Goal: Task Accomplishment & Management: Manage account settings

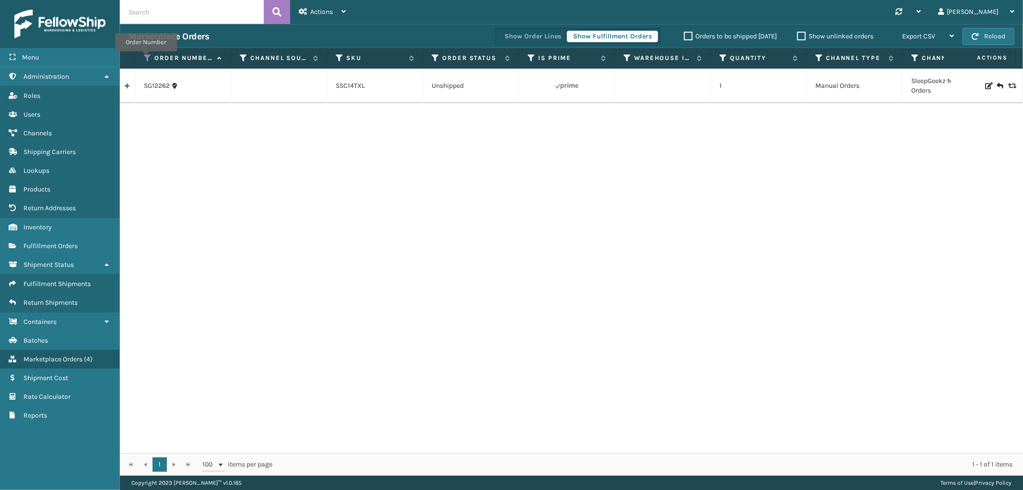
click at [146, 58] on icon at bounding box center [148, 58] width 8 height 9
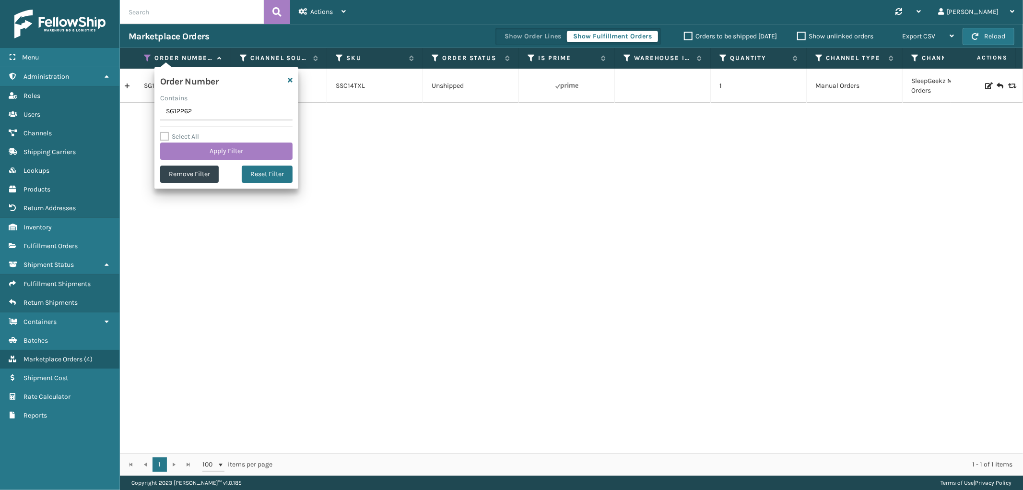
click at [173, 112] on input "SG12262" at bounding box center [226, 111] width 132 height 17
type input "SS43286"
click at [186, 147] on button "Apply Filter" at bounding box center [226, 150] width 132 height 17
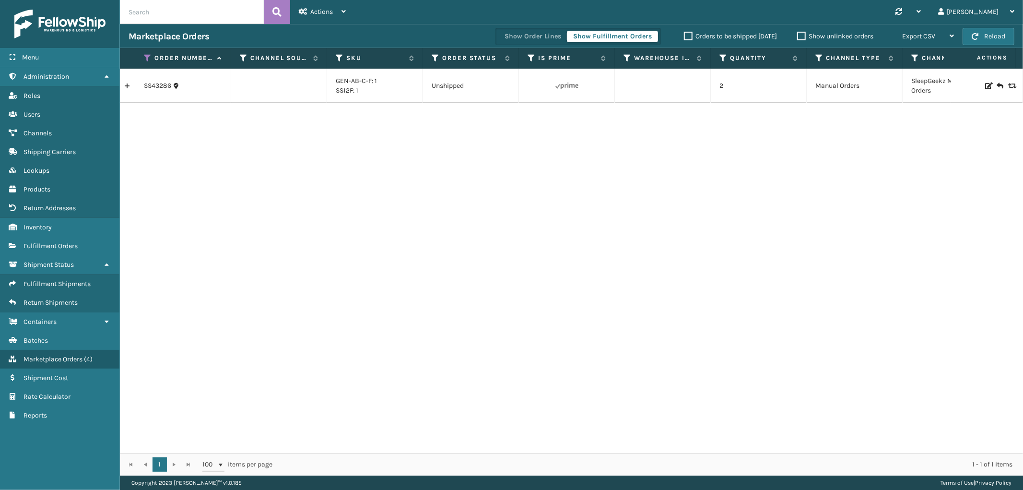
click at [129, 86] on link at bounding box center [127, 85] width 15 height 15
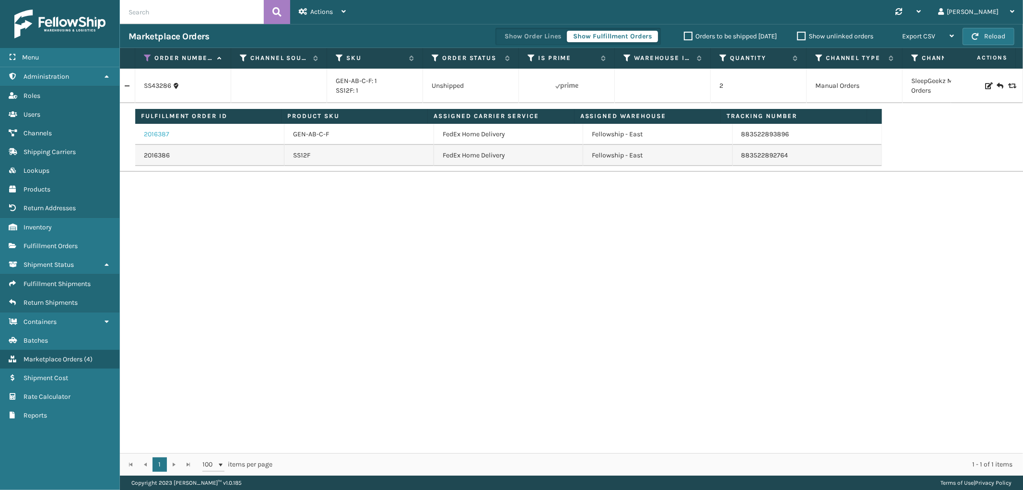
click at [164, 136] on link "2016387" at bounding box center [156, 134] width 25 height 10
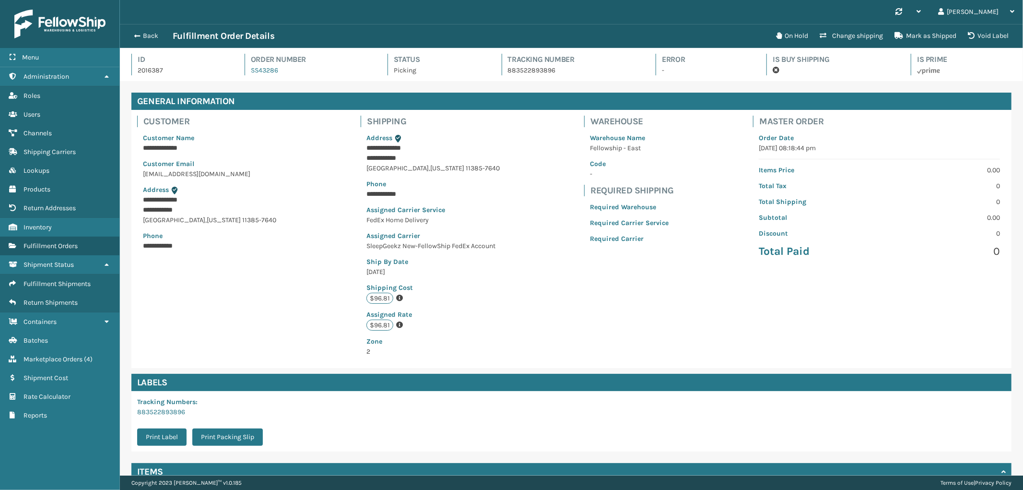
scroll to position [87, 0]
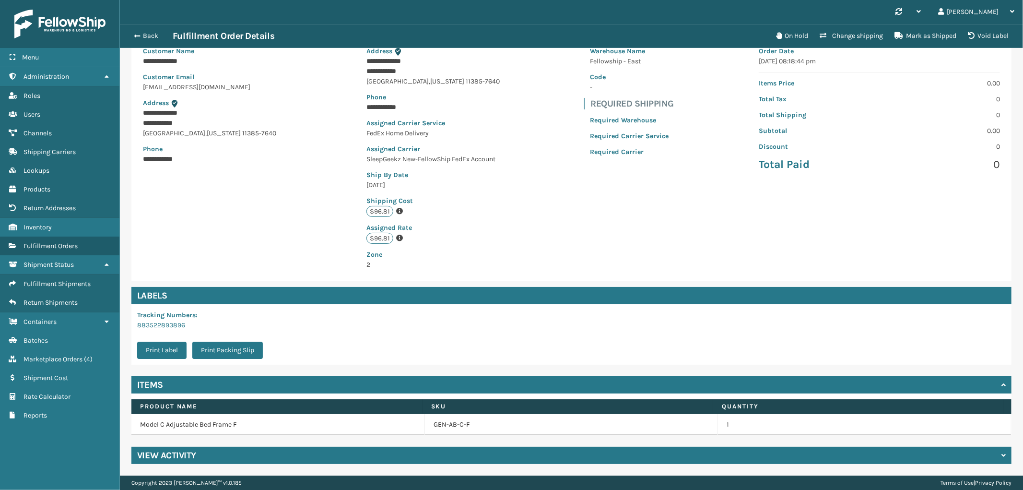
click at [342, 462] on div "View Activity" at bounding box center [571, 454] width 880 height 17
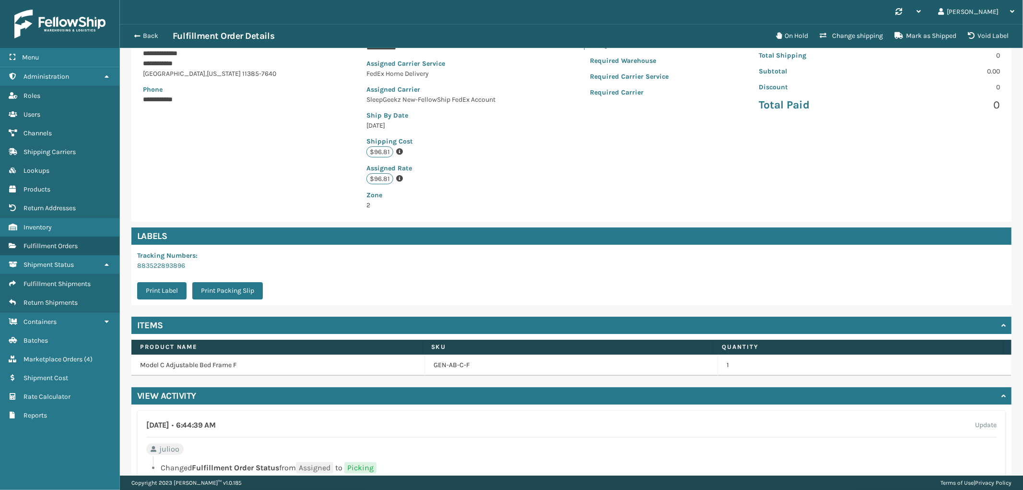
scroll to position [340, 0]
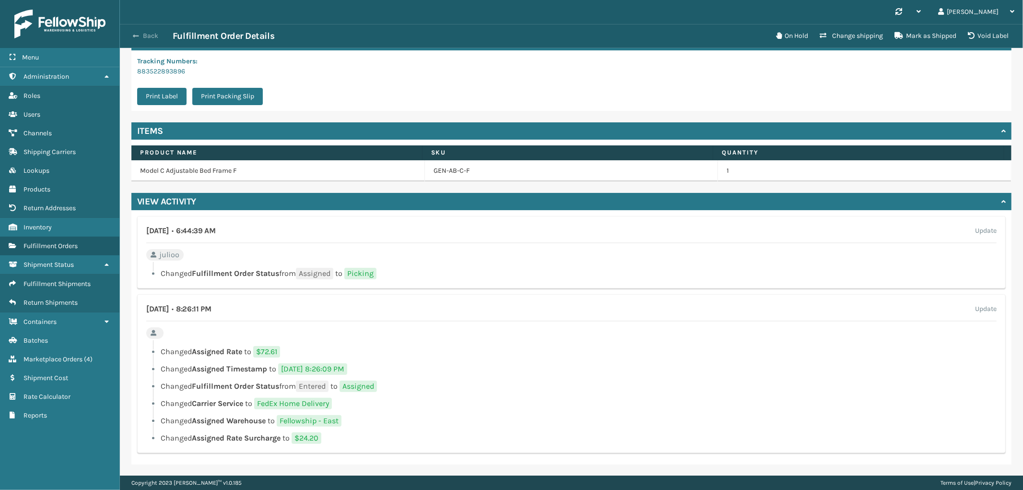
click at [152, 32] on button "Back" at bounding box center [151, 36] width 44 height 9
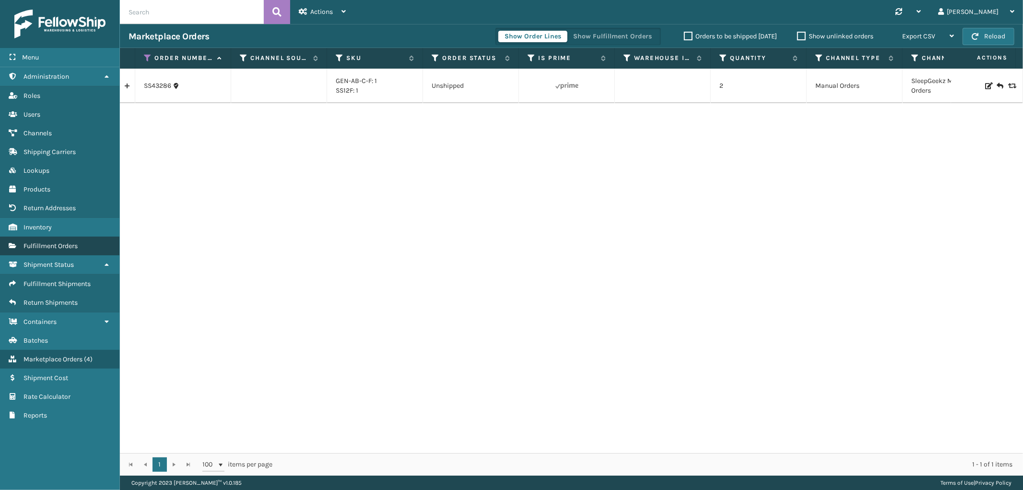
click at [78, 242] on span "Fulfillment Orders" at bounding box center [50, 246] width 54 height 8
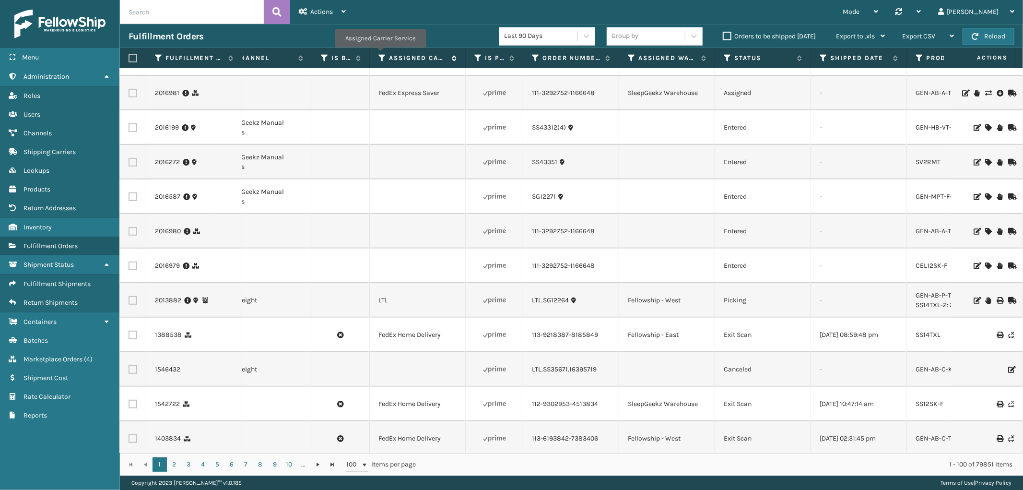
click at [380, 54] on icon at bounding box center [382, 58] width 8 height 9
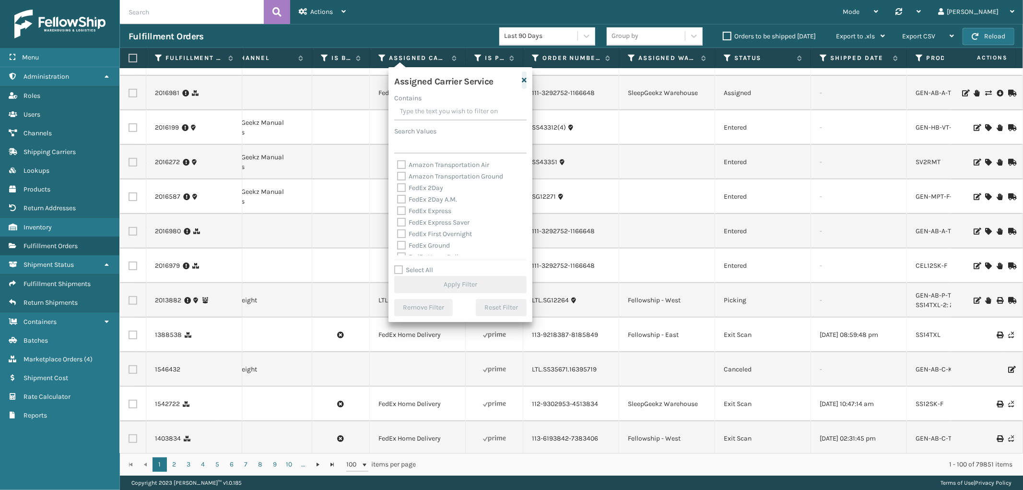
click at [523, 77] on icon "button" at bounding box center [524, 80] width 5 height 7
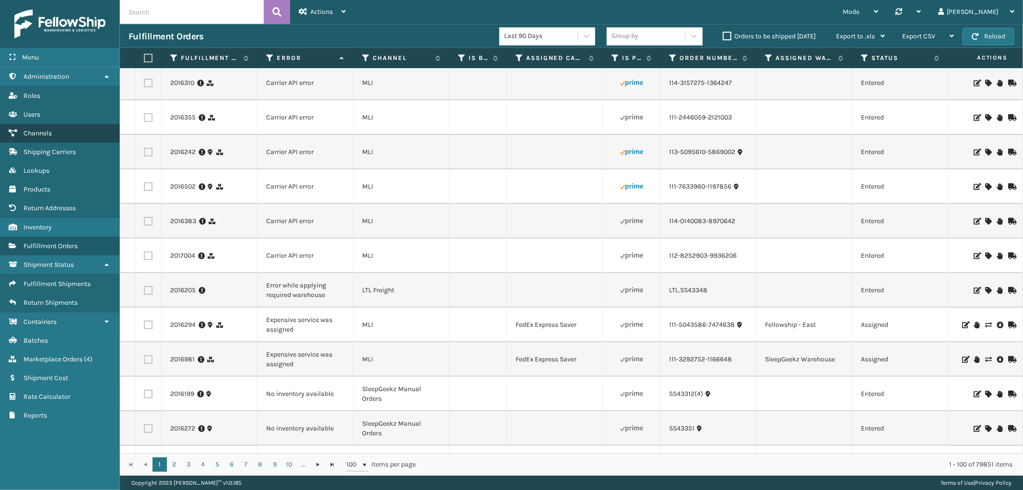
click at [54, 131] on link "Channels" at bounding box center [59, 133] width 119 height 19
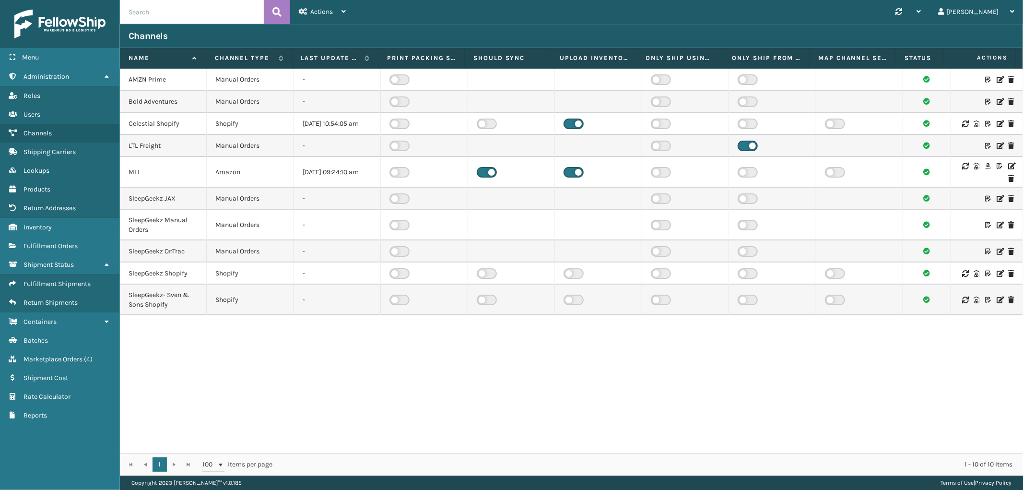
click at [1008, 169] on icon at bounding box center [1011, 166] width 6 height 7
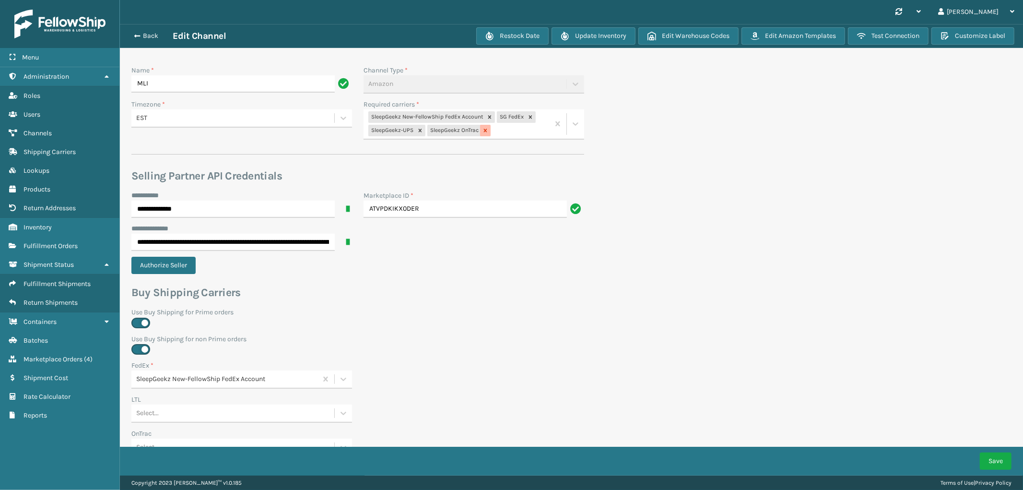
click at [487, 133] on icon at bounding box center [485, 130] width 7 height 7
click at [996, 457] on button "Save" at bounding box center [996, 460] width 32 height 17
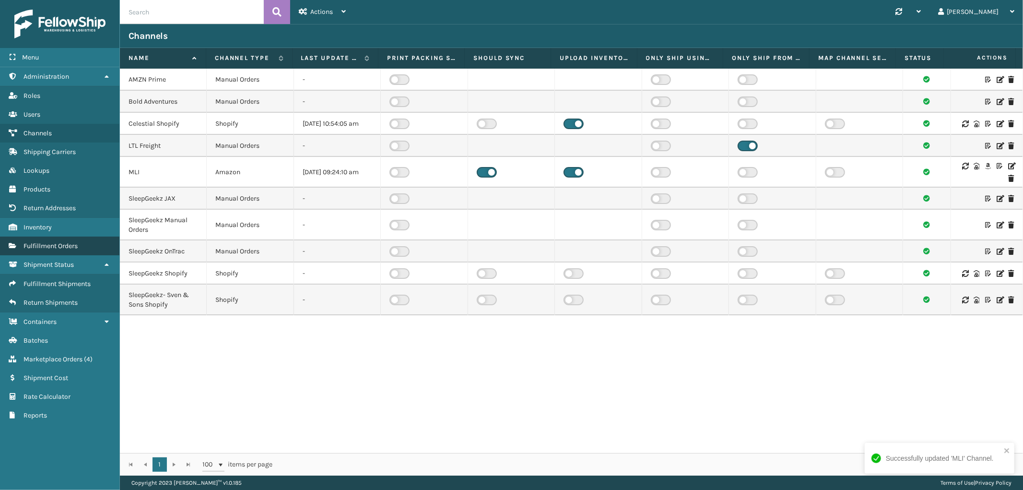
click at [65, 242] on span "Fulfillment Orders" at bounding box center [50, 246] width 54 height 8
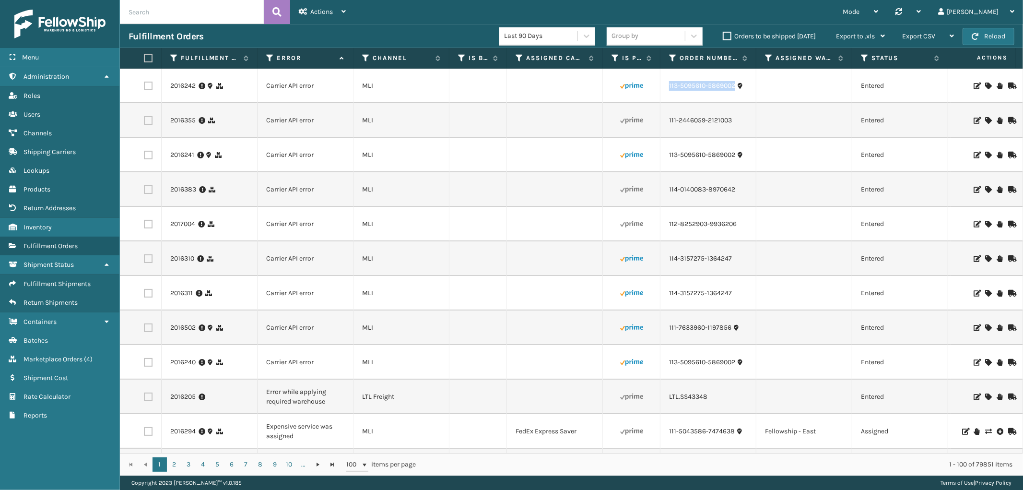
drag, startPoint x: 735, startPoint y: 91, endPoint x: 666, endPoint y: 93, distance: 69.6
click at [666, 93] on td "113-5095610-5869002" at bounding box center [708, 86] width 96 height 35
copy link "113-5095610-5869002"
click at [150, 82] on label at bounding box center [148, 86] width 9 height 9
click at [144, 82] on input "checkbox" at bounding box center [144, 85] width 0 height 6
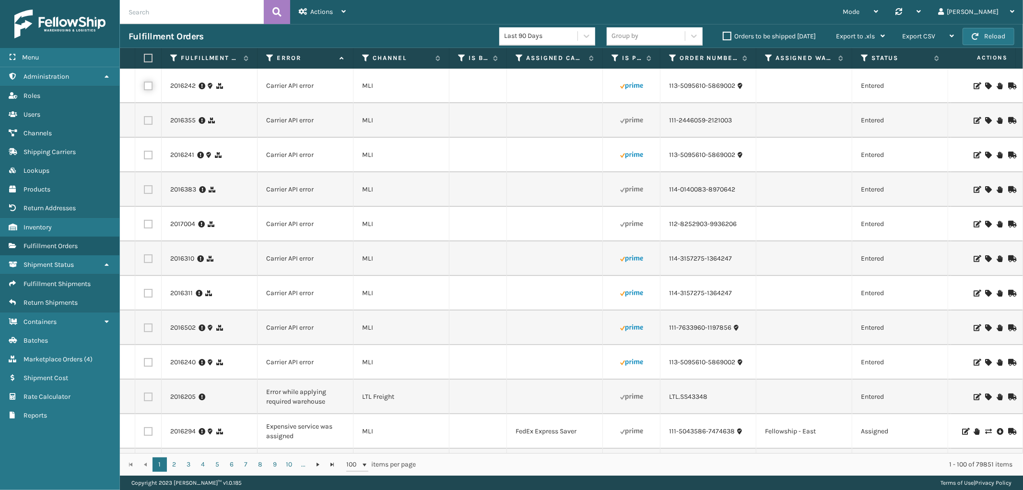
checkbox input "true"
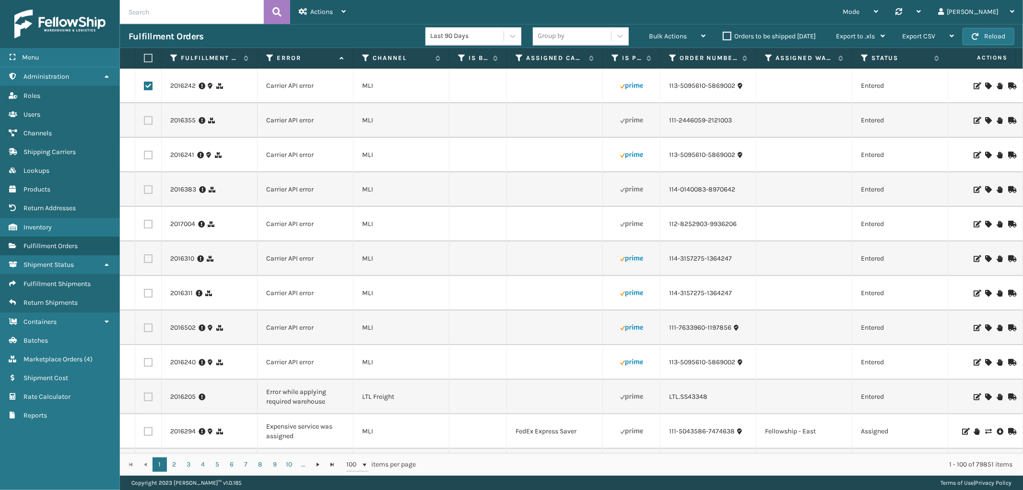
click at [147, 158] on label at bounding box center [148, 155] width 9 height 9
click at [144, 157] on input "checkbox" at bounding box center [144, 154] width 0 height 6
checkbox input "true"
click at [151, 362] on label at bounding box center [148, 362] width 9 height 9
click at [144, 362] on input "checkbox" at bounding box center [144, 361] width 0 height 6
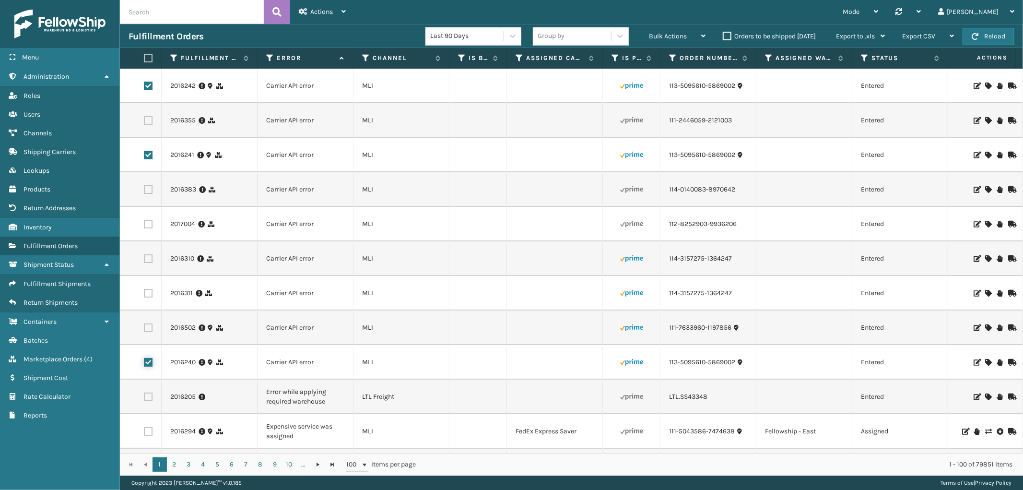
checkbox input "true"
click at [691, 35] on div "Bulk Actions" at bounding box center [677, 36] width 57 height 24
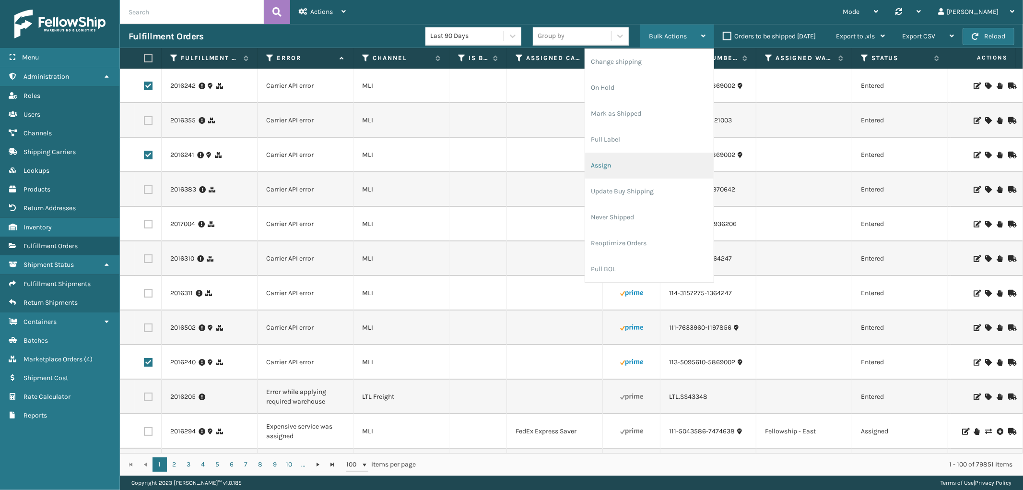
click at [641, 160] on li "Assign" at bounding box center [649, 165] width 129 height 26
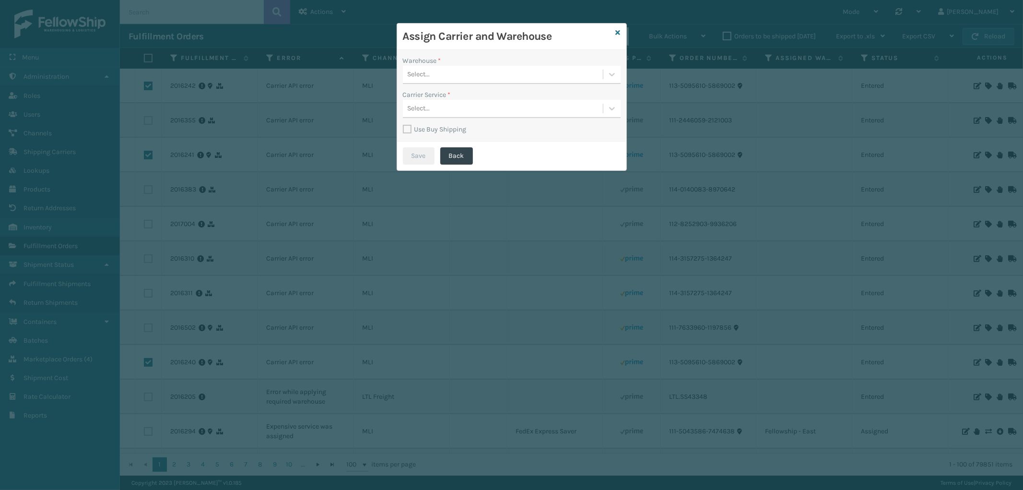
click at [517, 65] on div "Warehouse *" at bounding box center [512, 61] width 218 height 10
click at [511, 73] on div "Select..." at bounding box center [503, 75] width 200 height 16
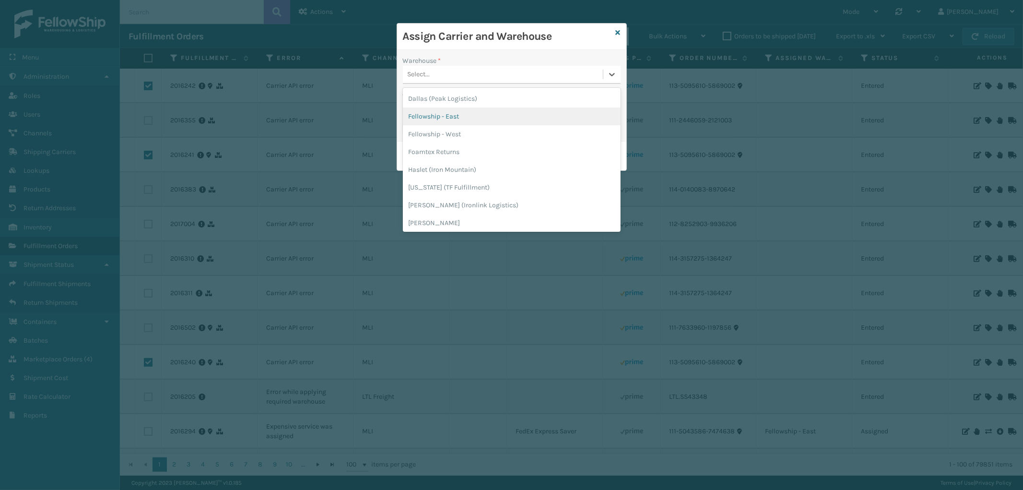
click at [491, 115] on div "Fellowship - East" at bounding box center [512, 116] width 218 height 18
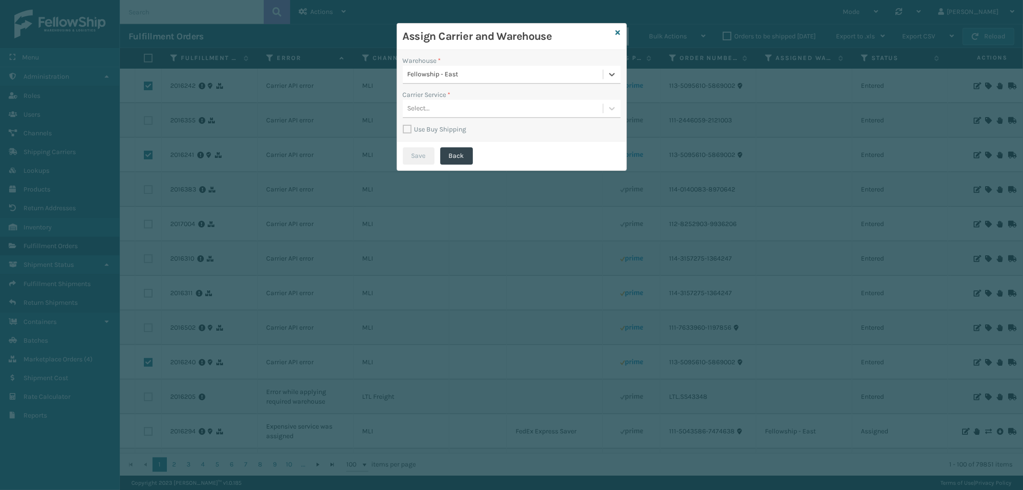
click at [490, 112] on div "Select..." at bounding box center [503, 109] width 200 height 16
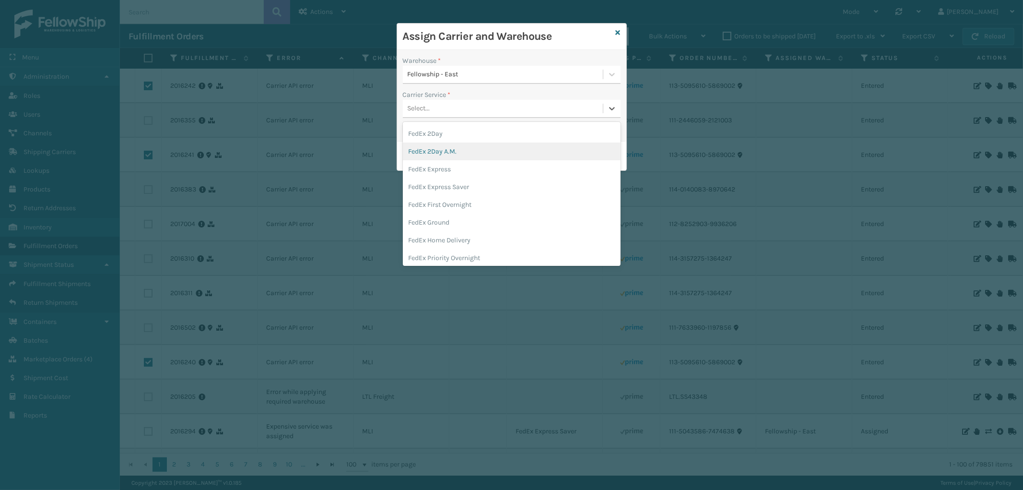
scroll to position [53, 0]
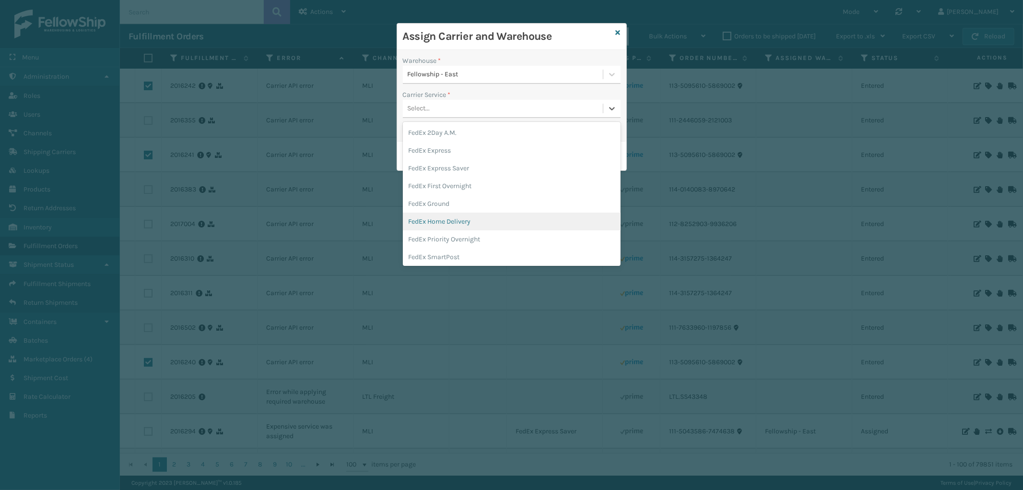
click at [476, 221] on div "FedEx Home Delivery" at bounding box center [512, 221] width 218 height 18
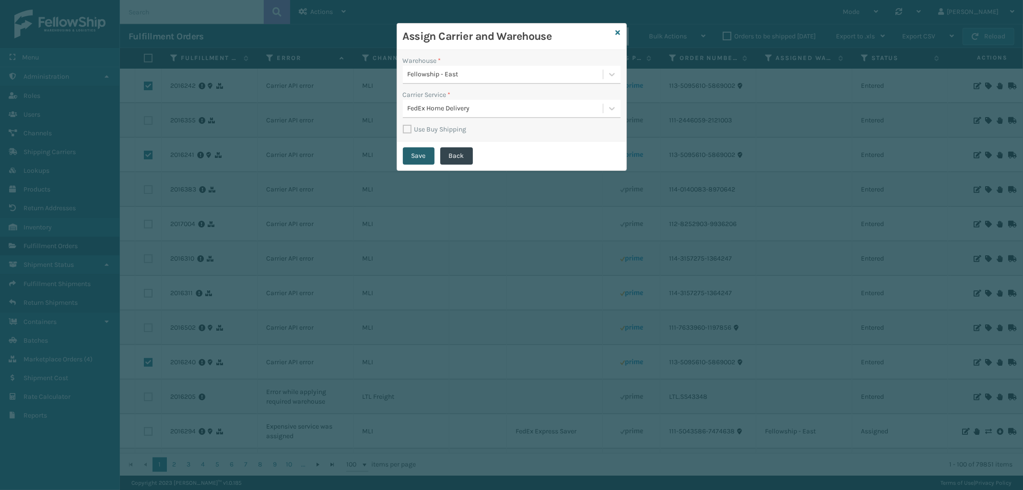
click at [419, 155] on button "Save" at bounding box center [419, 155] width 32 height 17
checkbox input "false"
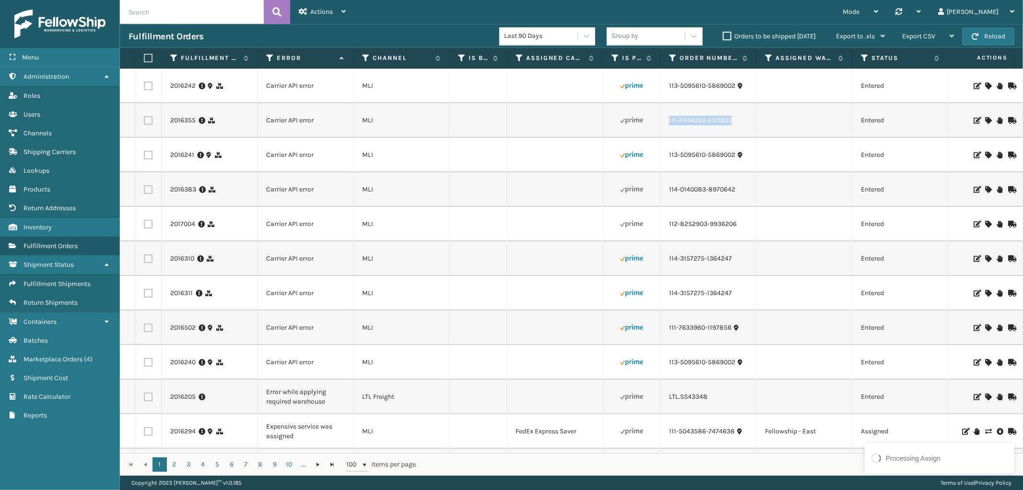
drag, startPoint x: 735, startPoint y: 123, endPoint x: 667, endPoint y: 130, distance: 67.6
click at [667, 130] on td "111-2446059-2121003" at bounding box center [708, 120] width 96 height 35
copy link "111-2446059-2121003"
click at [985, 117] on icon at bounding box center [988, 120] width 6 height 7
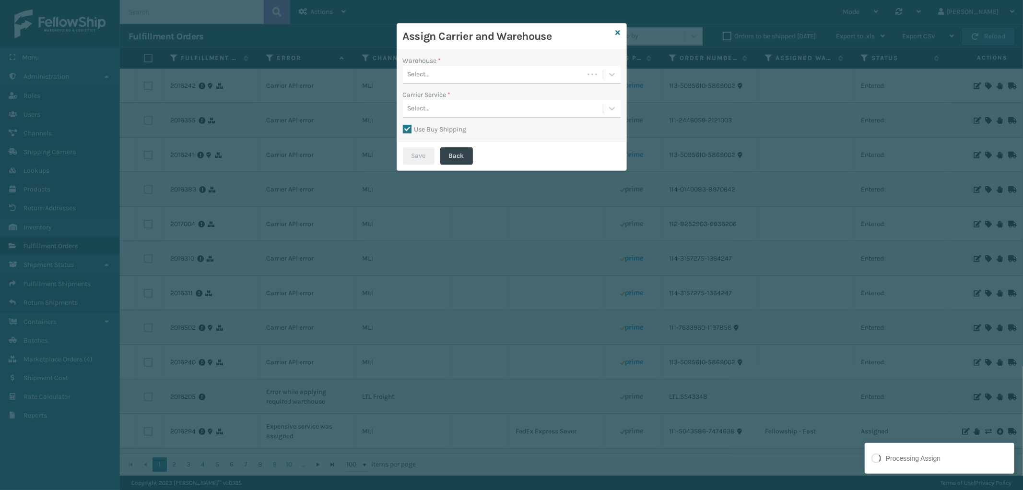
click at [470, 81] on div "Select..." at bounding box center [493, 75] width 181 height 16
click at [408, 125] on label "Use Buy Shipping" at bounding box center [435, 129] width 64 height 8
click at [403, 125] on input "Use Buy Shipping" at bounding box center [403, 124] width 0 height 1
checkbox input "false"
click at [461, 81] on div "Select..." at bounding box center [503, 75] width 200 height 16
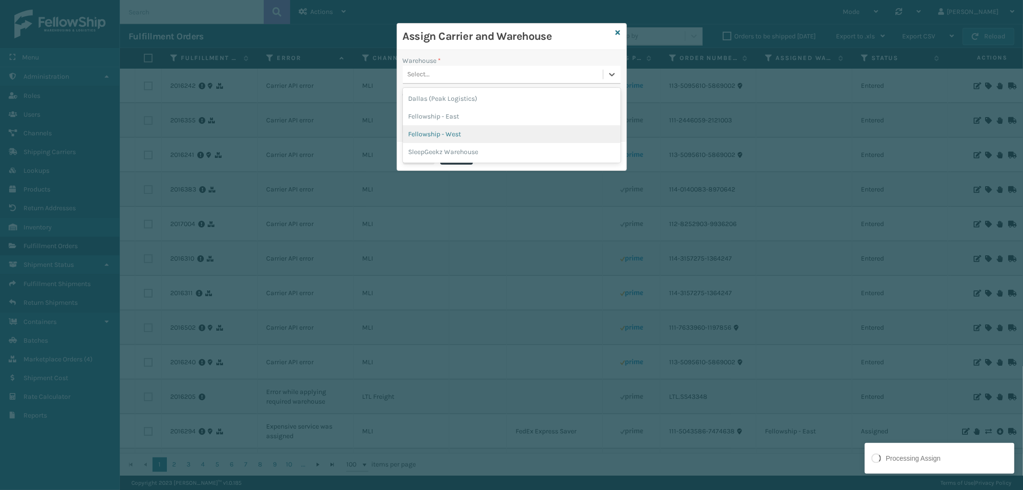
click at [459, 133] on div "Fellowship - West" at bounding box center [512, 134] width 218 height 18
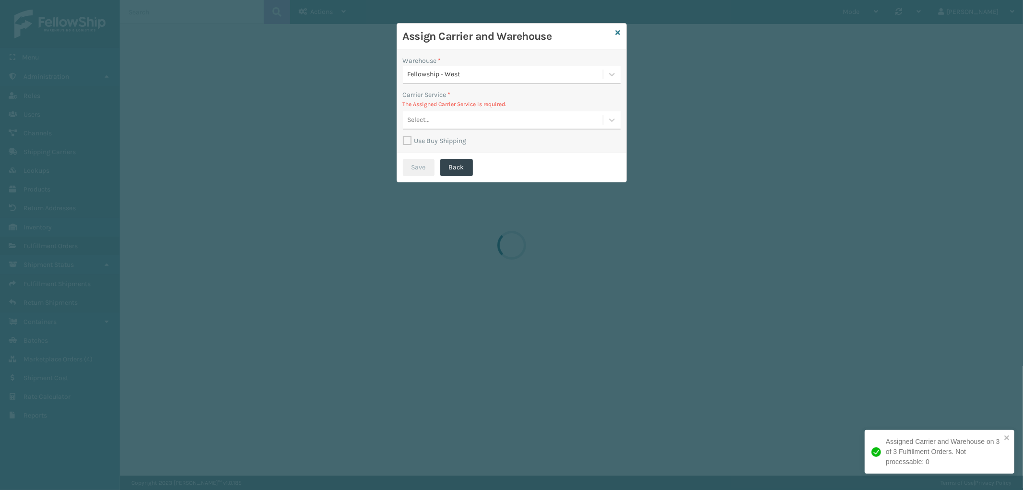
click at [483, 115] on div "Select..." at bounding box center [503, 120] width 200 height 16
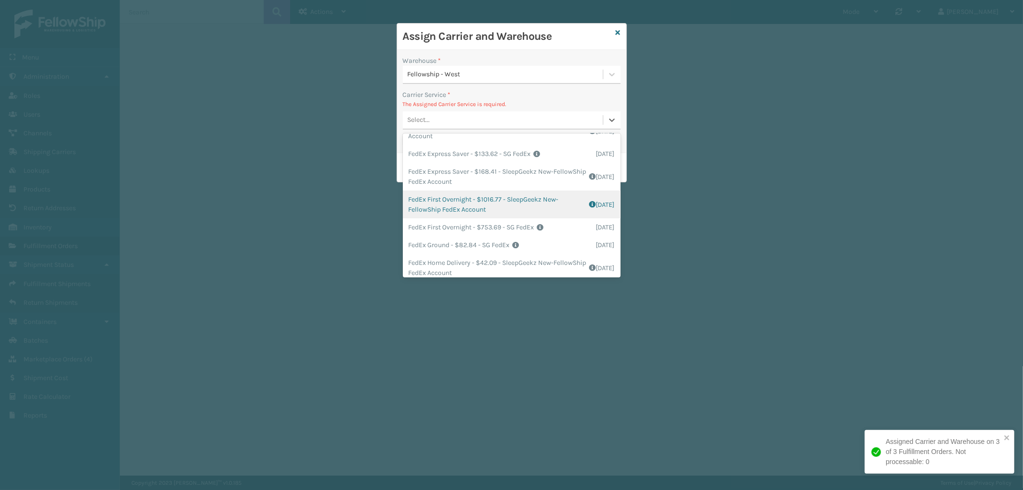
scroll to position [99, 0]
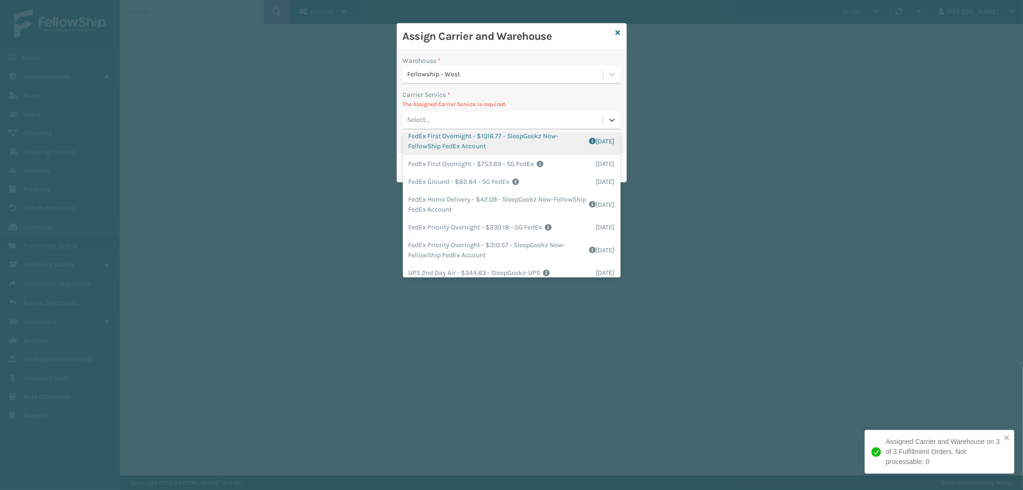
click at [503, 194] on div "FedEx Home Delivery - $42.09 - SleepGeekz New-FellowShip FedEx Account Shipping…" at bounding box center [512, 204] width 218 height 28
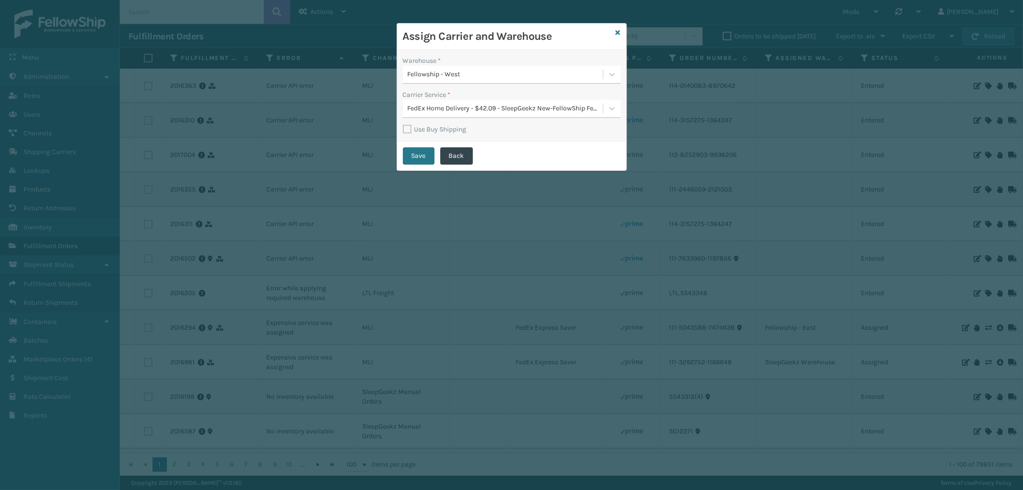
click at [430, 164] on div "Save Back" at bounding box center [511, 155] width 229 height 29
click at [426, 156] on button "Save" at bounding box center [419, 155] width 32 height 17
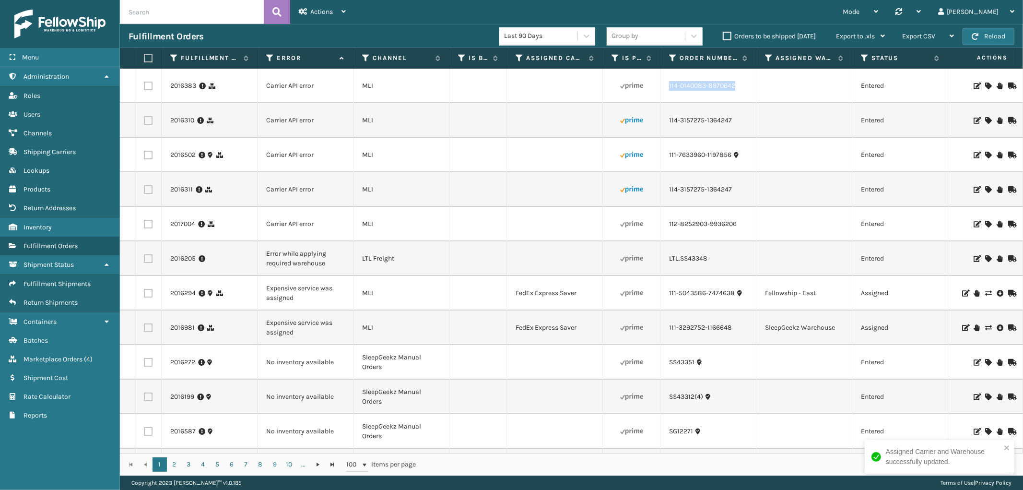
drag, startPoint x: 735, startPoint y: 93, endPoint x: 667, endPoint y: 95, distance: 67.2
click at [667, 95] on td "114-0140083-8970642" at bounding box center [708, 86] width 96 height 35
copy link "114-0140083-8970642"
click at [985, 85] on icon at bounding box center [988, 85] width 6 height 7
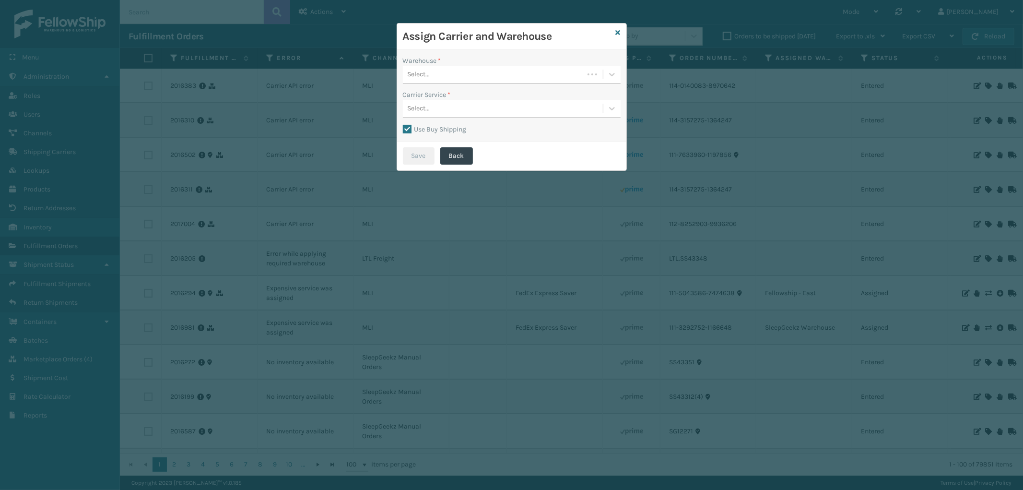
click at [410, 128] on label "Use Buy Shipping" at bounding box center [435, 129] width 64 height 8
click at [403, 125] on input "Use Buy Shipping" at bounding box center [403, 124] width 0 height 1
checkbox input "false"
click at [483, 72] on div "Select..." at bounding box center [493, 75] width 181 height 16
click at [463, 100] on div "Dallas (Peak Logistics)" at bounding box center [512, 99] width 218 height 18
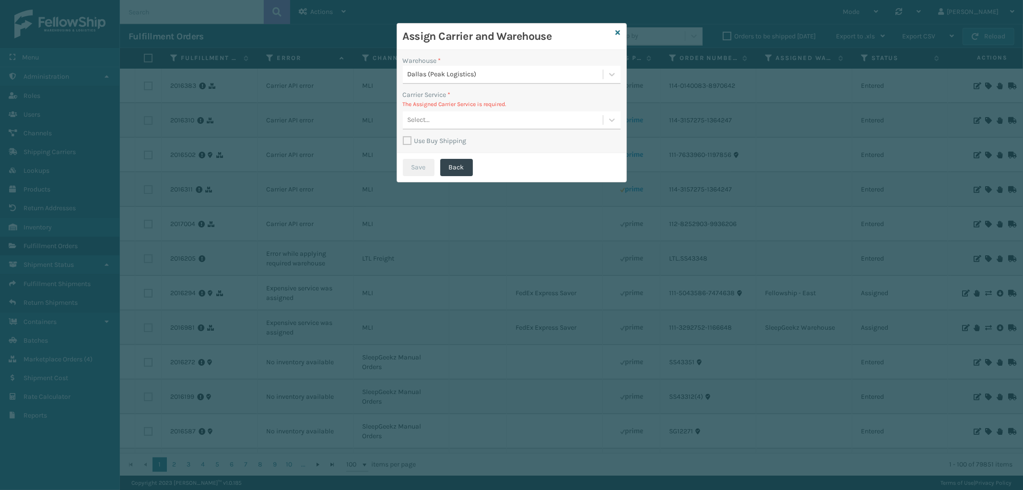
click at [462, 117] on div "Select..." at bounding box center [503, 120] width 200 height 16
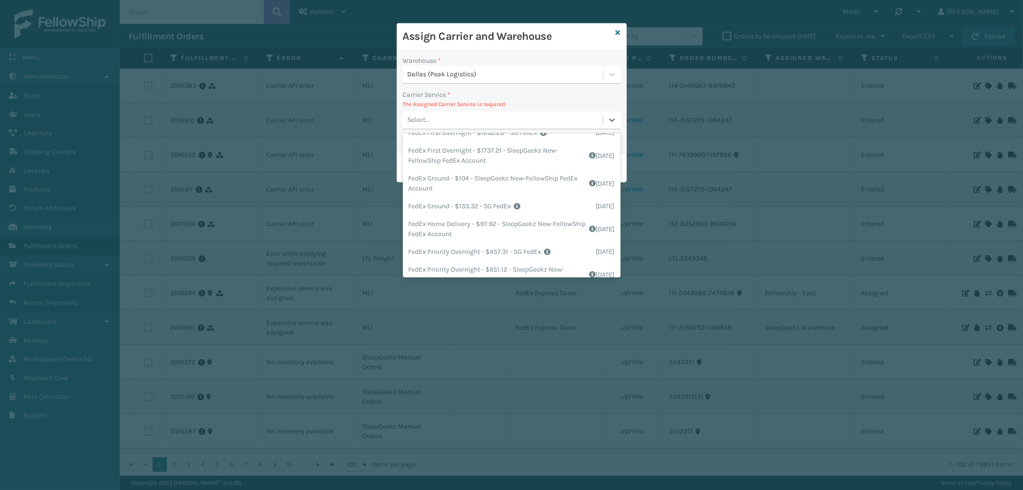
scroll to position [106, 0]
click at [487, 223] on div "FedEx Home Delivery - $97.92 - SleepGeekz New-FellowShip FedEx Account Shipping…" at bounding box center [512, 225] width 218 height 28
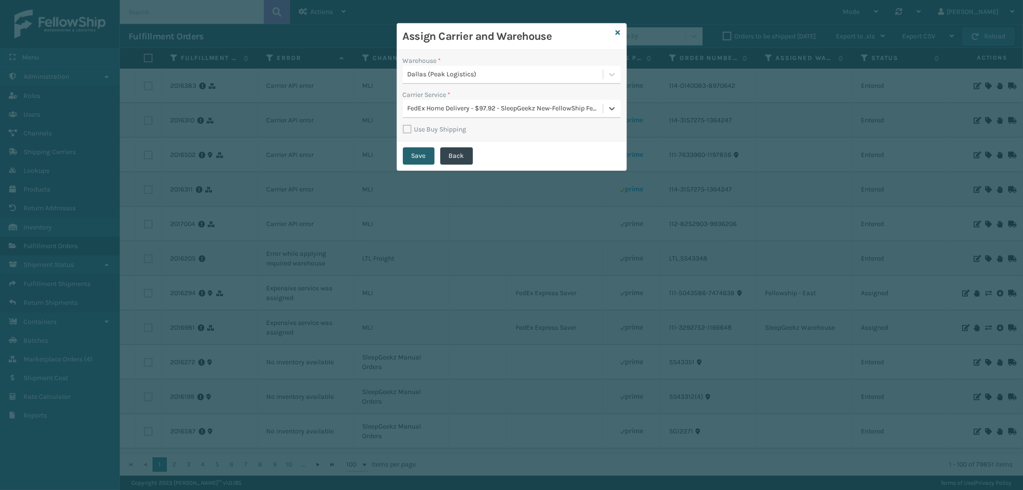
click at [414, 157] on button "Save" at bounding box center [419, 155] width 32 height 17
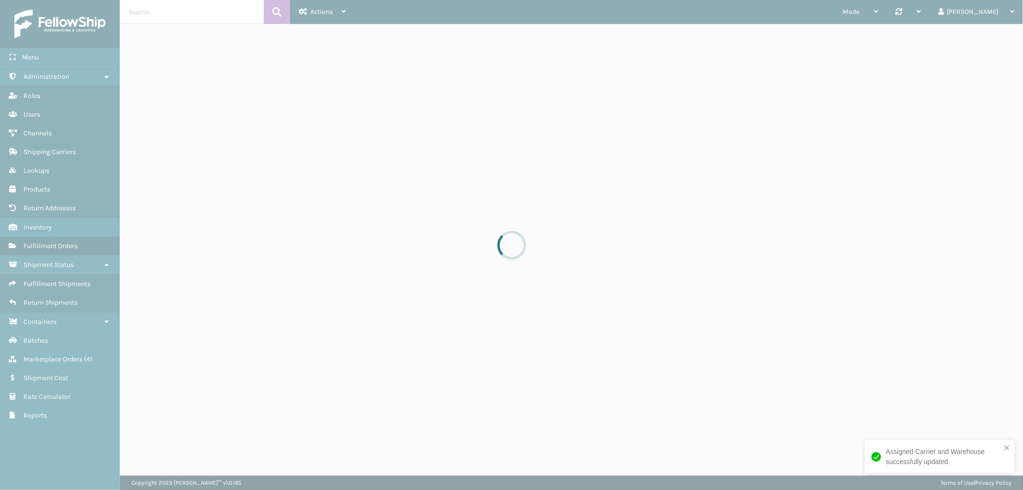
click at [187, 12] on div at bounding box center [511, 245] width 1023 height 490
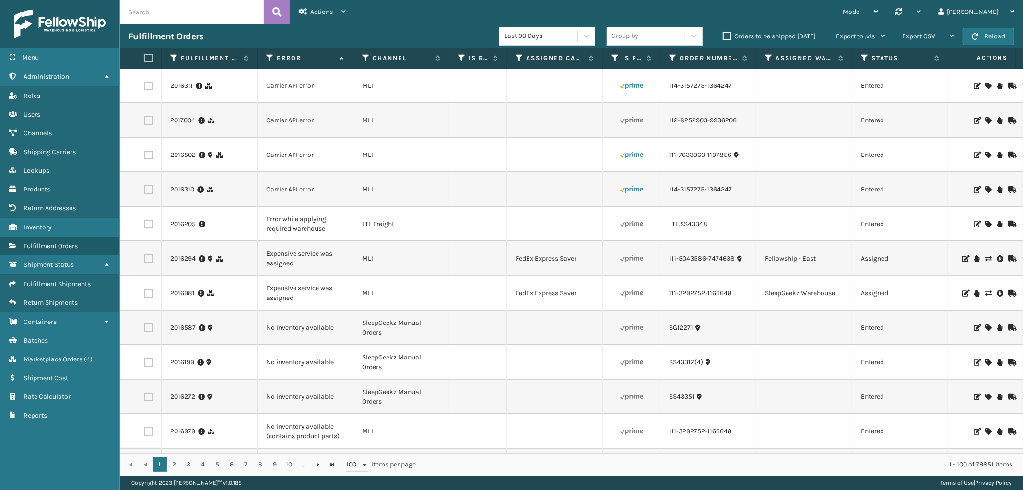
click at [185, 13] on input "text" at bounding box center [192, 12] width 144 height 24
paste input "2015983"
type input "2015983"
click at [277, 11] on icon at bounding box center [276, 12] width 9 height 14
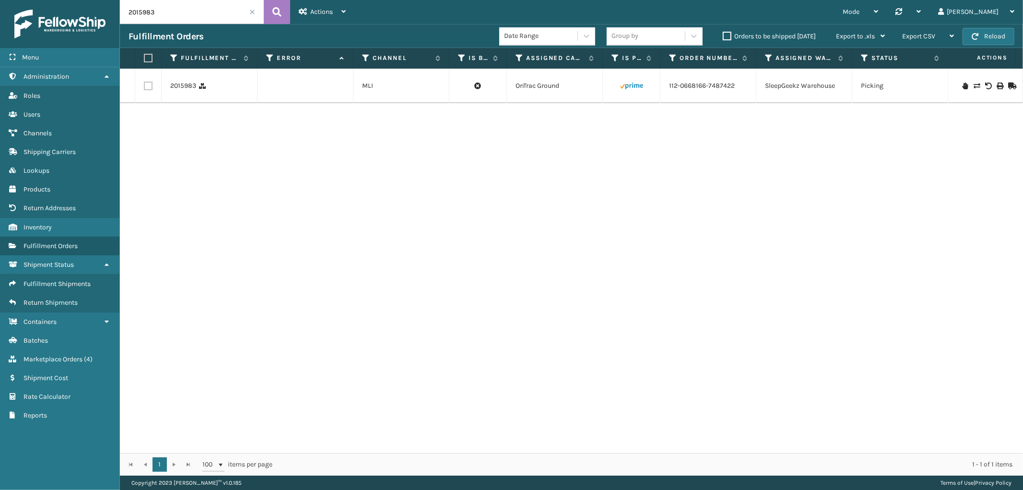
click at [966, 82] on td at bounding box center [987, 86] width 72 height 35
click at [973, 85] on icon at bounding box center [976, 85] width 6 height 7
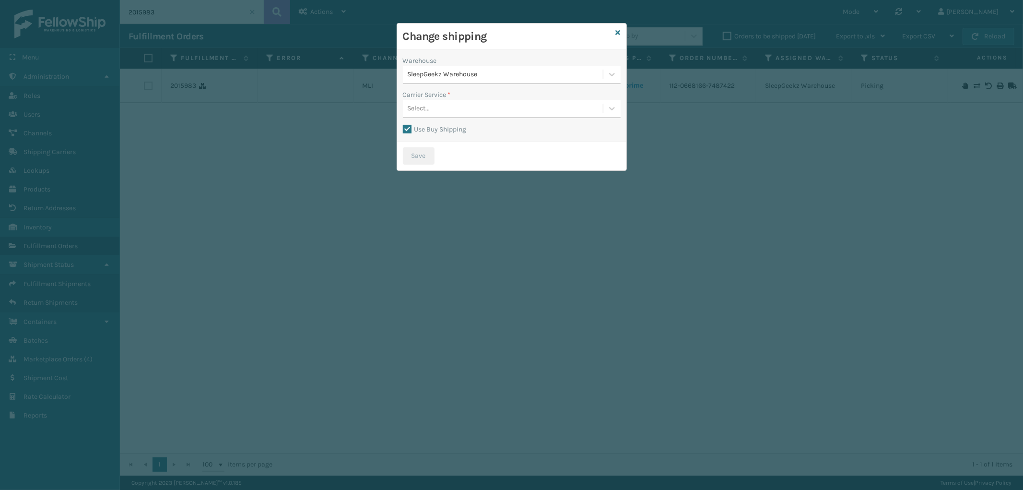
click at [404, 128] on label "Use Buy Shipping" at bounding box center [435, 129] width 64 height 8
click at [403, 125] on input "Use Buy Shipping" at bounding box center [403, 124] width 0 height 1
click at [492, 103] on div "Select..." at bounding box center [503, 109] width 200 height 16
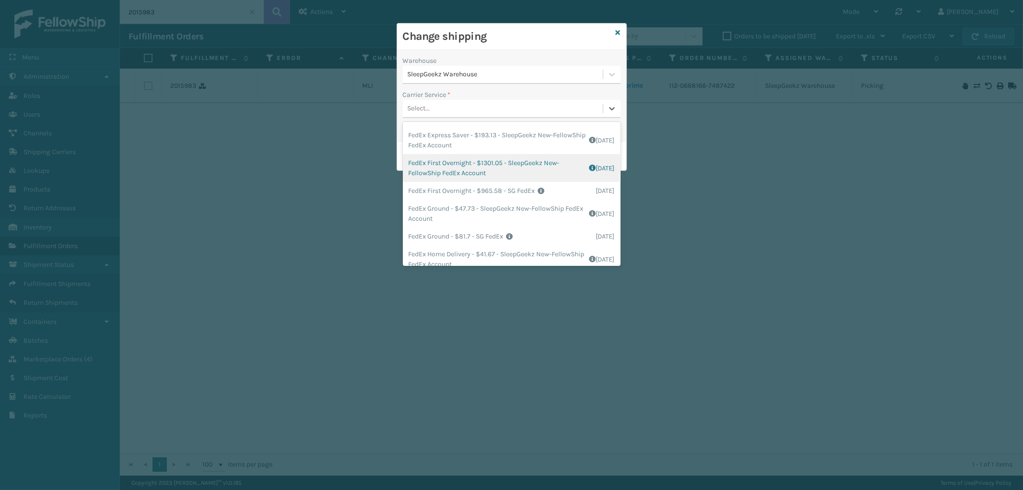
scroll to position [160, 0]
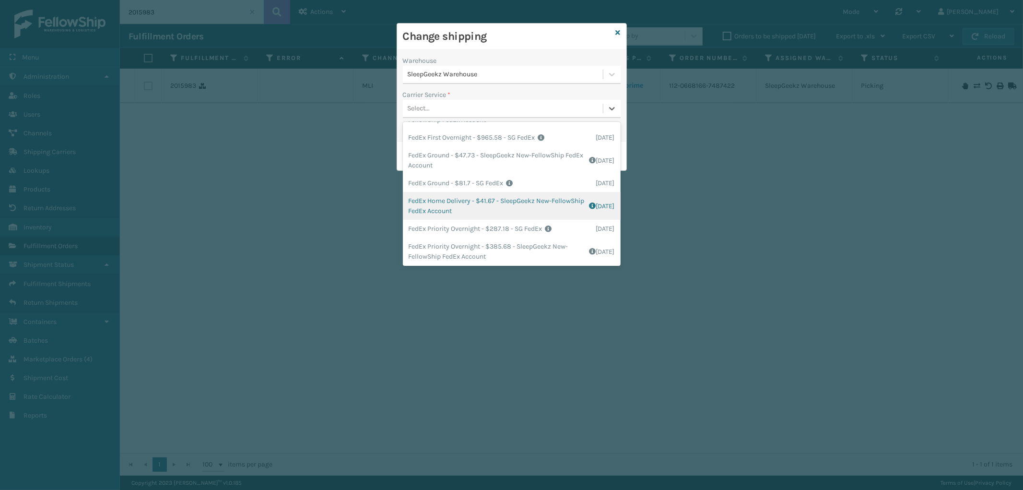
click at [511, 210] on div "FedEx Home Delivery - $41.67 - SleepGeekz New-FellowShip FedEx Account Shipping…" at bounding box center [512, 206] width 218 height 28
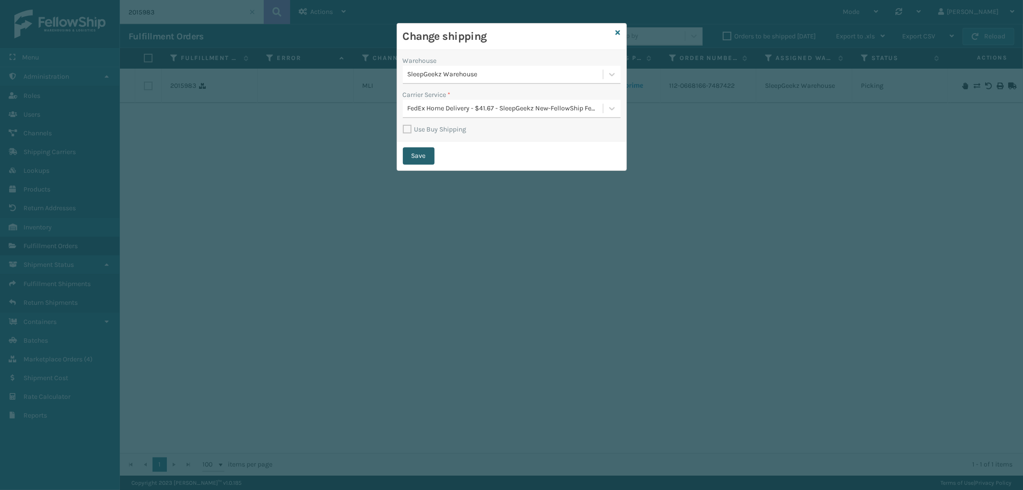
click at [427, 152] on button "Save" at bounding box center [419, 155] width 32 height 17
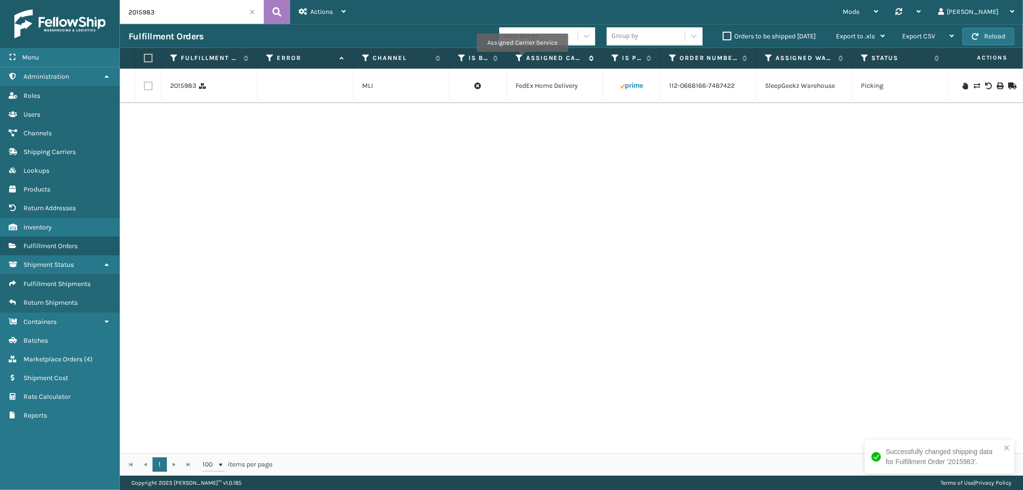
click at [523, 58] on div "Assigned Carrier Service" at bounding box center [554, 58] width 78 height 9
click at [521, 58] on icon at bounding box center [519, 58] width 8 height 9
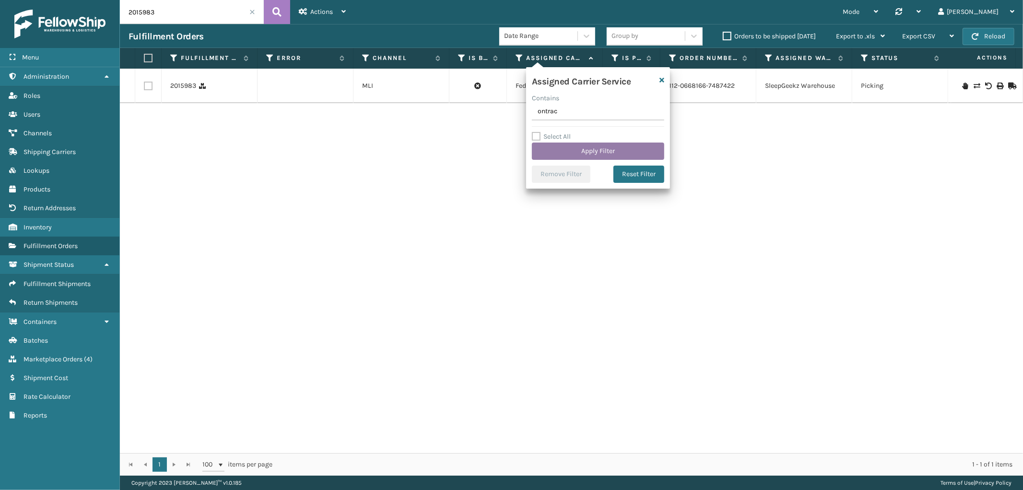
type input "ontrac"
click at [582, 151] on button "Apply Filter" at bounding box center [598, 150] width 132 height 17
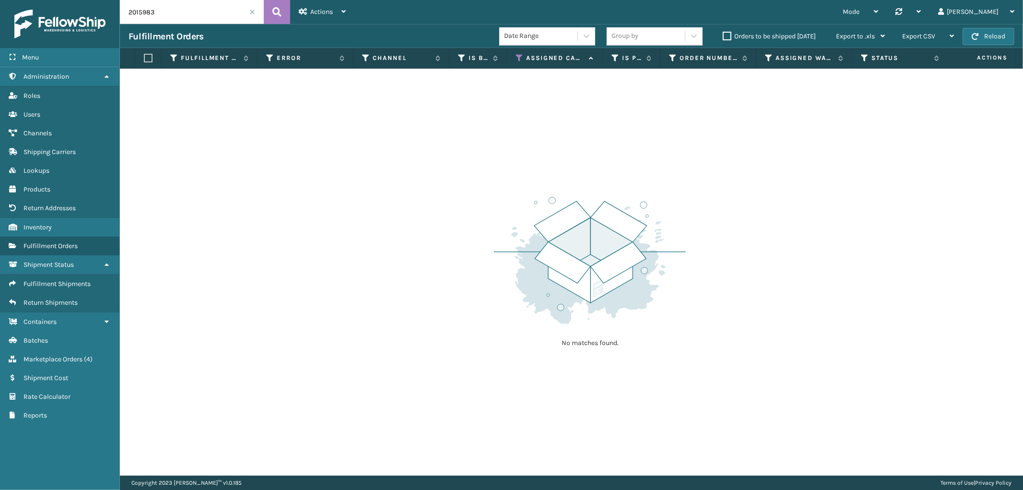
click at [251, 10] on span at bounding box center [252, 12] width 6 height 6
click at [518, 59] on icon at bounding box center [519, 58] width 8 height 9
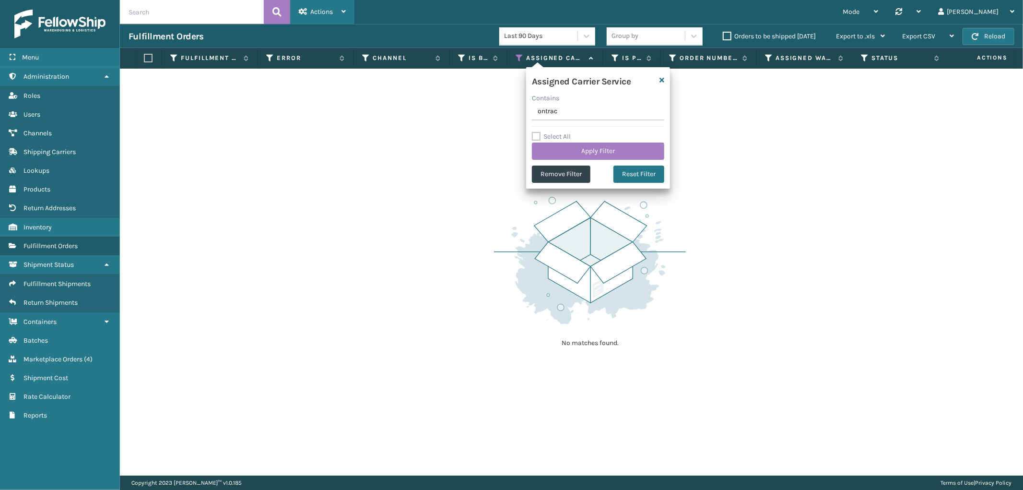
click at [343, 15] on icon at bounding box center [343, 11] width 4 height 7
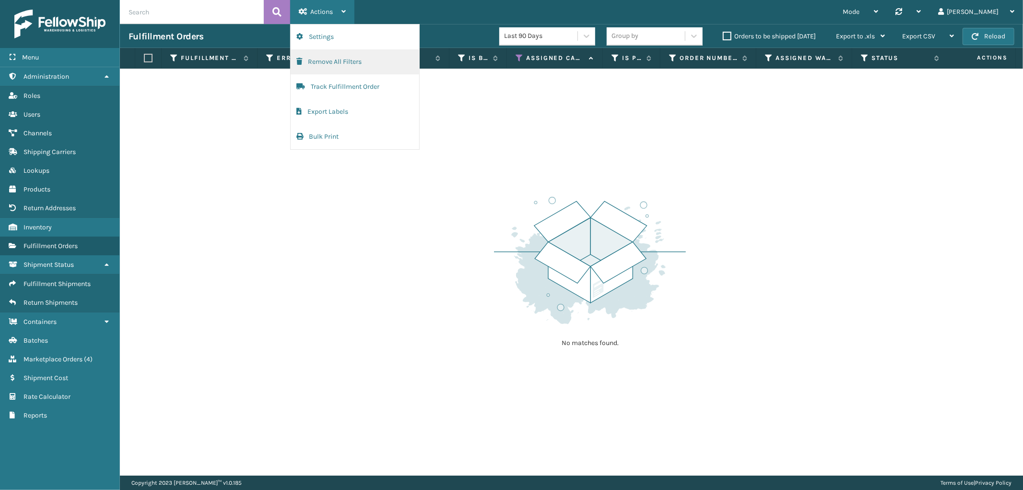
click at [332, 54] on button "Remove All Filters" at bounding box center [355, 61] width 129 height 25
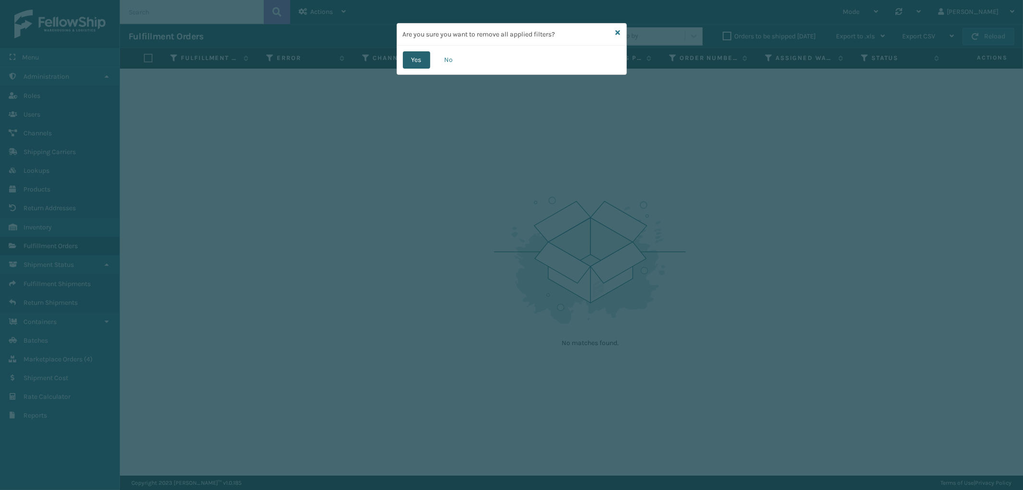
click at [411, 57] on button "Yes" at bounding box center [416, 59] width 27 height 17
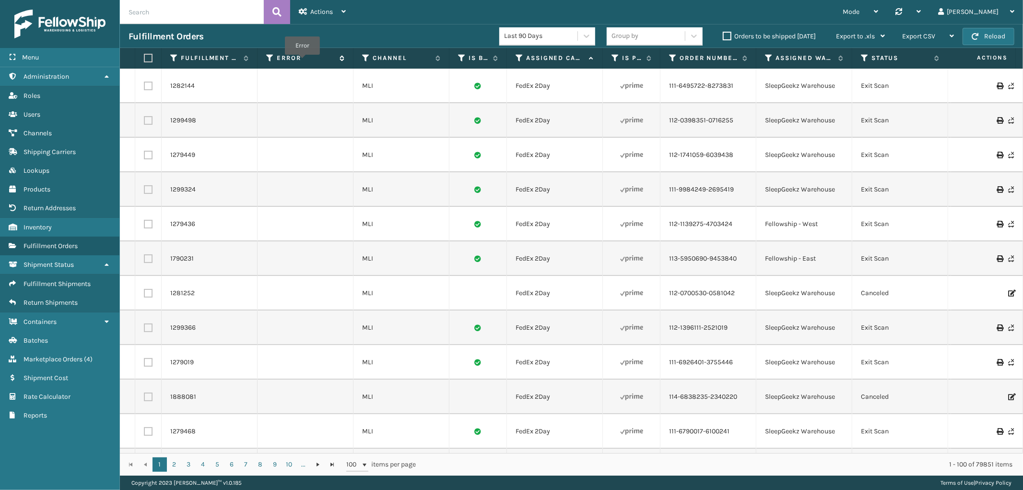
click at [302, 61] on label "Error" at bounding box center [306, 58] width 58 height 9
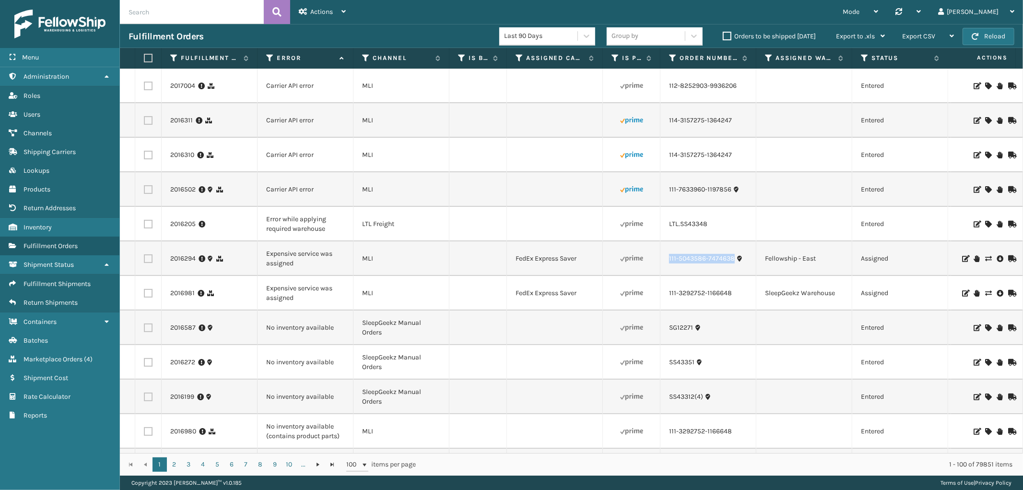
drag, startPoint x: 733, startPoint y: 269, endPoint x: 667, endPoint y: 266, distance: 65.8
click at [667, 266] on td "111-5043586-7474638" at bounding box center [708, 258] width 96 height 35
copy link "111-5043586-7474638"
click at [985, 257] on icon at bounding box center [988, 258] width 6 height 7
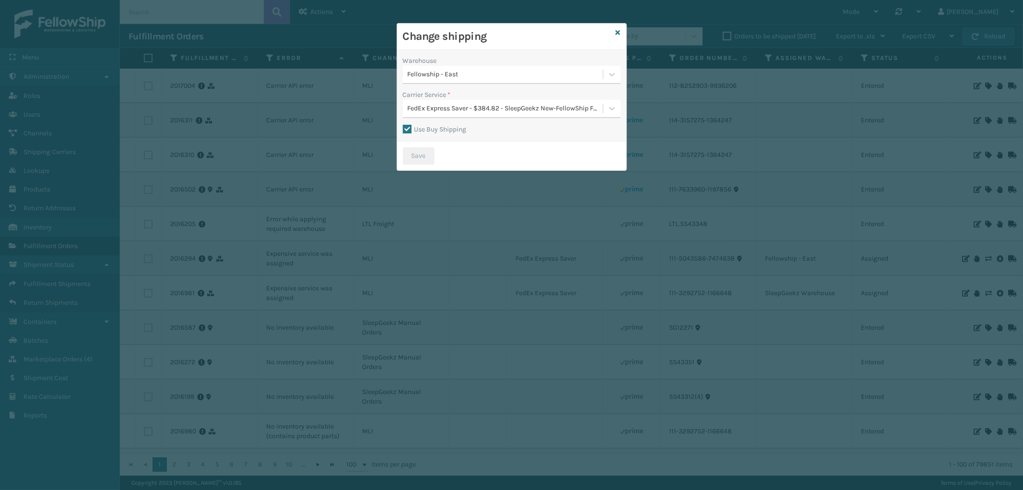
click at [403, 128] on label "Use Buy Shipping" at bounding box center [435, 129] width 64 height 8
click at [403, 125] on input "Use Buy Shipping" at bounding box center [403, 124] width 0 height 1
click at [407, 126] on label "Use Buy Shipping" at bounding box center [435, 129] width 64 height 8
click at [403, 125] on input "Use Buy Shipping" at bounding box center [403, 124] width 0 height 1
click at [506, 72] on div "Fellowship - East" at bounding box center [506, 75] width 196 height 10
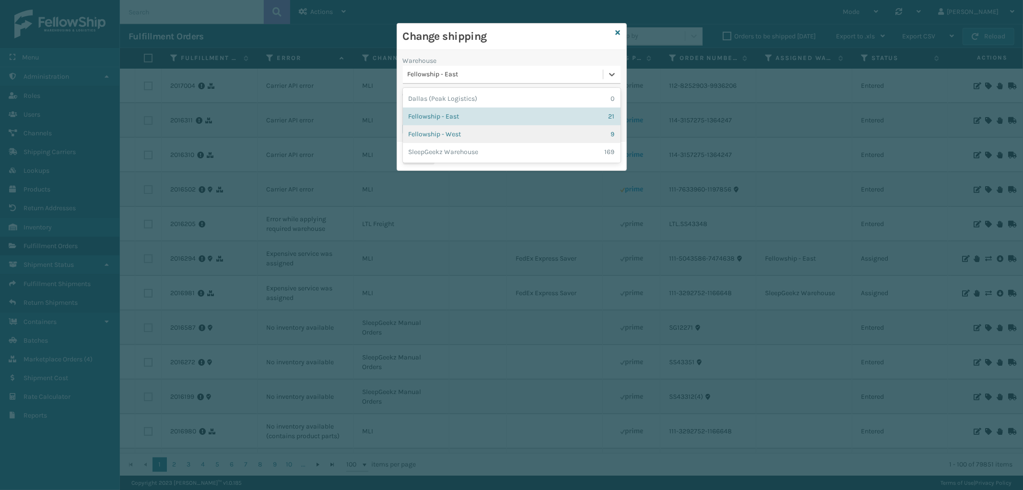
click at [488, 128] on div "Fellowship - West 9" at bounding box center [512, 134] width 218 height 18
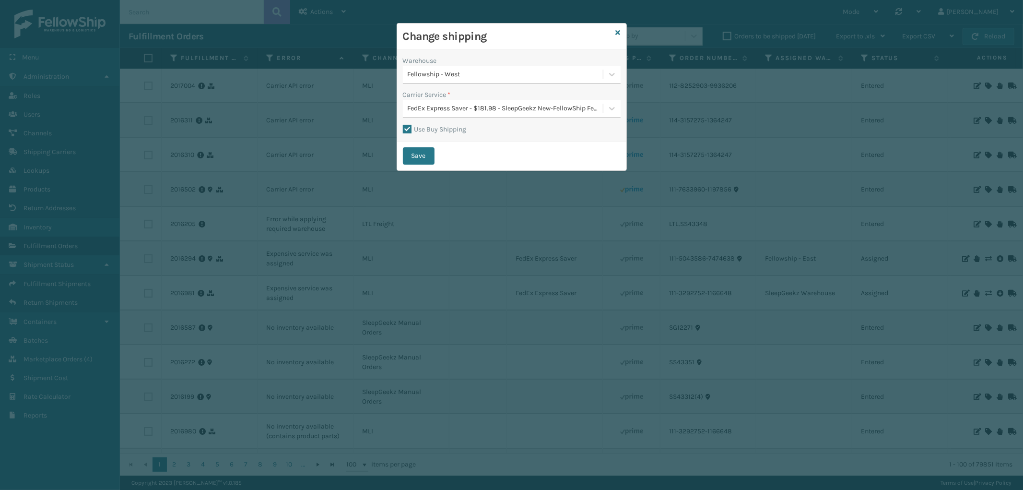
click at [494, 109] on div "FedEx Express Saver - $181.98 - SleepGeekz New-FellowShip FedEx Account" at bounding box center [506, 109] width 196 height 10
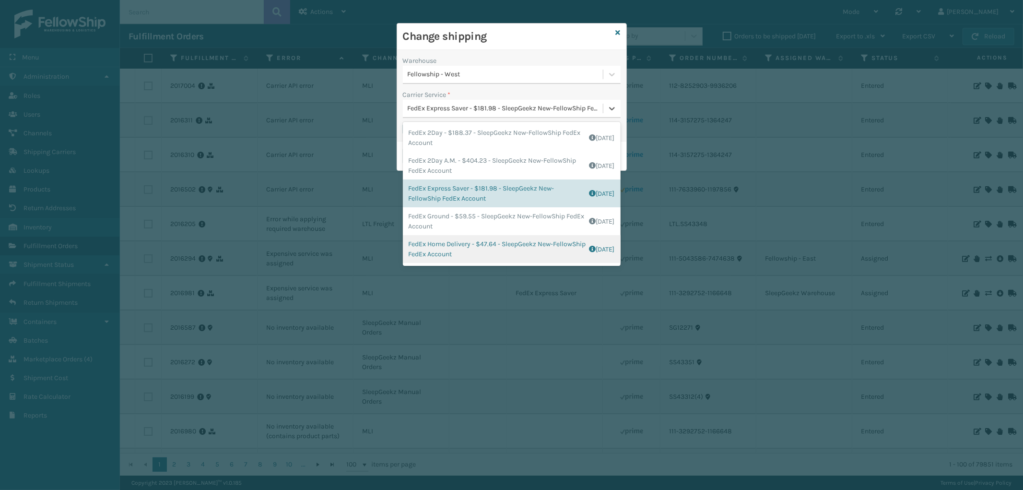
click at [498, 245] on div "FedEx Home Delivery - $47.64 - SleepGeekz New-FellowShip FedEx Account Shipping…" at bounding box center [512, 249] width 218 height 28
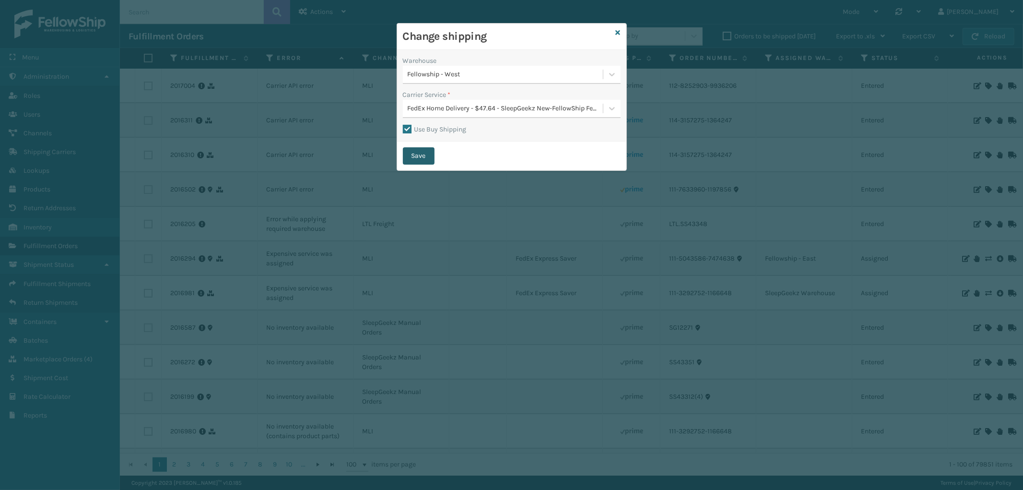
click at [419, 156] on button "Save" at bounding box center [419, 155] width 32 height 17
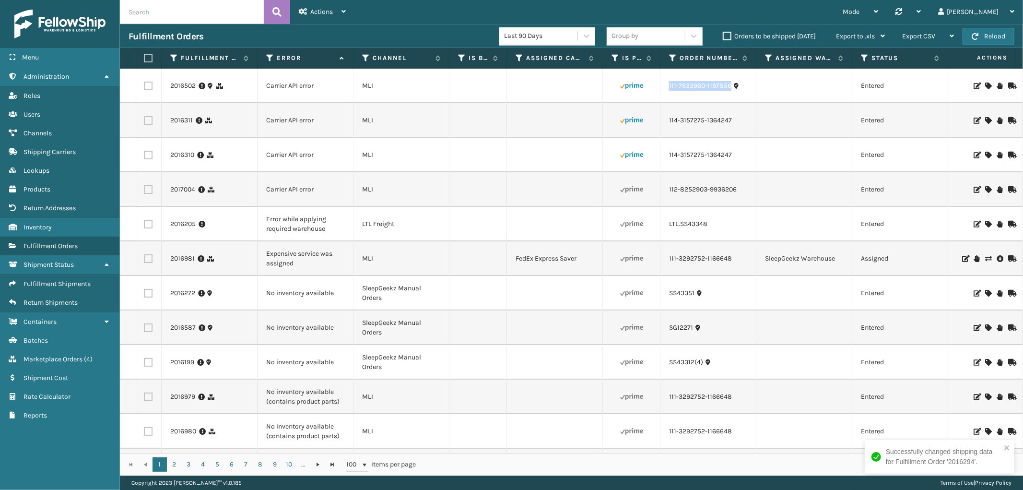
drag, startPoint x: 733, startPoint y: 93, endPoint x: 663, endPoint y: 92, distance: 69.5
click at [663, 92] on td "111-7633960-1197856" at bounding box center [708, 86] width 96 height 35
copy link "111-7633960-1197856"
click at [985, 83] on icon at bounding box center [988, 85] width 6 height 7
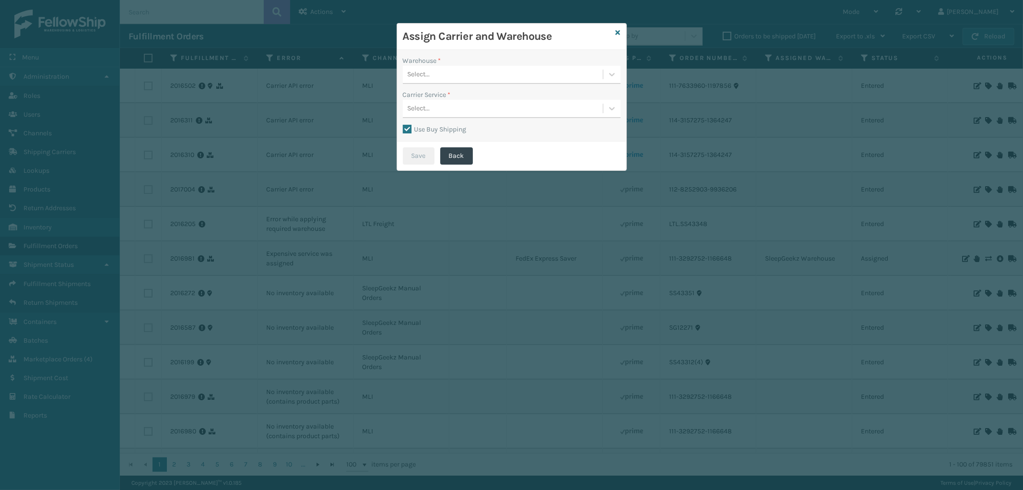
click at [410, 127] on label "Use Buy Shipping" at bounding box center [435, 129] width 64 height 8
click at [403, 125] on input "Use Buy Shipping" at bounding box center [403, 124] width 0 height 1
checkbox input "false"
click at [494, 72] on div "Select..." at bounding box center [503, 75] width 200 height 16
click at [468, 108] on div "Fellowship - East" at bounding box center [512, 116] width 218 height 18
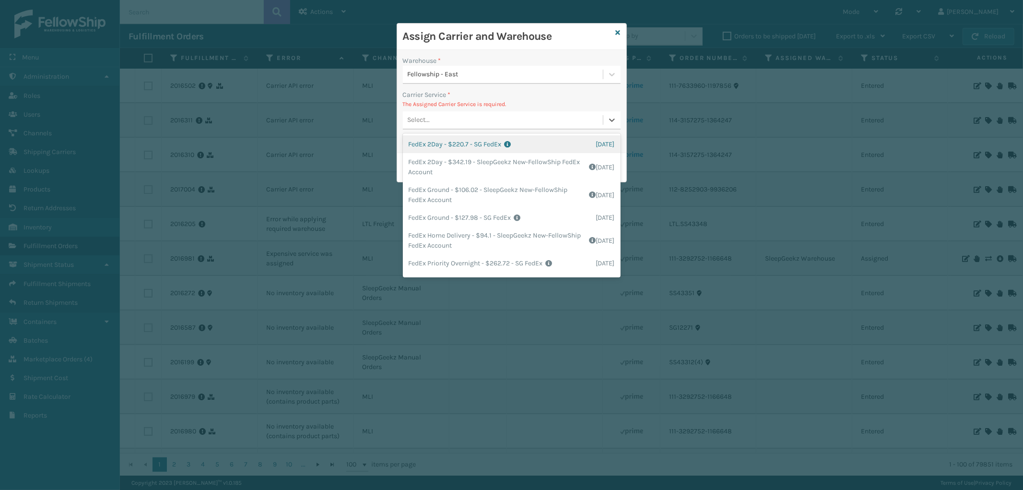
click at [510, 122] on div "Select..." at bounding box center [503, 120] width 200 height 16
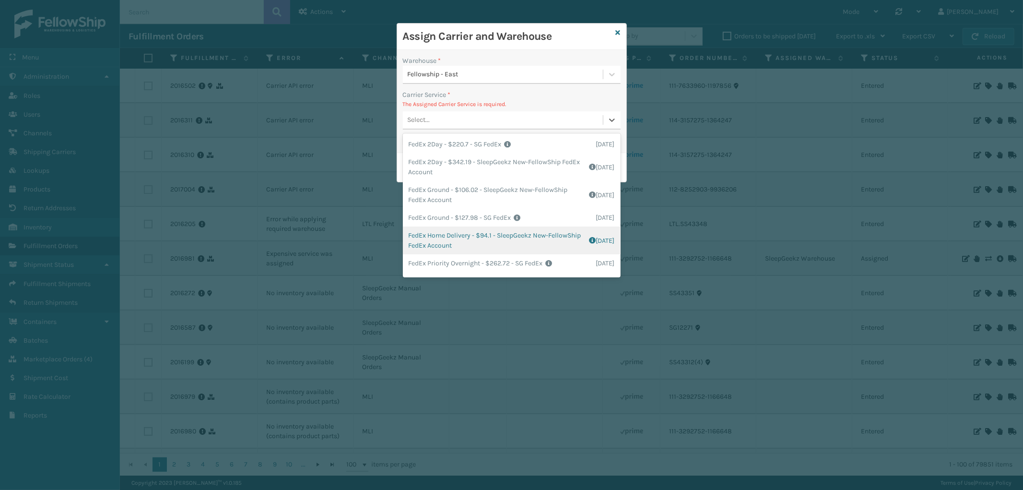
scroll to position [77, 0]
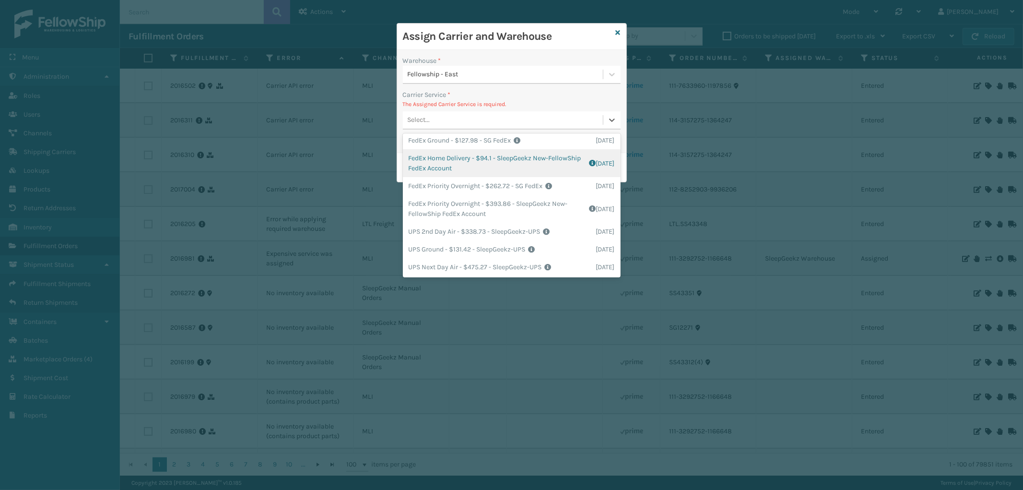
click at [522, 168] on div "FedEx Home Delivery - $94.1 - SleepGeekz New-FellowShip FedEx Account Shipping …" at bounding box center [512, 163] width 218 height 28
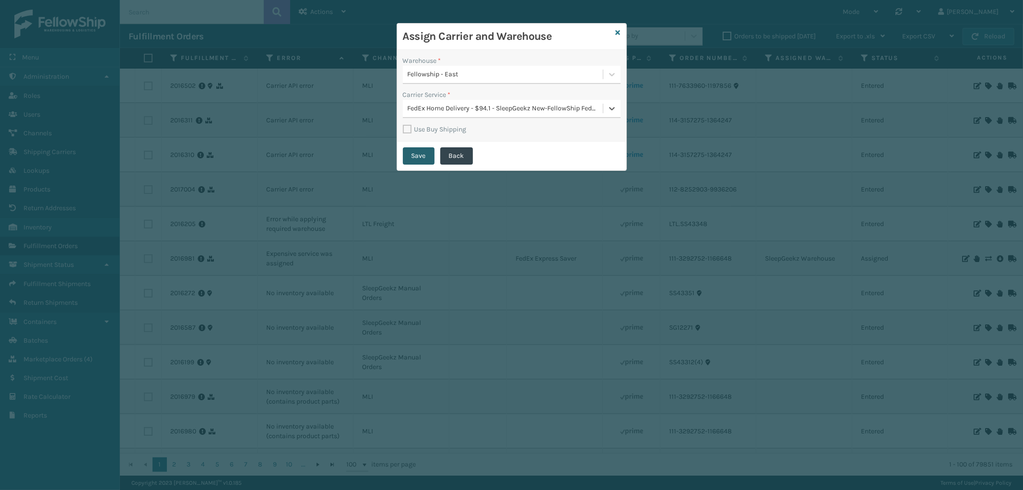
click at [414, 154] on button "Save" at bounding box center [419, 155] width 32 height 17
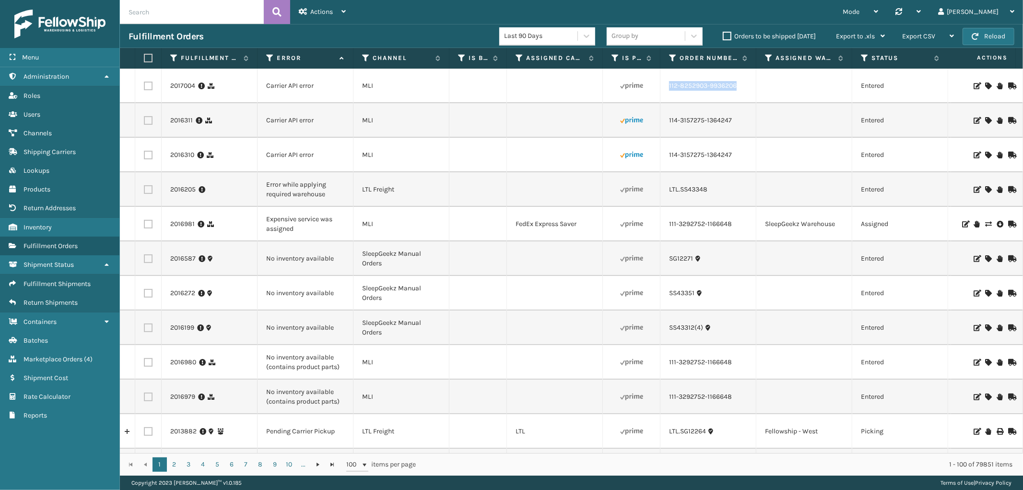
drag, startPoint x: 745, startPoint y: 94, endPoint x: 664, endPoint y: 94, distance: 81.5
click at [664, 94] on td "112-8252903-9936206" at bounding box center [708, 86] width 96 height 35
copy link "112-8252903-9936206"
click at [985, 84] on icon at bounding box center [988, 85] width 6 height 7
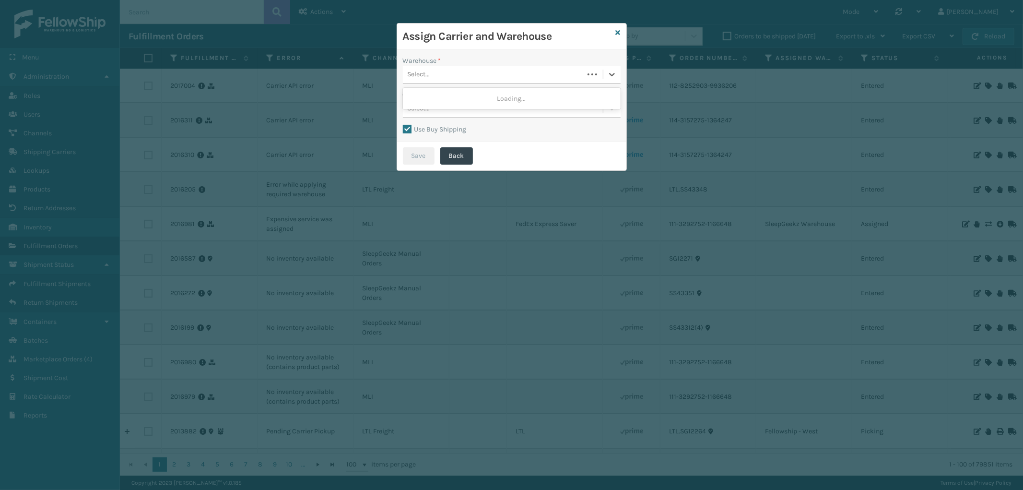
click at [490, 78] on div "Select..." at bounding box center [493, 75] width 181 height 16
click at [524, 52] on div "Warehouse * option [GEOGRAPHIC_DATA] (Peak Logistics) focused, 1 of 4. 4 result…" at bounding box center [511, 96] width 229 height 92
click at [411, 123] on div "Warehouse * Select... Carrier Service * Select... Use Buy Shipping" at bounding box center [511, 96] width 229 height 92
click at [407, 127] on label "Use Buy Shipping" at bounding box center [435, 129] width 64 height 8
click at [403, 125] on input "Use Buy Shipping" at bounding box center [403, 124] width 0 height 1
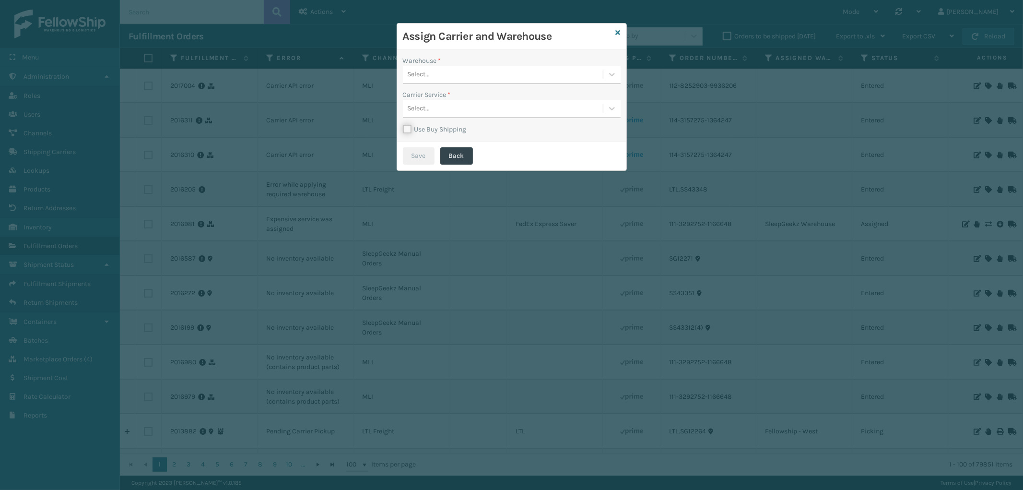
checkbox input "false"
click at [503, 75] on div "Select..." at bounding box center [503, 75] width 200 height 16
click at [488, 129] on div "Fellowship - West" at bounding box center [512, 134] width 218 height 18
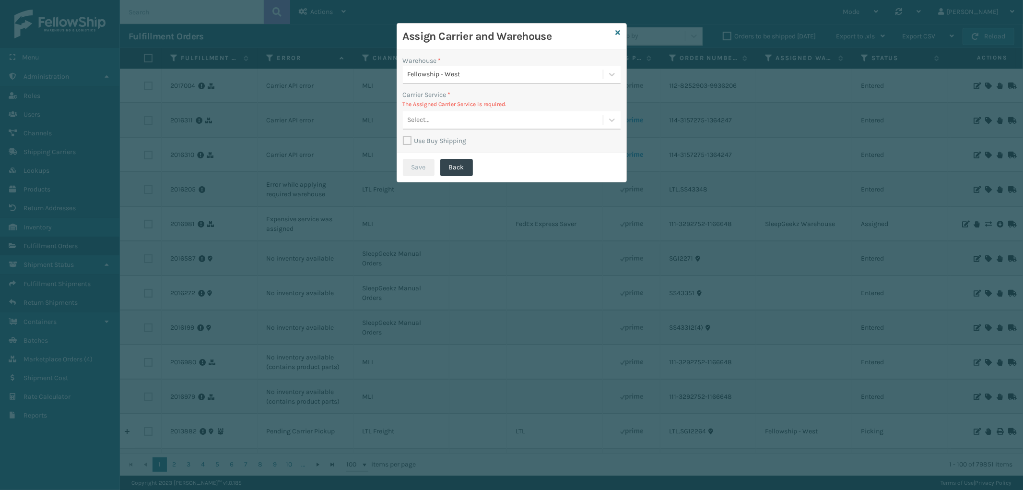
click at [526, 123] on div "Select..." at bounding box center [503, 120] width 200 height 16
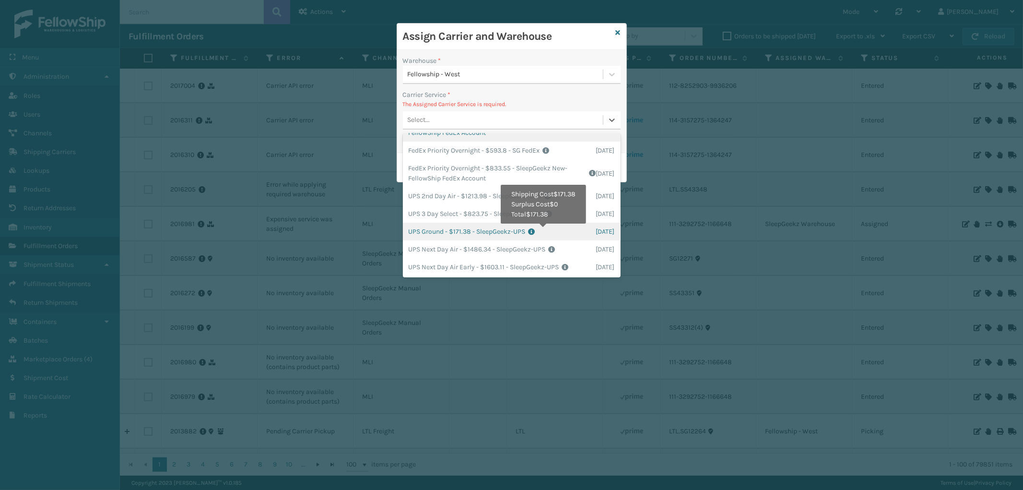
scroll to position [151, 0]
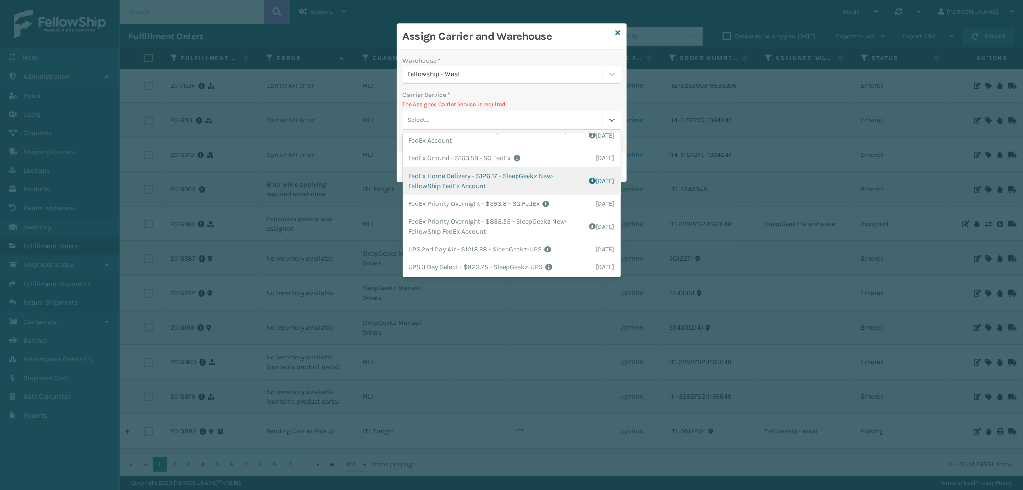
click at [548, 183] on div "FedEx Home Delivery - $126.17 - SleepGeekz New-FellowShip FedEx Account Shippin…" at bounding box center [512, 181] width 218 height 28
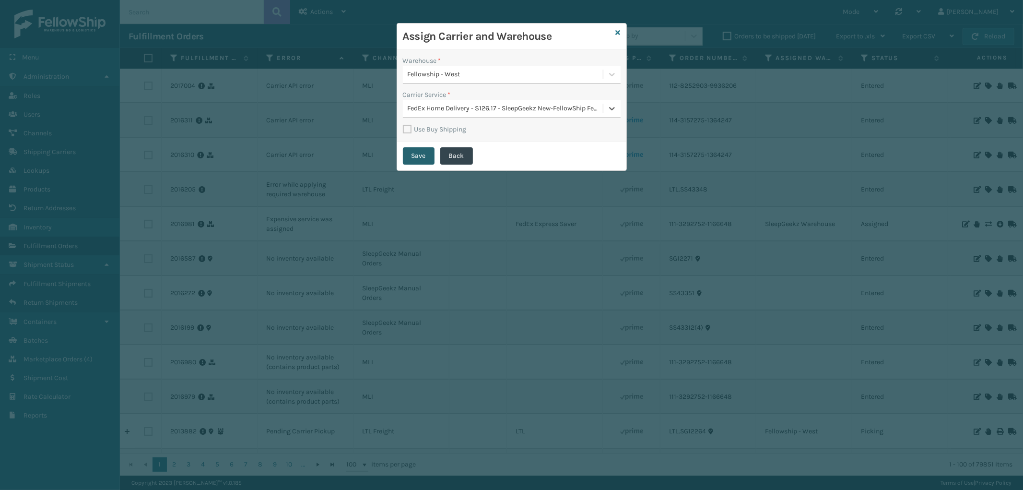
click at [427, 149] on button "Save" at bounding box center [419, 155] width 32 height 17
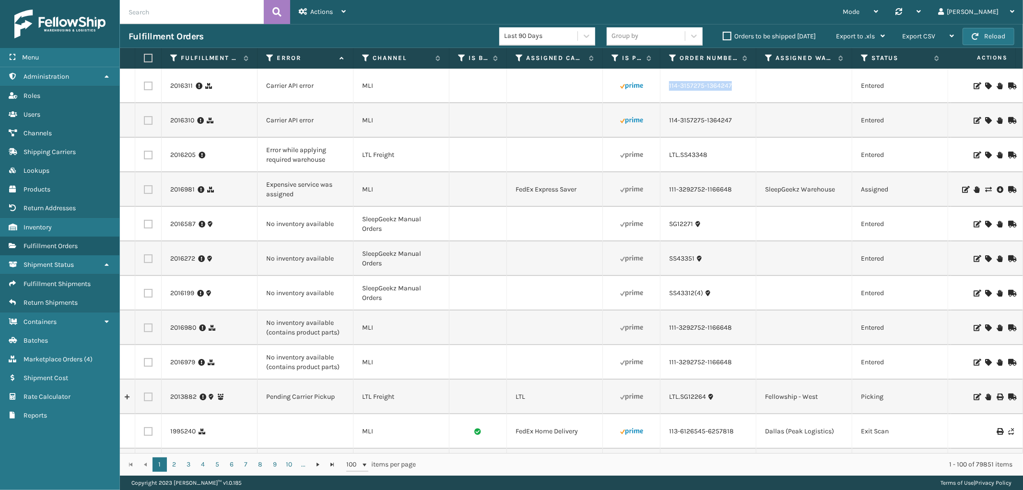
drag, startPoint x: 732, startPoint y: 88, endPoint x: 668, endPoint y: 95, distance: 64.6
click at [668, 95] on td "114-3157275-1364247" at bounding box center [708, 86] width 96 height 35
copy link "114-3157275-1364247"
click at [145, 87] on label at bounding box center [148, 86] width 9 height 9
click at [144, 87] on input "checkbox" at bounding box center [144, 85] width 0 height 6
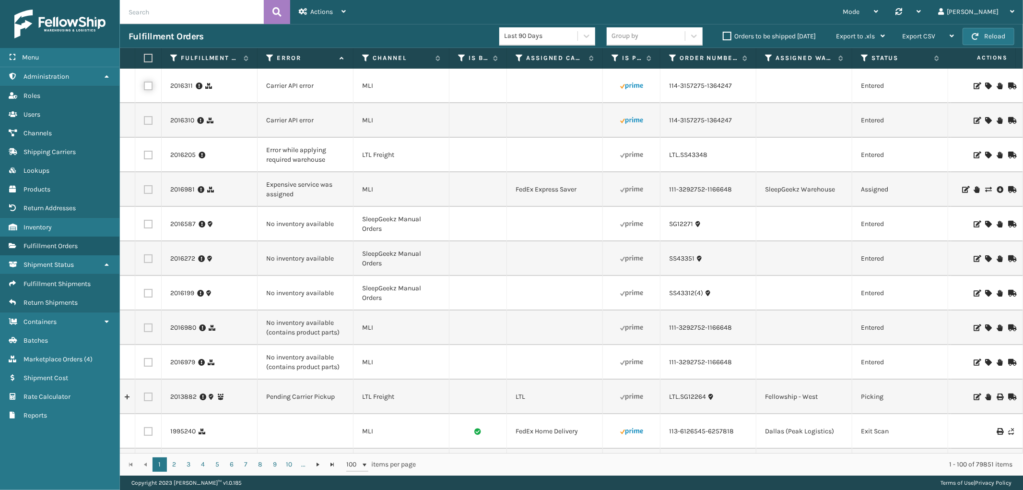
checkbox input "true"
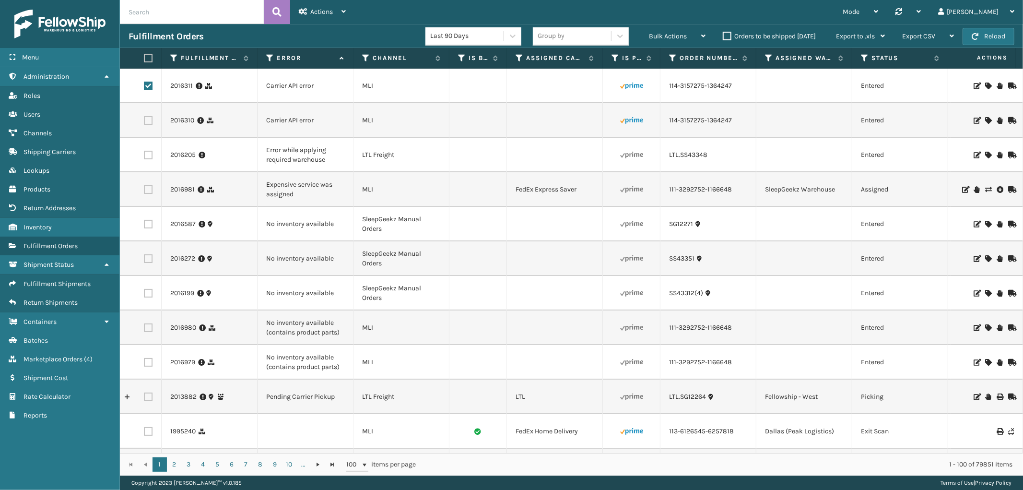
click at [149, 121] on label at bounding box center [148, 120] width 9 height 9
click at [144, 121] on input "checkbox" at bounding box center [144, 119] width 0 height 6
checkbox input "true"
click at [664, 36] on span "Bulk Actions" at bounding box center [668, 36] width 38 height 8
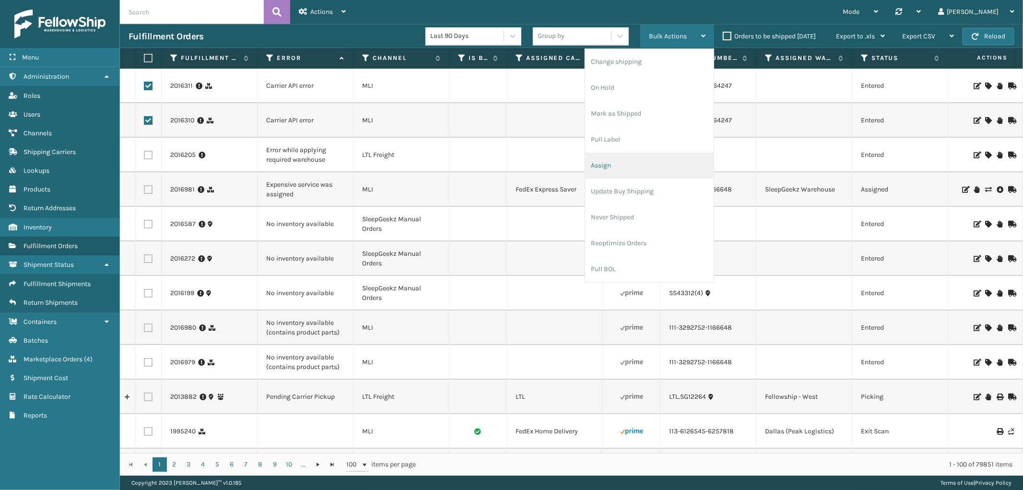
click at [624, 161] on li "Assign" at bounding box center [649, 165] width 129 height 26
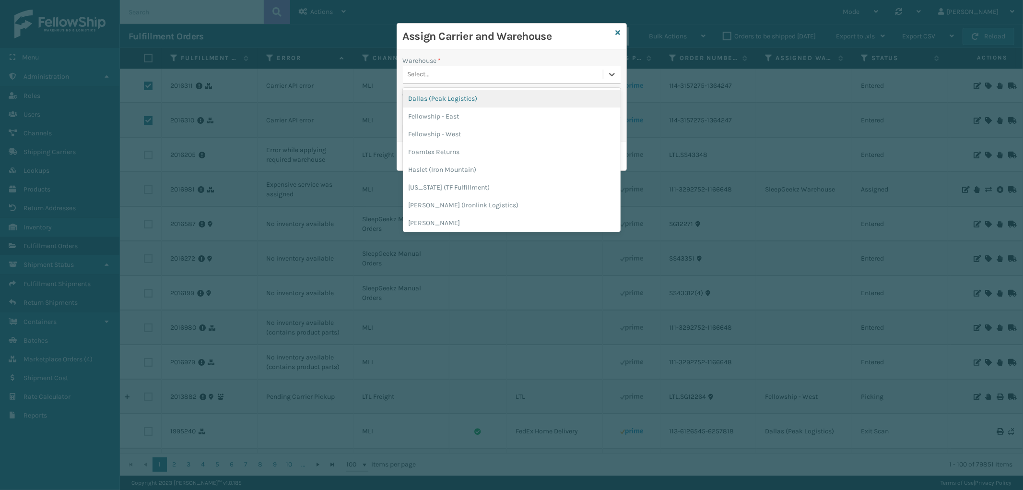
click at [498, 68] on div "Select..." at bounding box center [503, 75] width 200 height 16
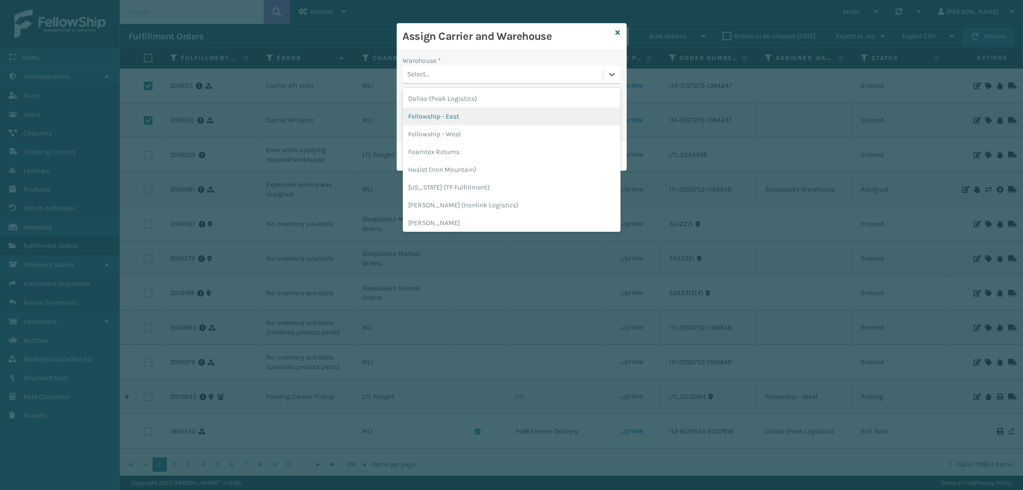
click at [470, 120] on div "Fellowship - East" at bounding box center [512, 116] width 218 height 18
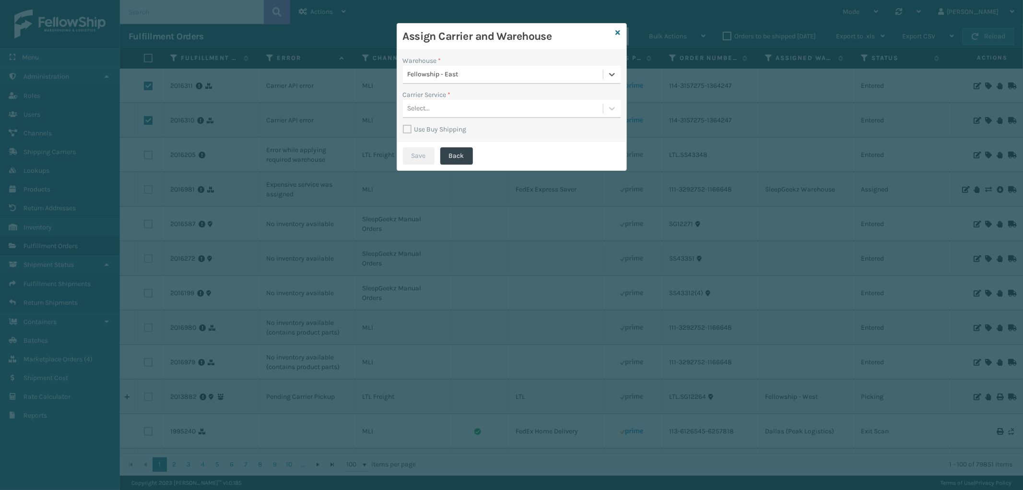
click at [492, 109] on div "Select..." at bounding box center [503, 109] width 200 height 16
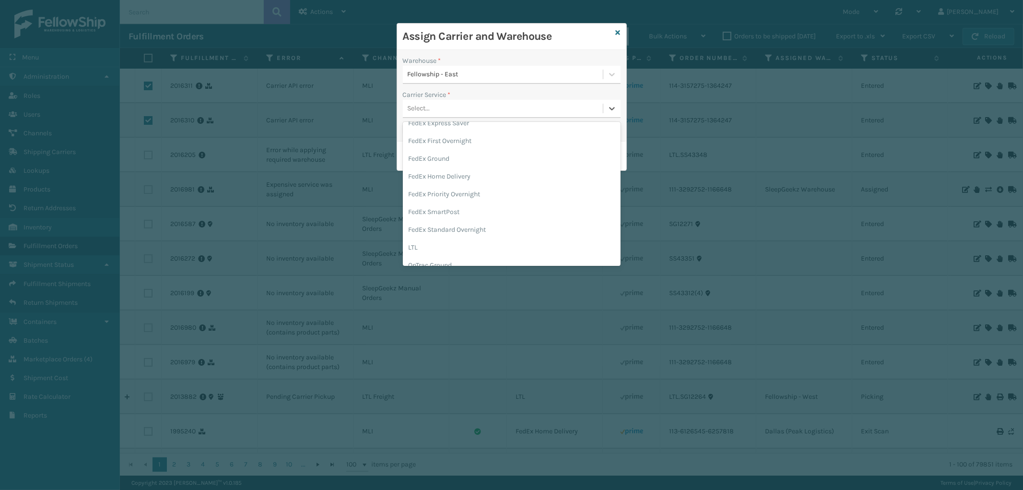
scroll to position [106, 0]
click at [499, 174] on div "FedEx Home Delivery" at bounding box center [512, 168] width 218 height 18
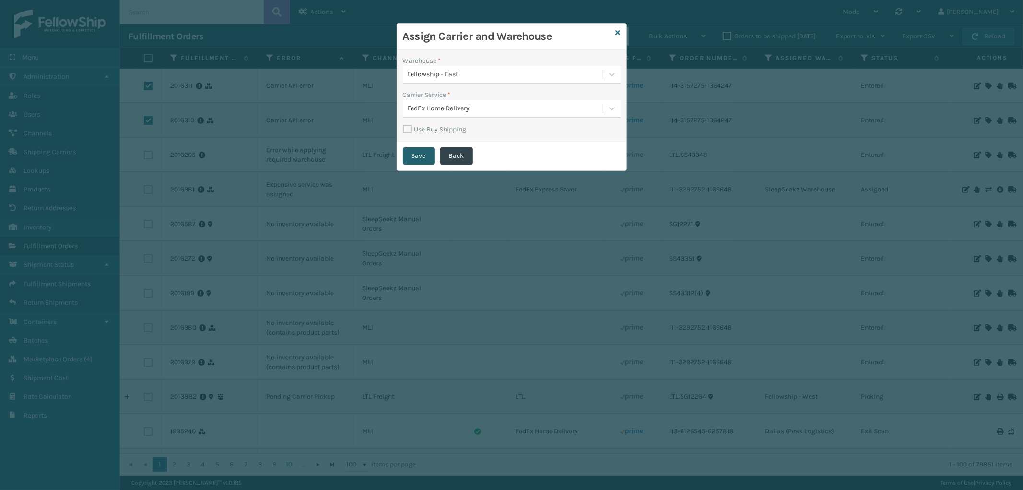
click at [403, 152] on button "Save" at bounding box center [419, 155] width 32 height 17
checkbox input "false"
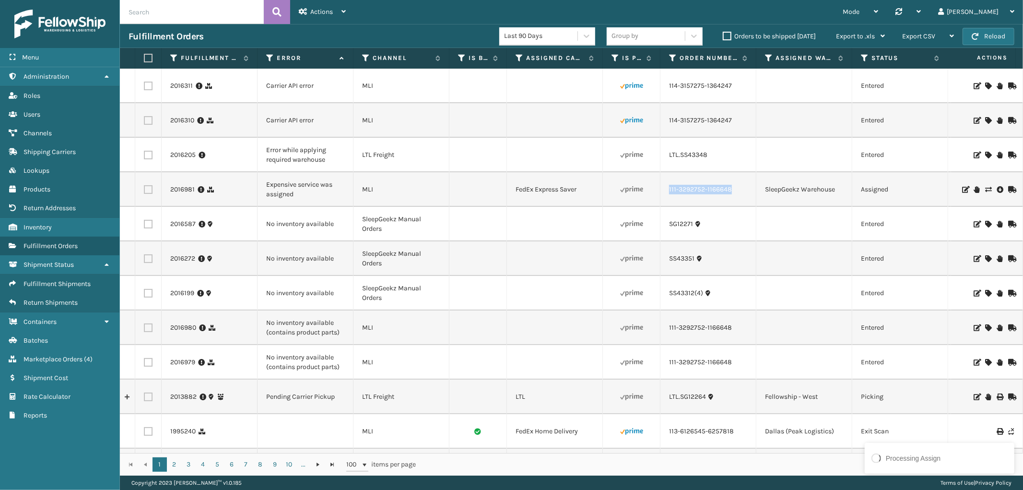
drag, startPoint x: 732, startPoint y: 193, endPoint x: 667, endPoint y: 195, distance: 65.2
click at [667, 195] on td "111-3292752-1166648" at bounding box center [708, 189] width 96 height 35
copy link "111-3292752-1166648"
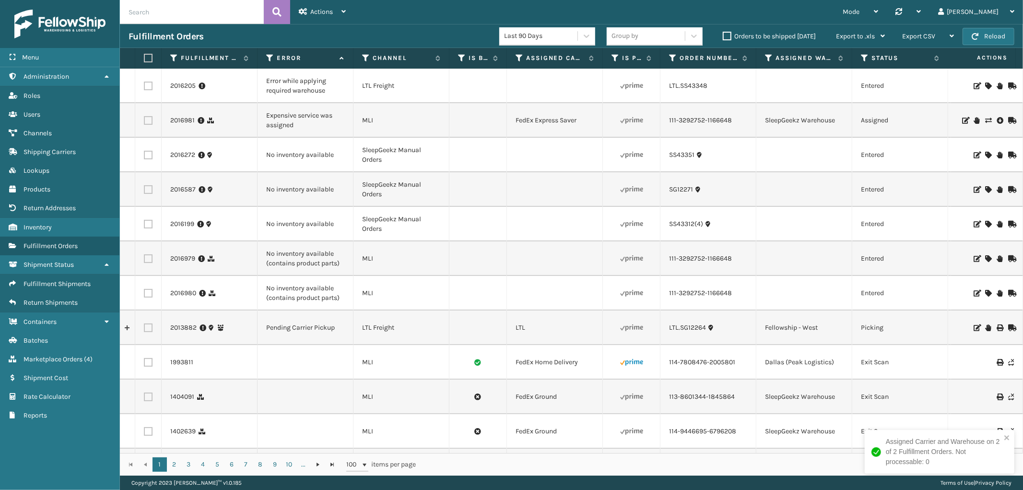
click at [985, 120] on icon at bounding box center [988, 120] width 6 height 7
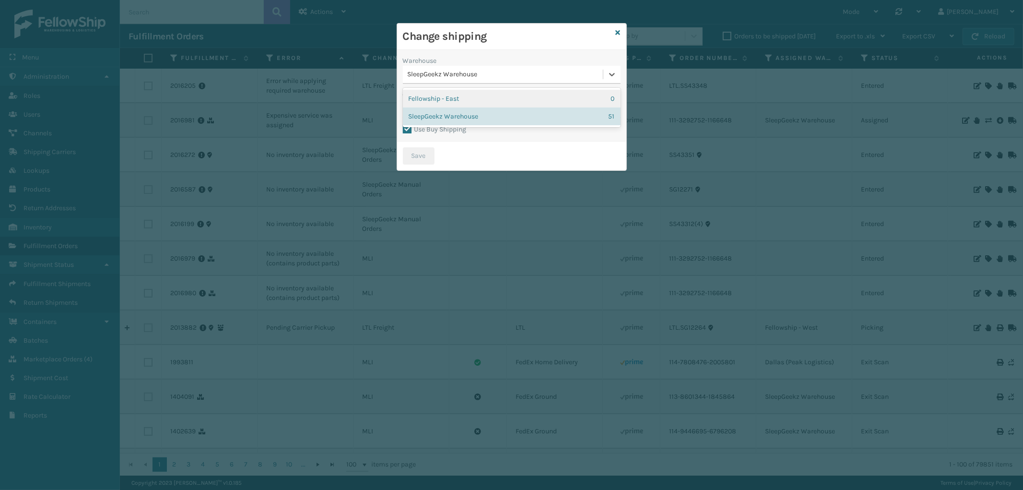
click at [468, 79] on div "SleepGeekz Warehouse" at bounding box center [506, 75] width 196 height 10
click at [466, 109] on div "FedEx Express Saver - $307.47 - SleepGeekz New-FellowShip FedEx Account" at bounding box center [506, 109] width 196 height 10
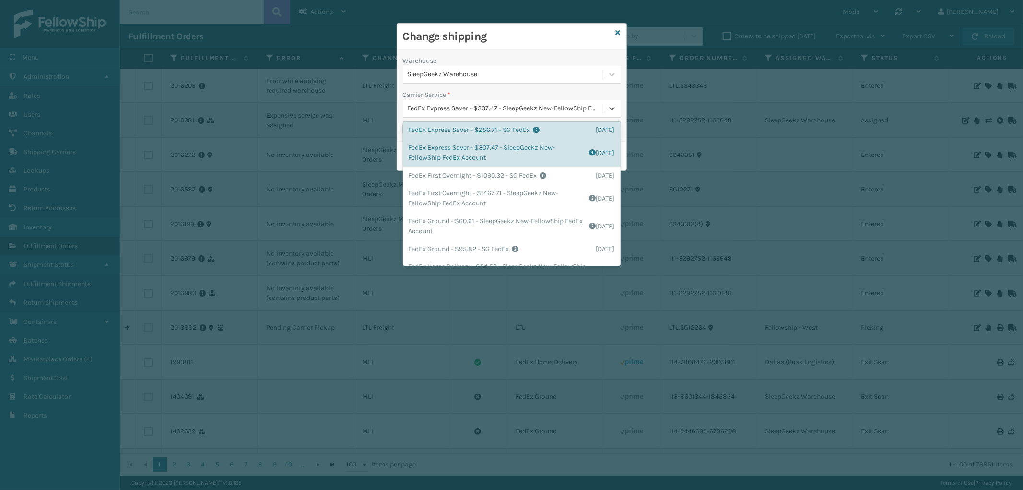
scroll to position [110, 0]
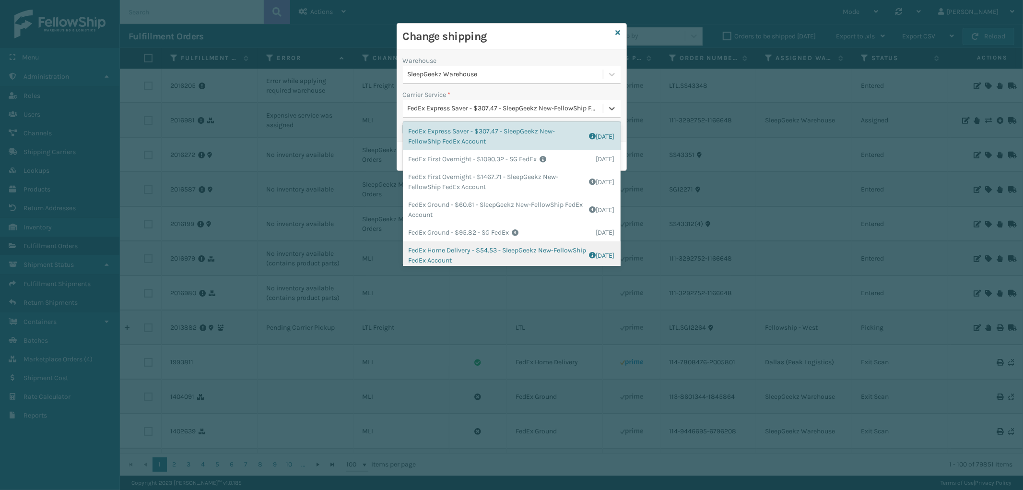
click at [505, 257] on div "FedEx Home Delivery - $54.53 - SleepGeekz New-FellowShip FedEx Account Shipping…" at bounding box center [512, 255] width 218 height 28
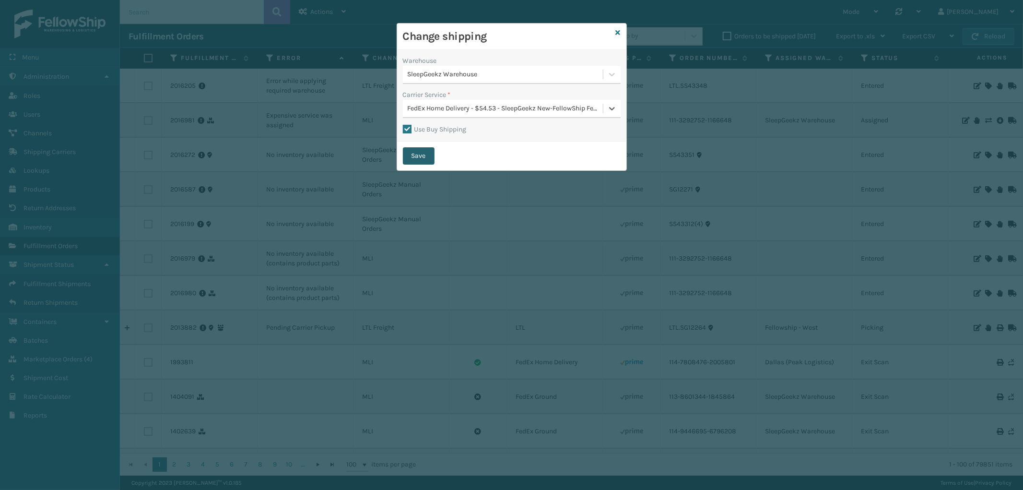
click at [421, 147] on button "Save" at bounding box center [419, 155] width 32 height 17
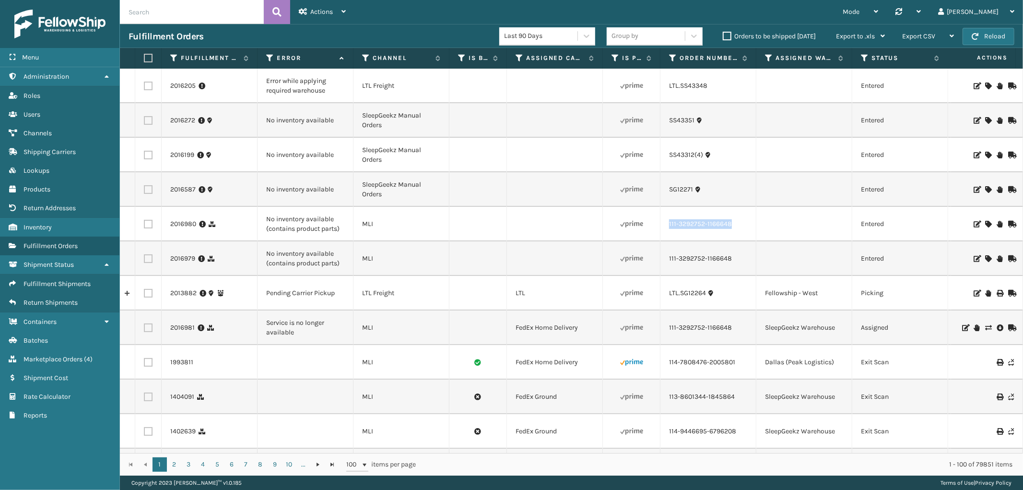
drag, startPoint x: 740, startPoint y: 231, endPoint x: 669, endPoint y: 231, distance: 71.0
click at [669, 231] on td "111-3292752-1166648" at bounding box center [708, 224] width 96 height 35
copy link "111-3292752-1166648"
click at [985, 223] on icon at bounding box center [988, 224] width 6 height 7
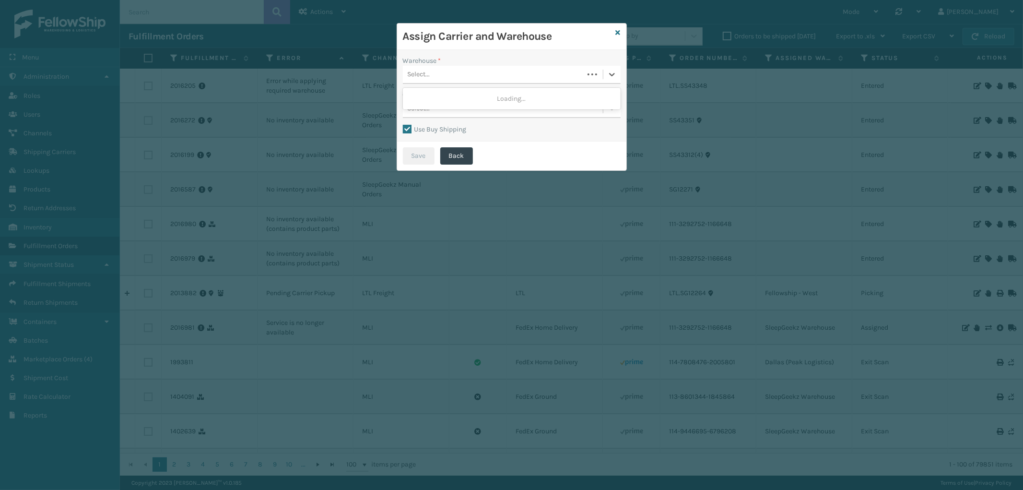
click at [483, 71] on div "Select..." at bounding box center [493, 75] width 181 height 16
click at [466, 110] on div "SleepGeekz Warehouse" at bounding box center [512, 116] width 218 height 18
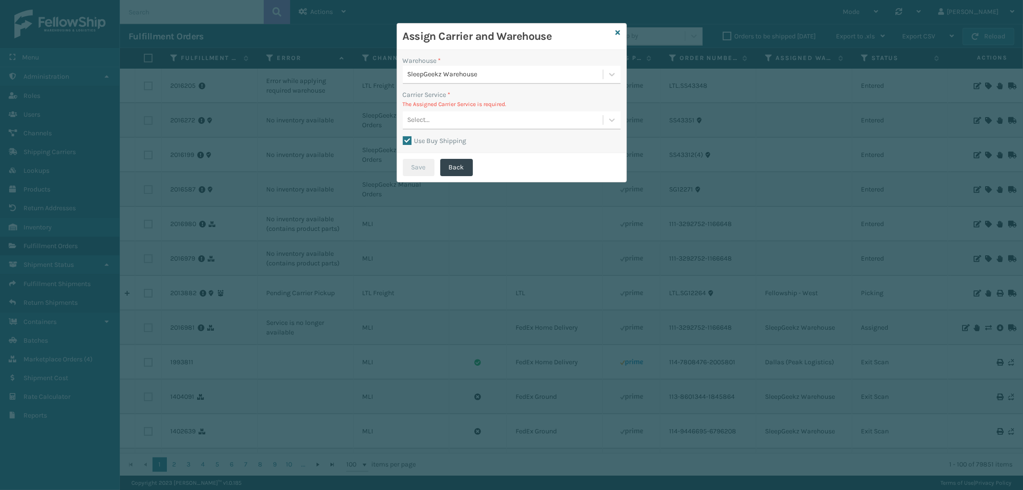
click at [462, 112] on div "Select..." at bounding box center [503, 120] width 200 height 16
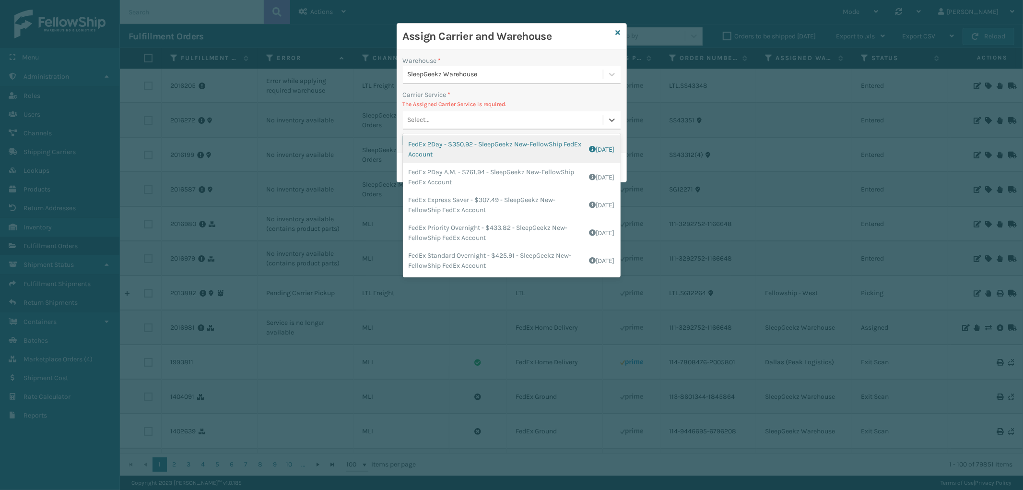
scroll to position [70, 0]
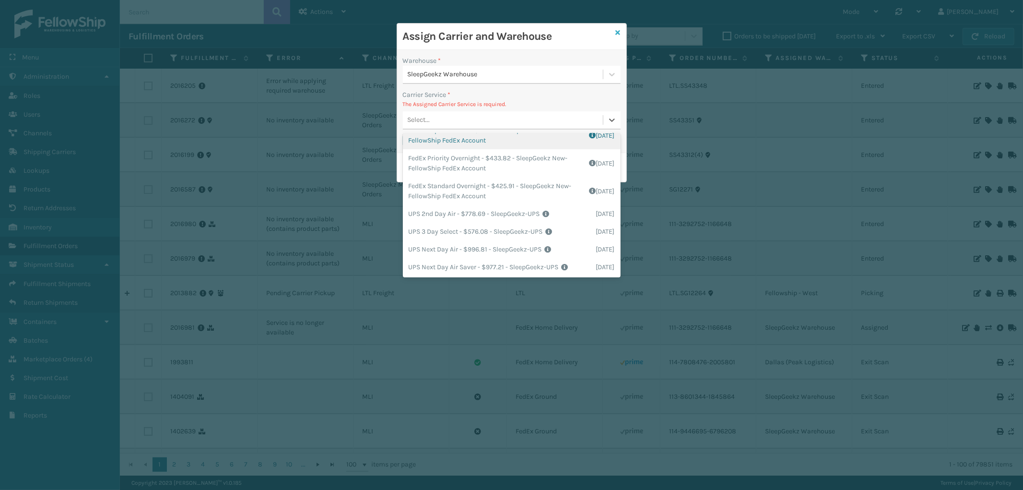
click at [617, 31] on icon at bounding box center [618, 32] width 5 height 7
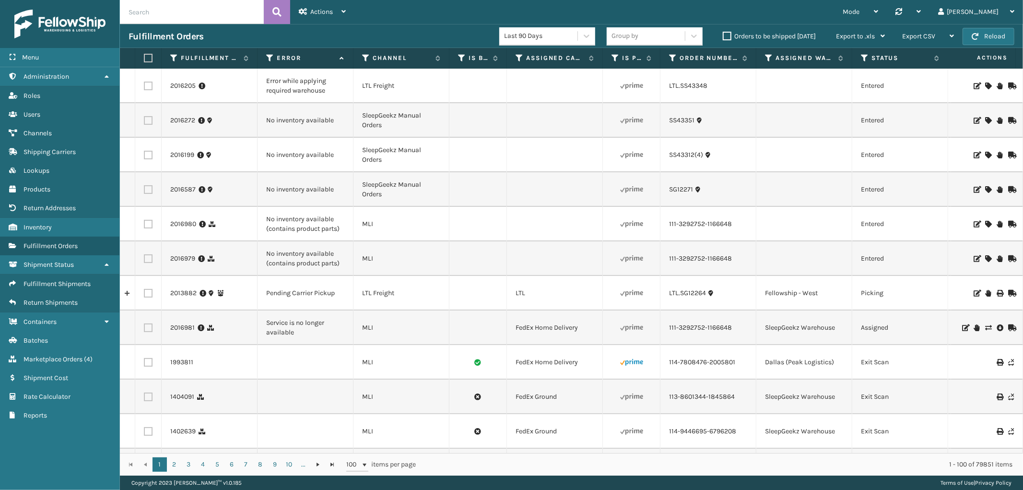
click at [150, 222] on label at bounding box center [148, 224] width 9 height 9
click at [144, 222] on input "checkbox" at bounding box center [144, 223] width 0 height 6
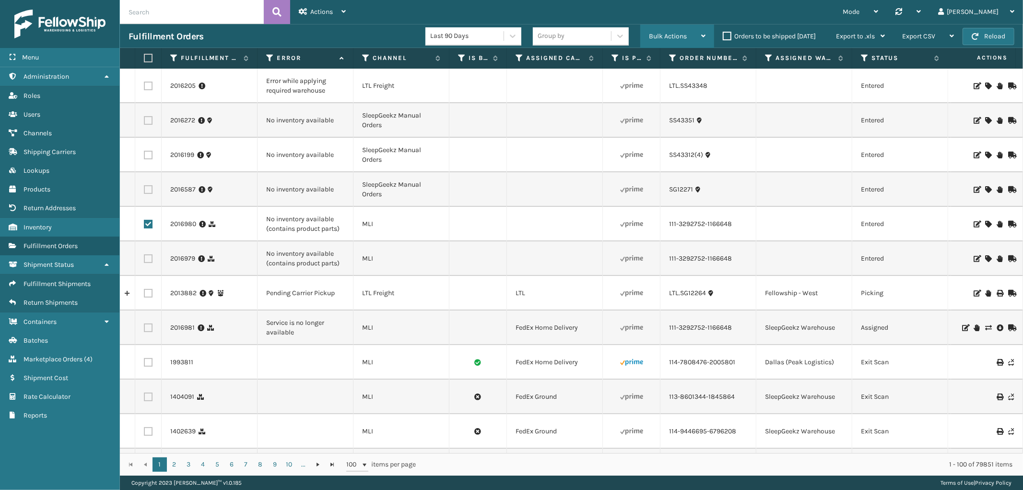
click at [667, 36] on span "Bulk Actions" at bounding box center [668, 36] width 38 height 8
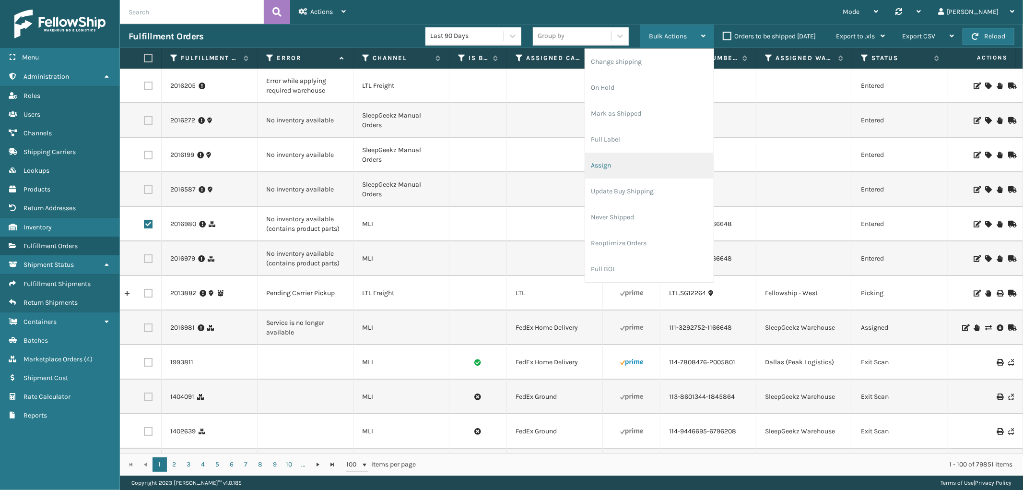
click at [617, 168] on li "Assign" at bounding box center [649, 165] width 129 height 26
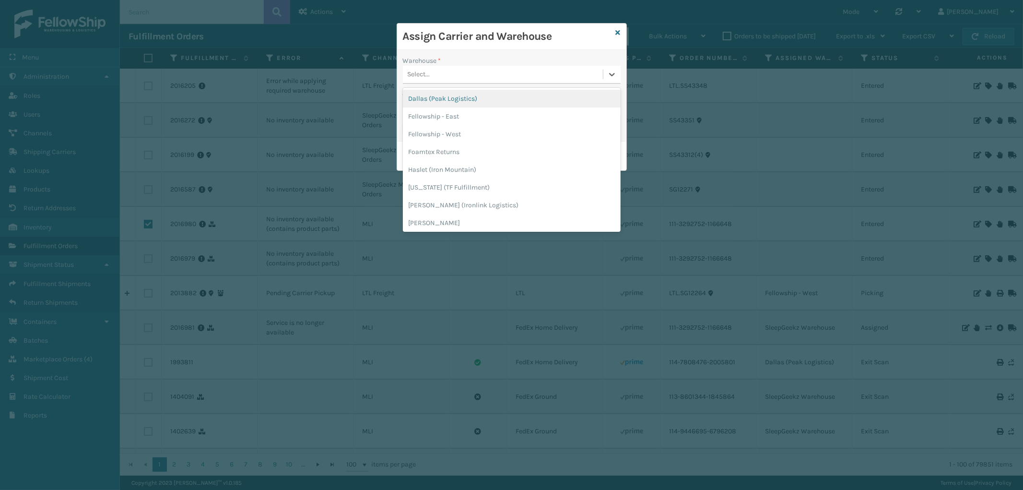
click at [502, 76] on div "Select..." at bounding box center [503, 75] width 200 height 16
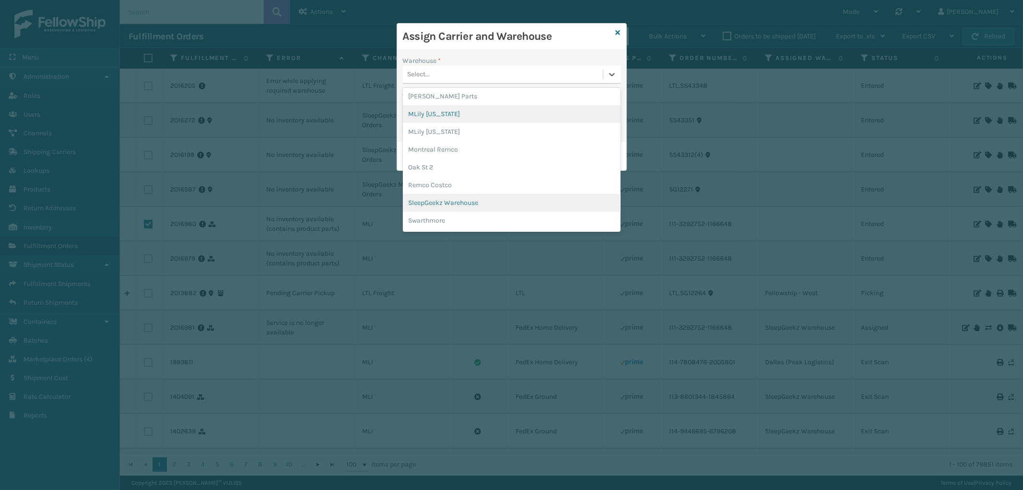
scroll to position [197, 0]
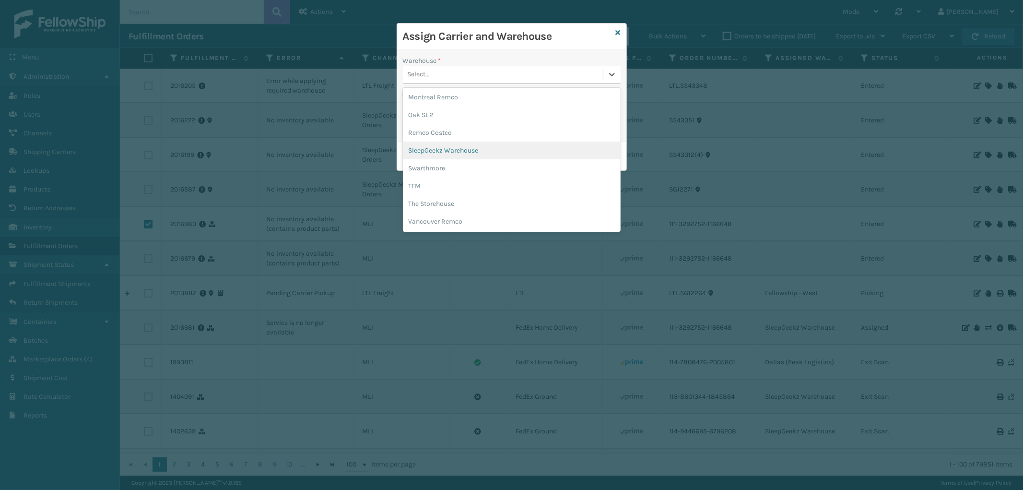
click at [472, 149] on div "SleepGeekz Warehouse" at bounding box center [512, 150] width 218 height 18
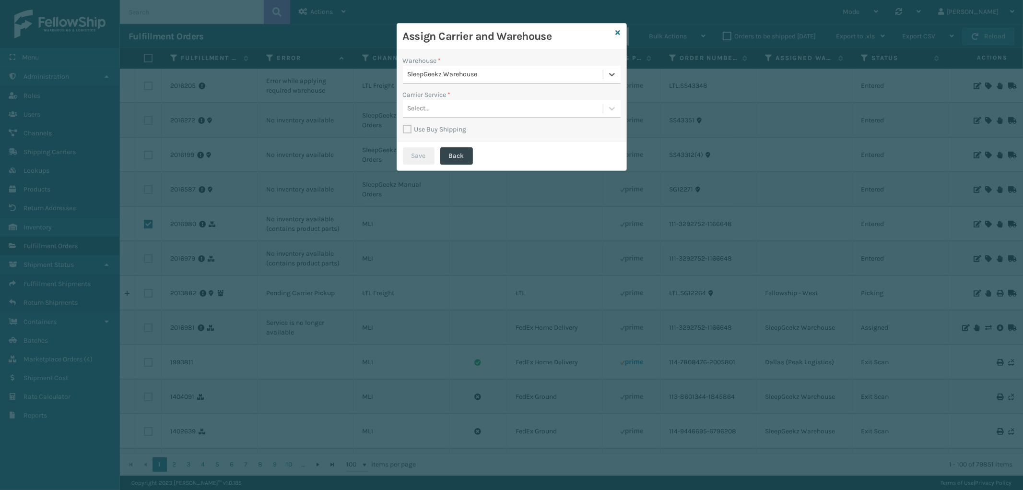
click at [437, 104] on div "Select..." at bounding box center [503, 109] width 200 height 16
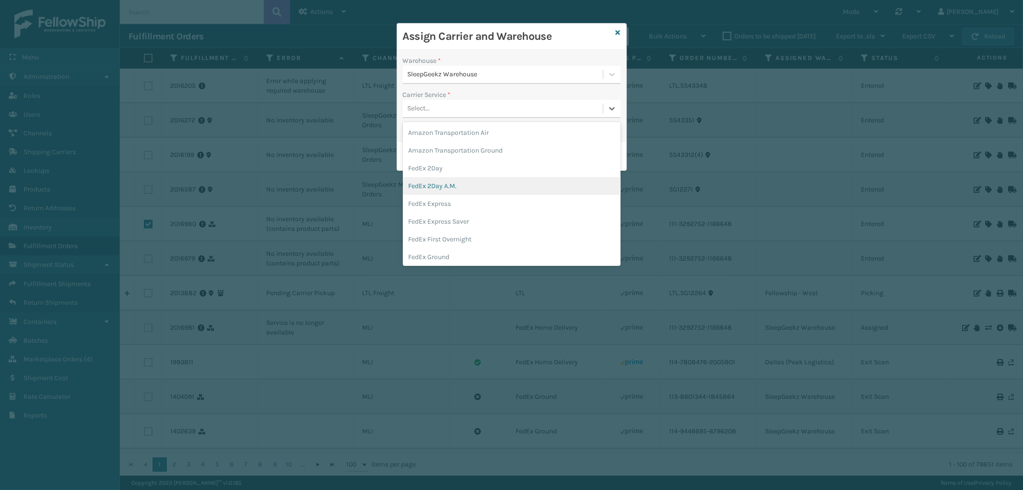
scroll to position [53, 0]
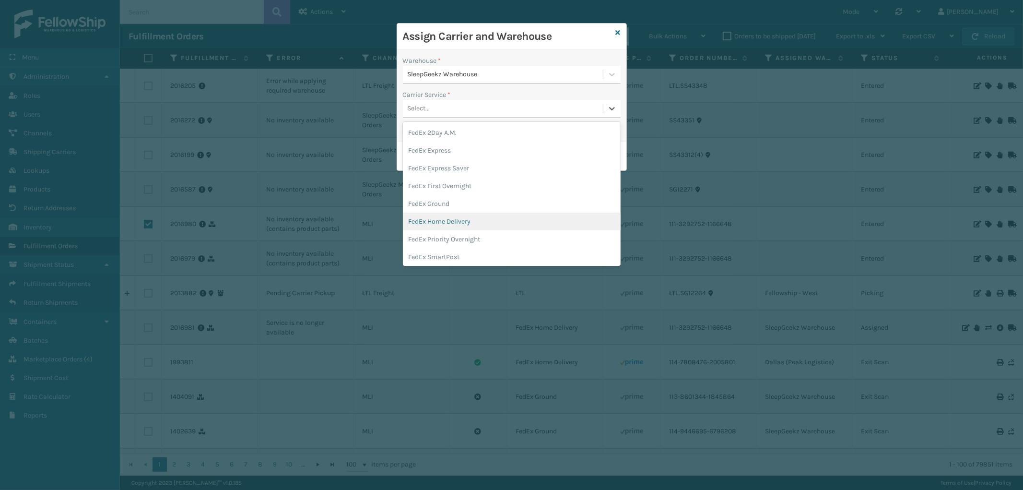
click at [470, 217] on div "FedEx Home Delivery" at bounding box center [512, 221] width 218 height 18
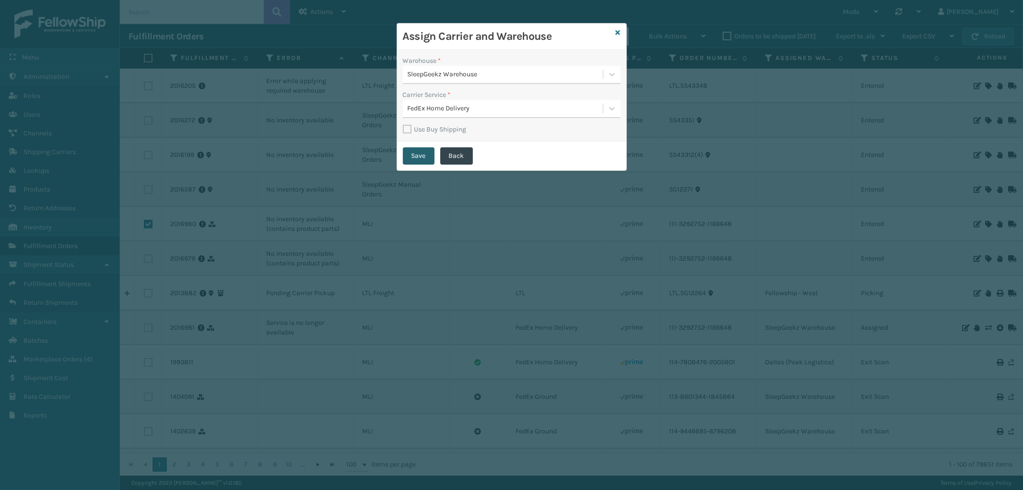
click at [412, 152] on button "Save" at bounding box center [419, 155] width 32 height 17
checkbox input "false"
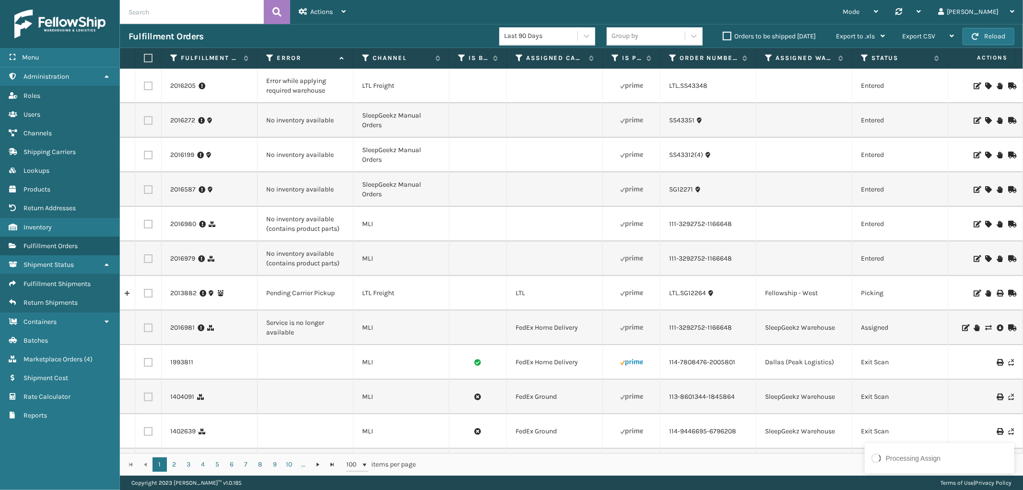
click at [144, 328] on label at bounding box center [148, 327] width 9 height 9
click at [144, 328] on input "checkbox" at bounding box center [144, 326] width 0 height 6
checkbox input "true"
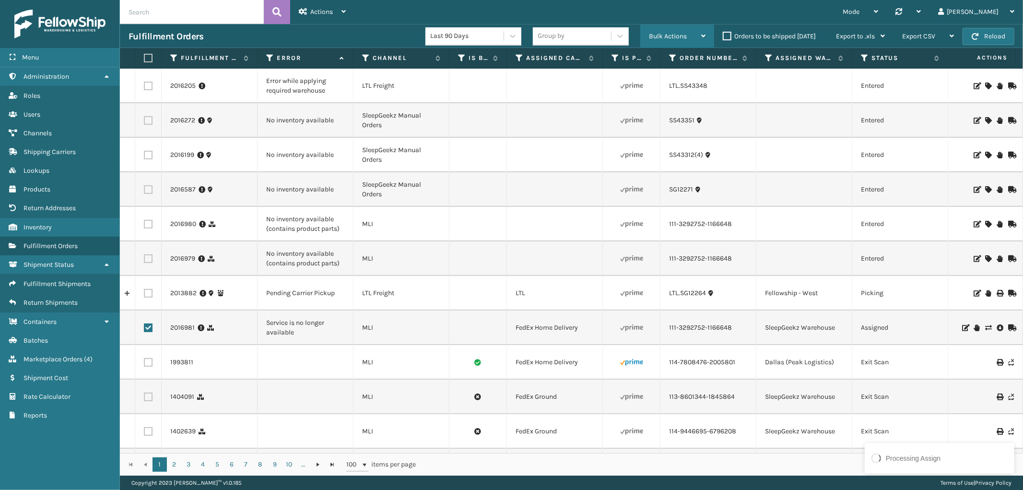
click at [660, 34] on span "Bulk Actions" at bounding box center [668, 36] width 38 height 8
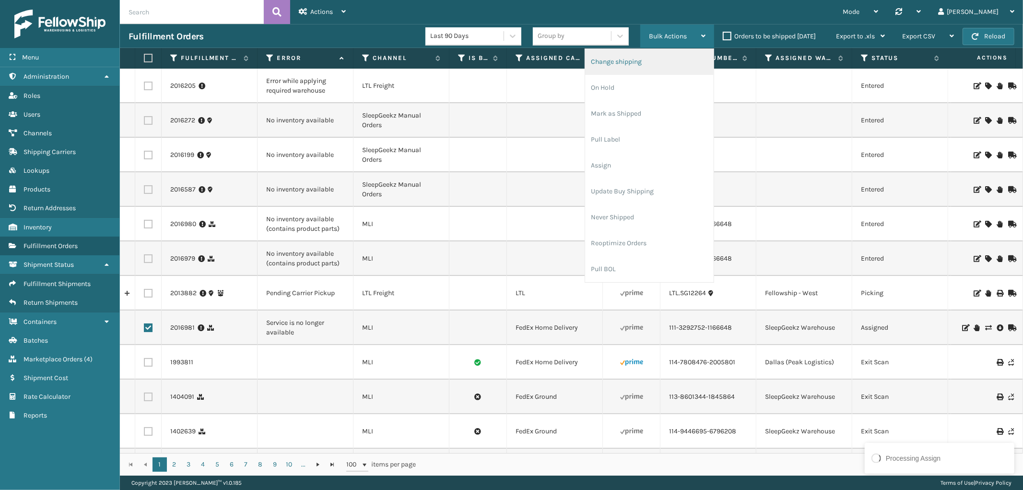
click at [654, 63] on li "Change shipping" at bounding box center [649, 62] width 129 height 26
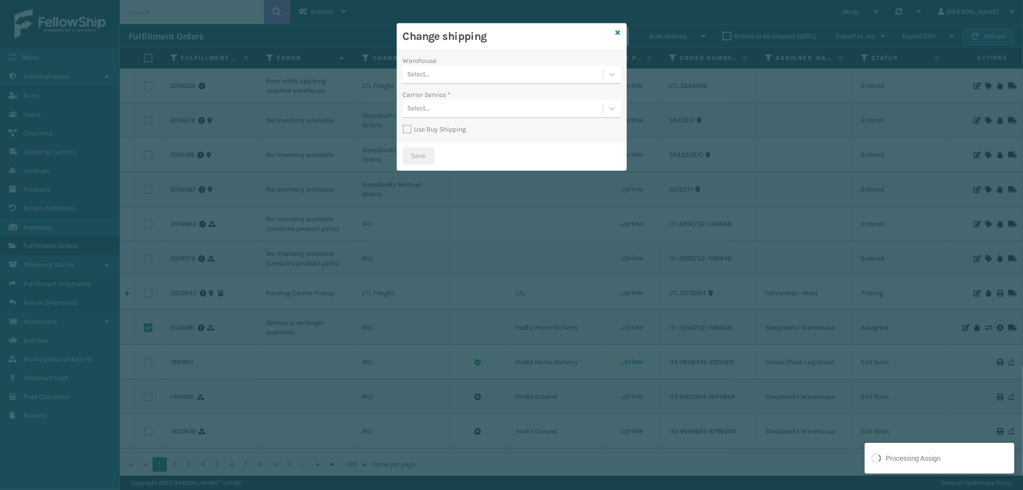
click at [509, 73] on div "Select..." at bounding box center [503, 75] width 200 height 16
click at [493, 153] on div "SleepGeekz Warehouse" at bounding box center [512, 152] width 218 height 18
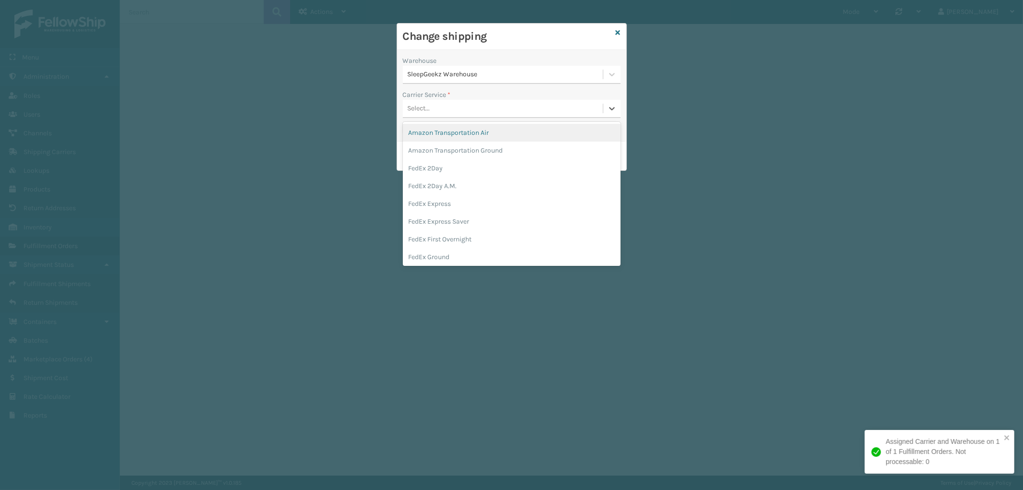
click at [516, 107] on div "Select..." at bounding box center [503, 109] width 200 height 16
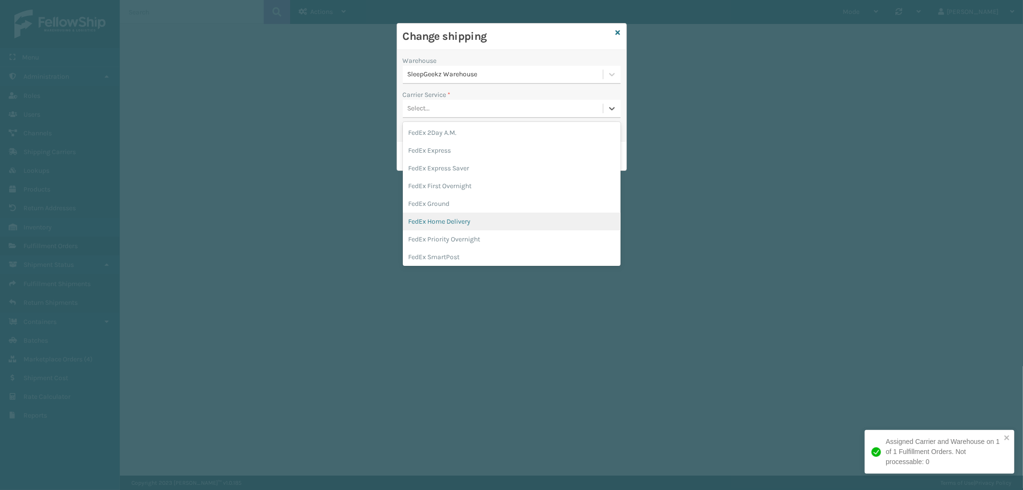
click at [498, 217] on div "FedEx Home Delivery" at bounding box center [512, 221] width 218 height 18
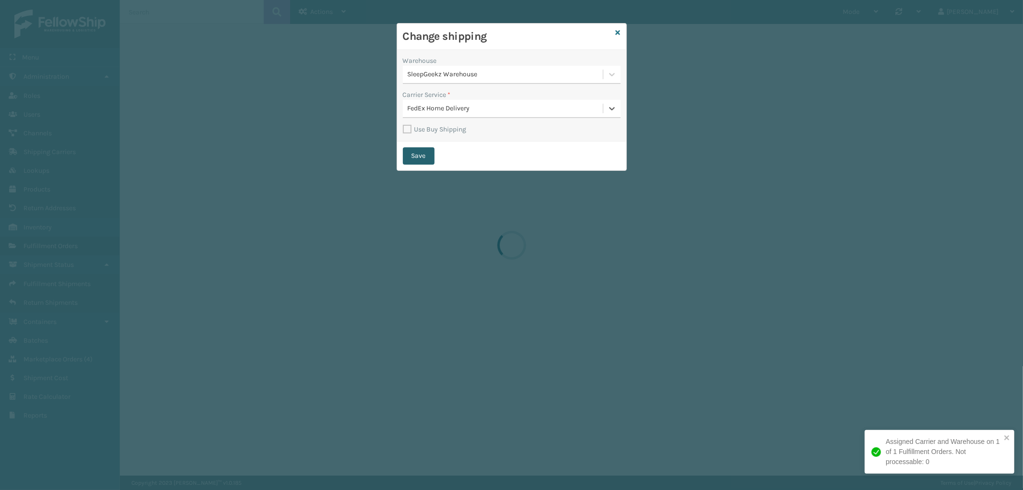
click at [415, 151] on button "Save" at bounding box center [419, 155] width 32 height 17
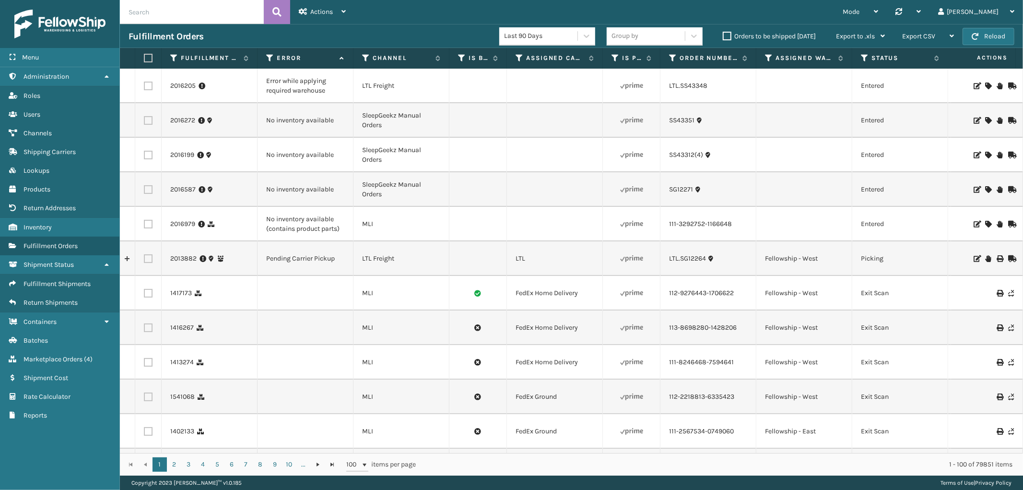
click at [197, 18] on input "text" at bounding box center [192, 12] width 144 height 24
paste input "111-3292752-1166648"
type input "111-3292752-1166648"
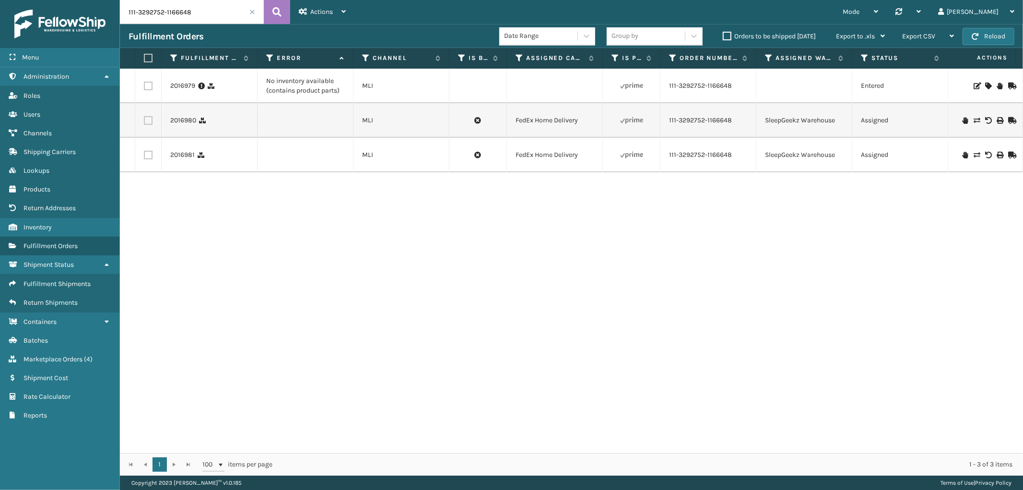
click at [343, 99] on td "No inventory available (contains product parts)" at bounding box center [305, 86] width 96 height 35
click at [985, 85] on icon at bounding box center [988, 85] width 6 height 7
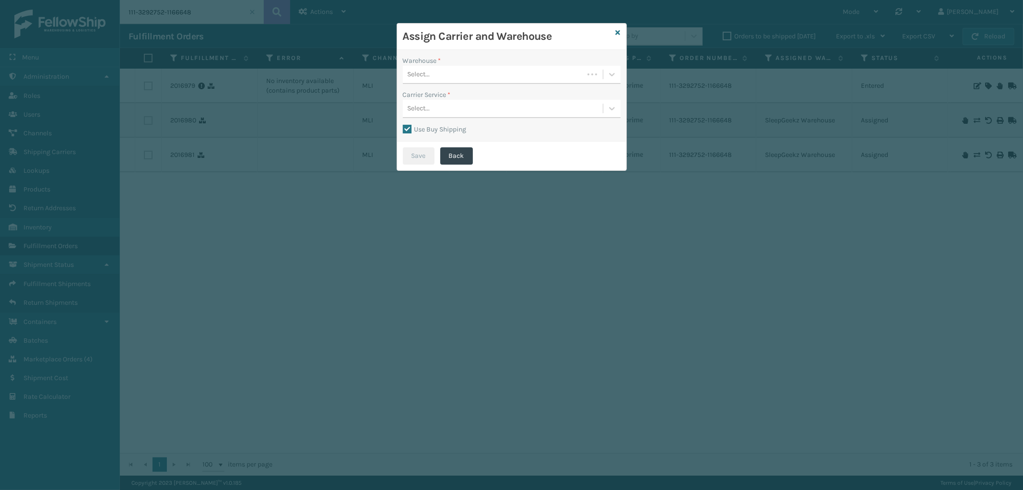
click at [457, 75] on div "Select..." at bounding box center [493, 75] width 181 height 16
click at [448, 94] on div "Dallas (Peak Logistics)" at bounding box center [512, 99] width 218 height 18
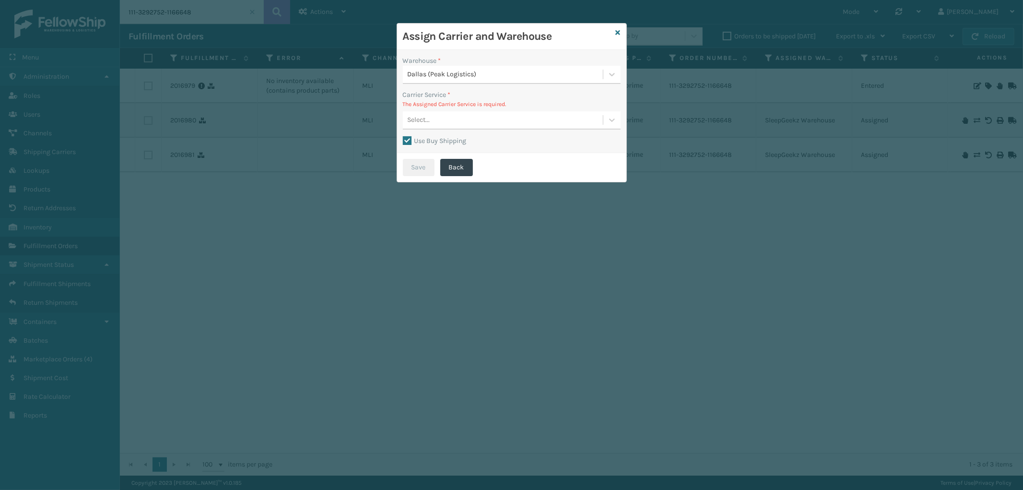
click at [493, 124] on div "Select..." at bounding box center [503, 120] width 200 height 16
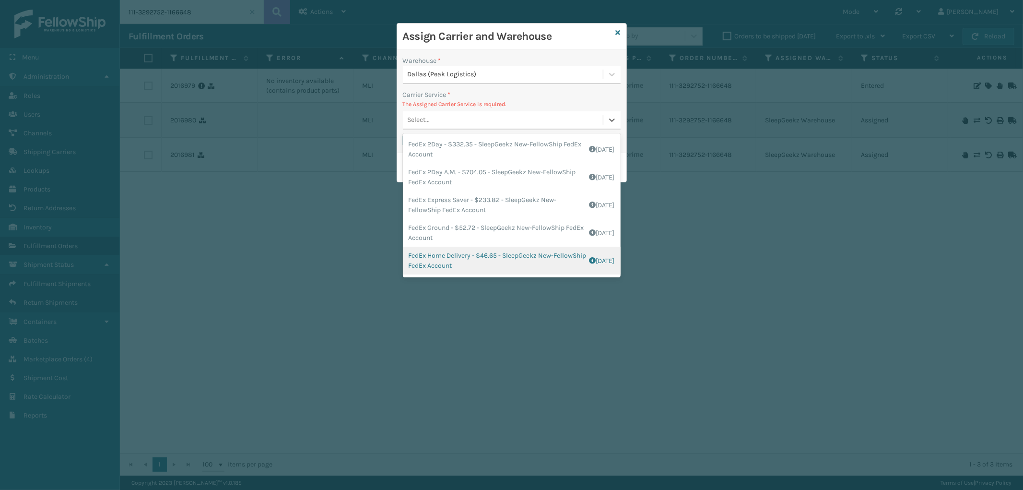
click at [495, 261] on div "FedEx Home Delivery - $46.65 - SleepGeekz New-FellowShip FedEx Account Shipping…" at bounding box center [512, 260] width 218 height 28
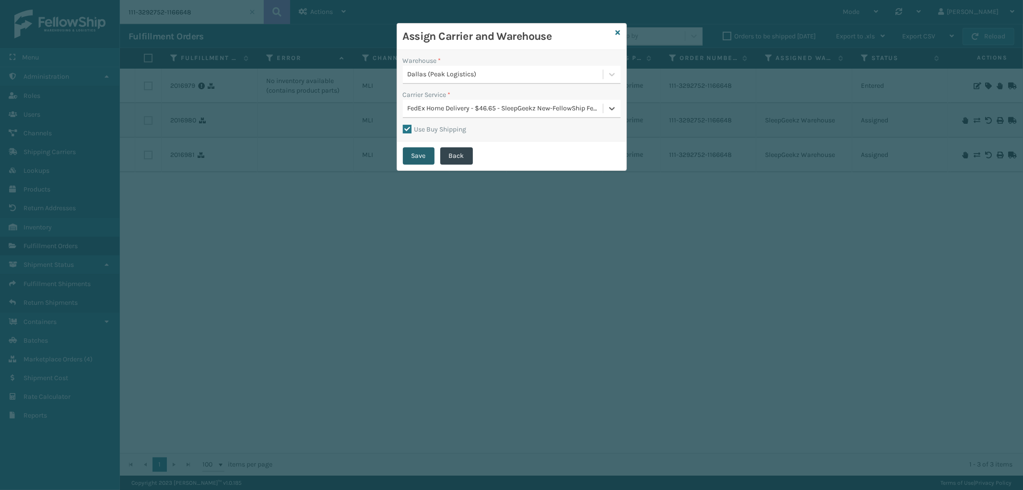
click at [425, 157] on button "Save" at bounding box center [419, 155] width 32 height 17
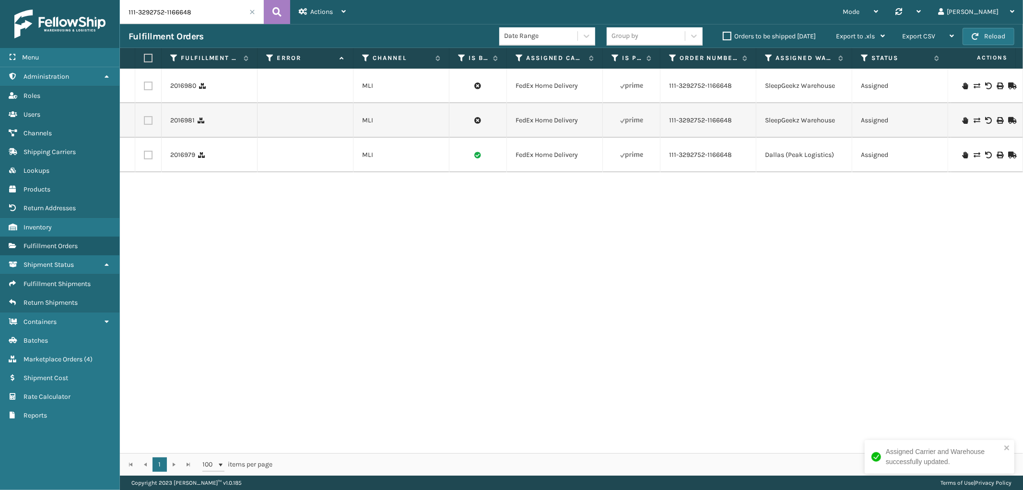
click at [251, 13] on span at bounding box center [252, 12] width 6 height 6
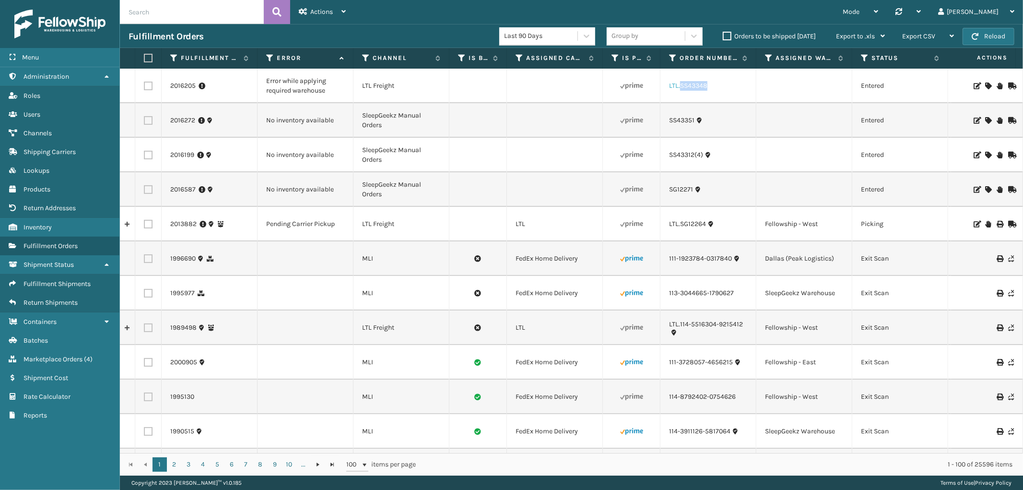
drag, startPoint x: 717, startPoint y: 92, endPoint x: 680, endPoint y: 90, distance: 37.0
click at [680, 90] on td "LTL.SS43348" at bounding box center [708, 86] width 96 height 35
copy link "SS43348"
click at [985, 85] on icon at bounding box center [988, 85] width 6 height 7
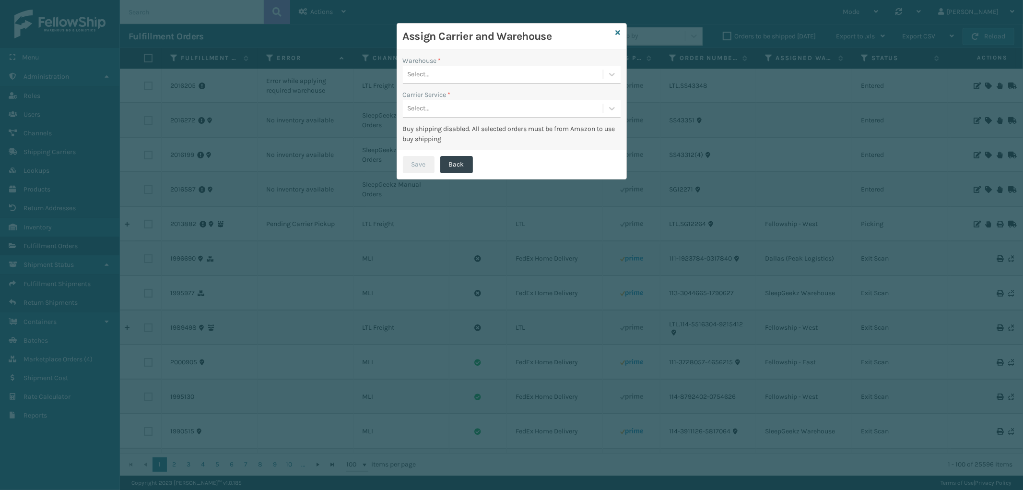
click at [529, 70] on div "Select..." at bounding box center [503, 75] width 200 height 16
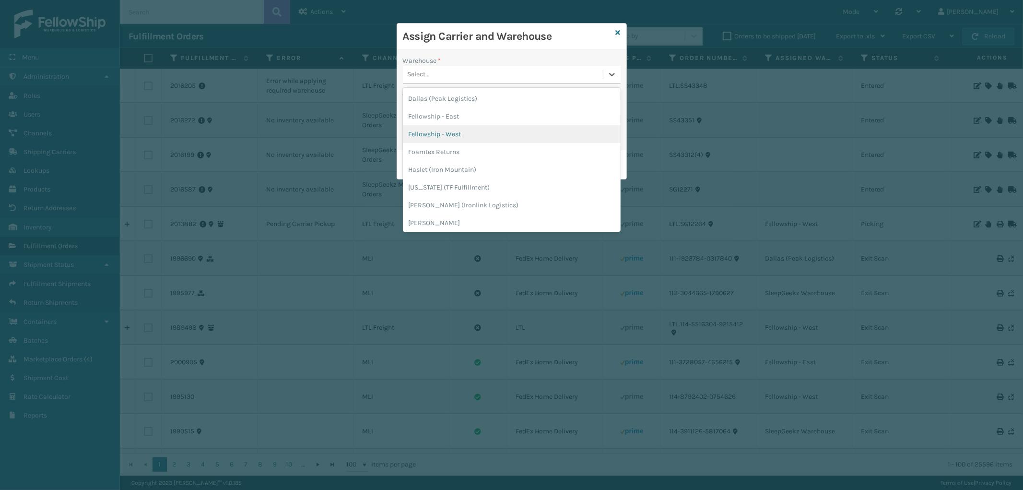
click at [466, 132] on div "Fellowship - West" at bounding box center [512, 134] width 218 height 18
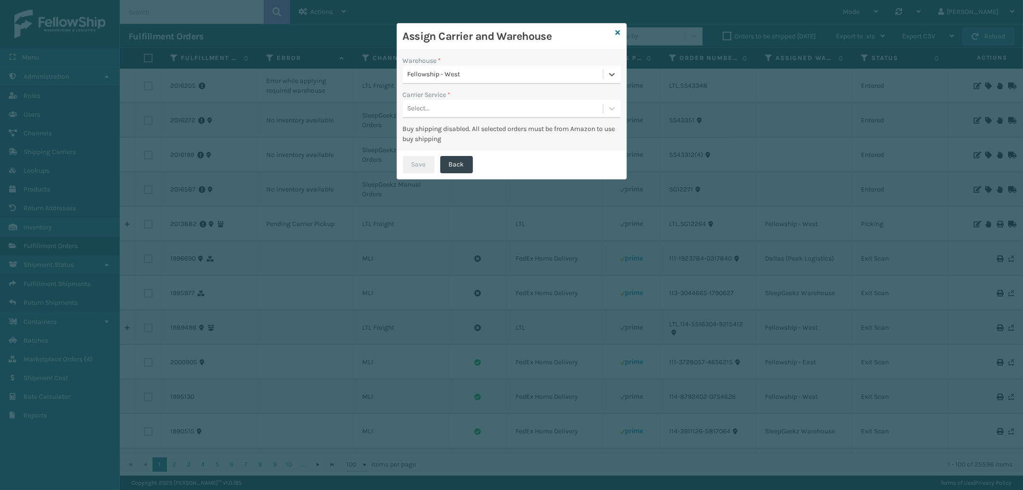
click at [480, 116] on div "Select..." at bounding box center [503, 109] width 200 height 16
click at [473, 125] on div "LTL" at bounding box center [512, 133] width 218 height 18
click at [429, 159] on button "Save" at bounding box center [419, 164] width 32 height 17
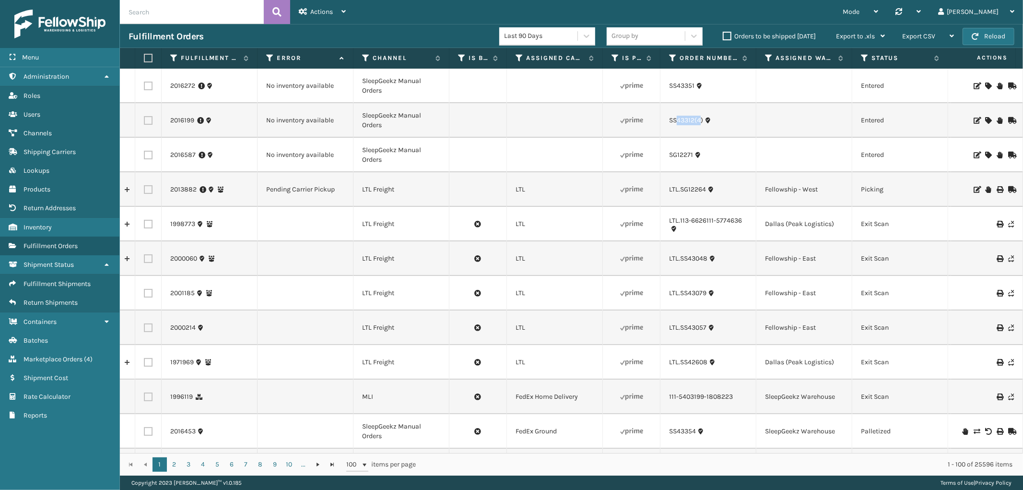
drag, startPoint x: 699, startPoint y: 127, endPoint x: 678, endPoint y: 127, distance: 21.6
click at [678, 127] on td "SS43312(4)" at bounding box center [708, 120] width 96 height 35
drag, startPoint x: 667, startPoint y: 126, endPoint x: 693, endPoint y: 126, distance: 25.9
click at [693, 126] on td "SS43312(4)" at bounding box center [708, 120] width 96 height 35
click at [985, 117] on icon at bounding box center [988, 120] width 6 height 7
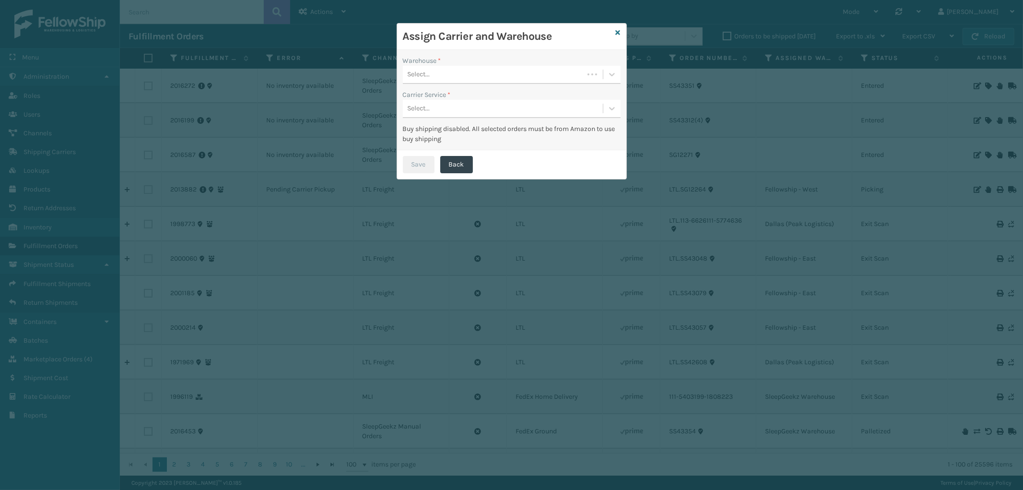
click at [496, 72] on div "Select..." at bounding box center [493, 75] width 181 height 16
click at [475, 92] on div "SleepGeekz Warehouse" at bounding box center [512, 99] width 218 height 18
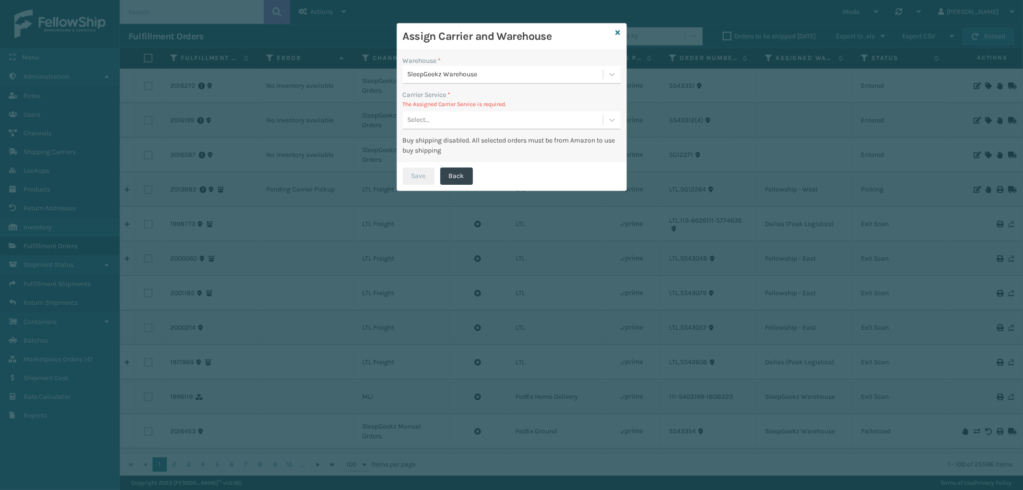
click at [475, 115] on div "Select..." at bounding box center [503, 120] width 200 height 16
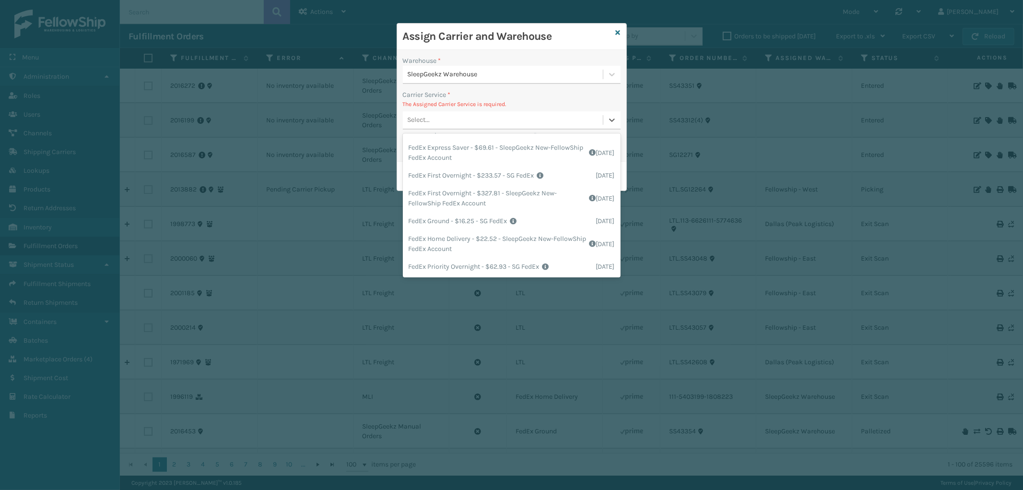
scroll to position [106, 0]
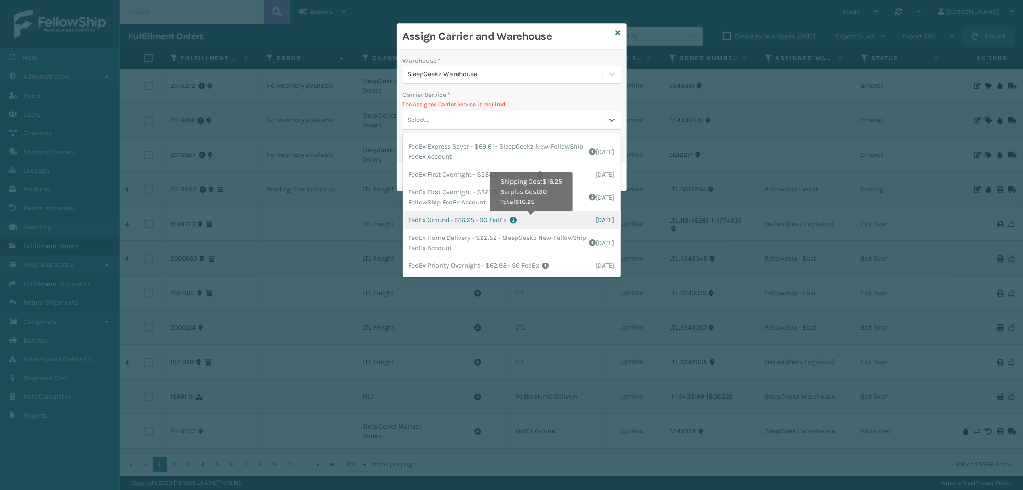
click at [532, 218] on icon at bounding box center [553, 220] width 86 height 7
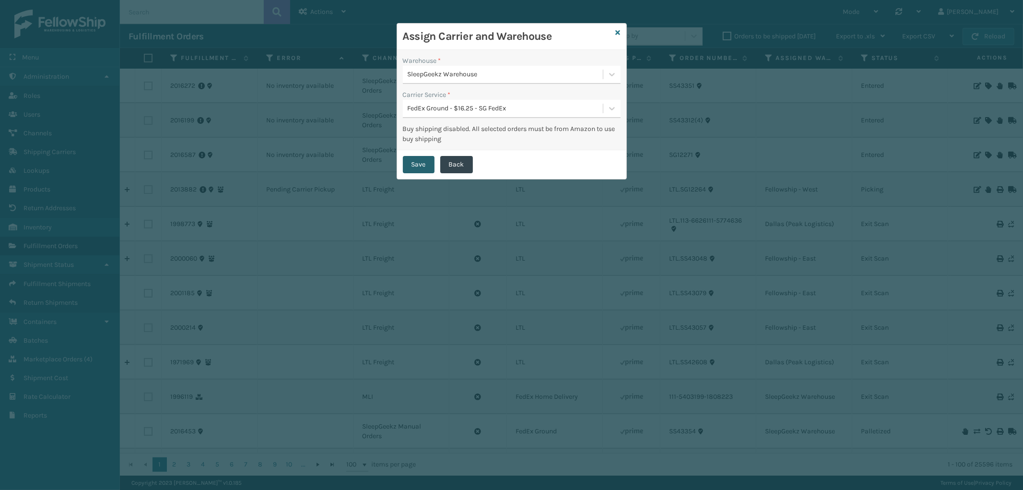
click at [410, 157] on button "Save" at bounding box center [419, 164] width 32 height 17
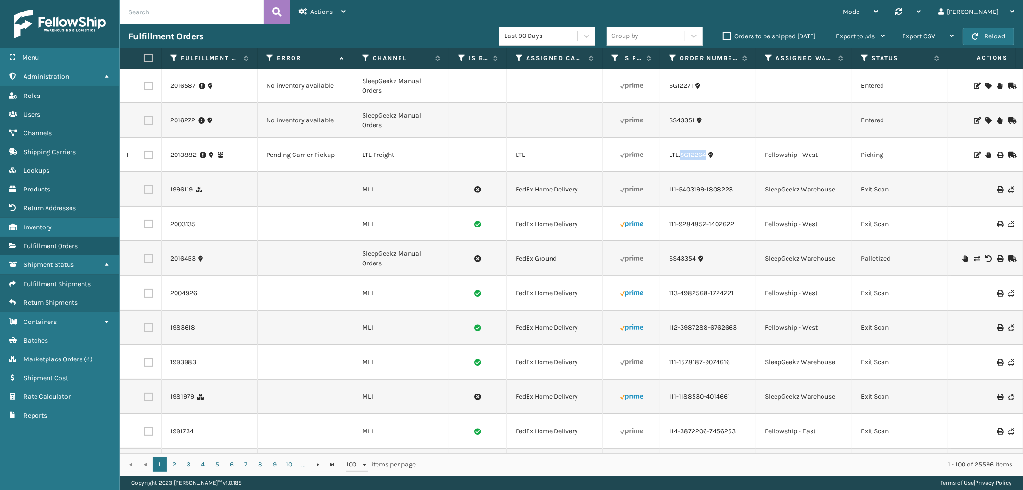
drag, startPoint x: 707, startPoint y: 161, endPoint x: 681, endPoint y: 161, distance: 25.9
click at [681, 161] on td "LTL.SG12264" at bounding box center [708, 155] width 96 height 35
click at [1008, 154] on icon at bounding box center [1011, 155] width 6 height 7
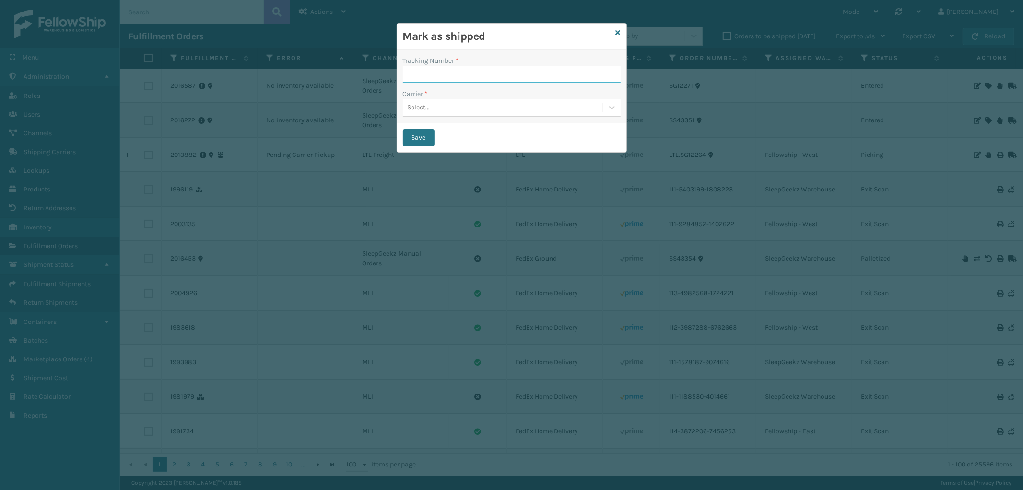
click at [497, 80] on input "Tracking Number *" at bounding box center [512, 74] width 218 height 17
click at [505, 72] on input "Tracking Number *" at bounding box center [512, 74] width 218 height 17
paste input "77851312106"
type input "77851312106"
click at [503, 108] on div "Select..." at bounding box center [503, 108] width 200 height 16
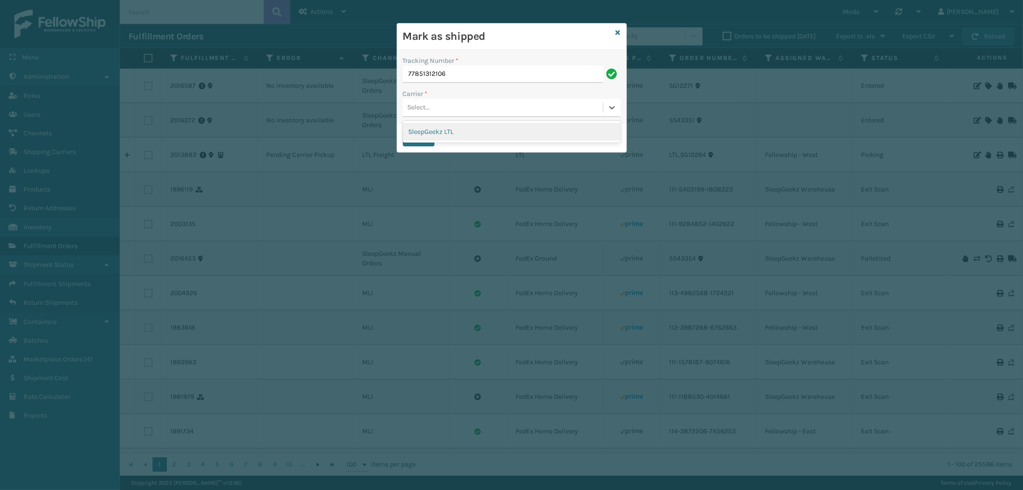
click at [478, 128] on div "SleepGeekz LTL" at bounding box center [512, 132] width 218 height 18
click at [424, 138] on button "Save" at bounding box center [419, 137] width 32 height 17
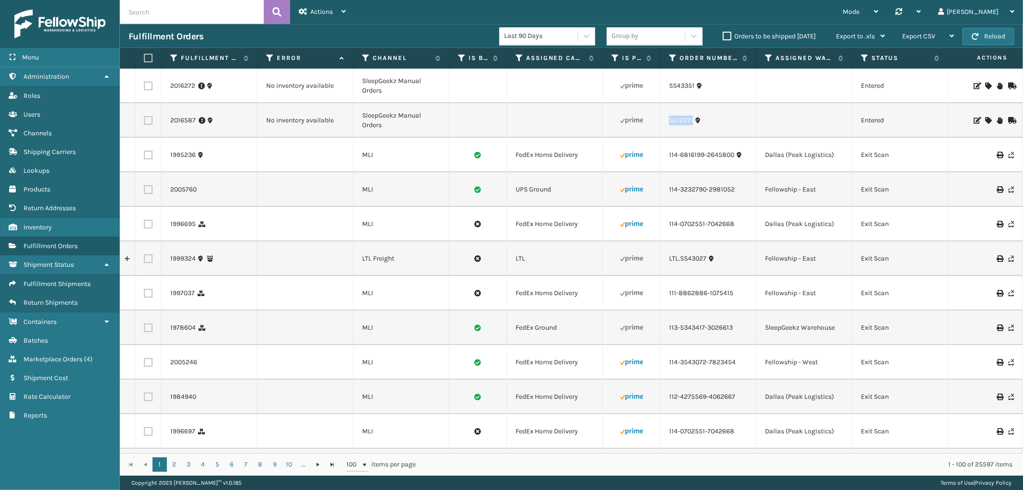
drag, startPoint x: 693, startPoint y: 128, endPoint x: 667, endPoint y: 129, distance: 25.5
click at [667, 129] on td "SG12271" at bounding box center [708, 120] width 96 height 35
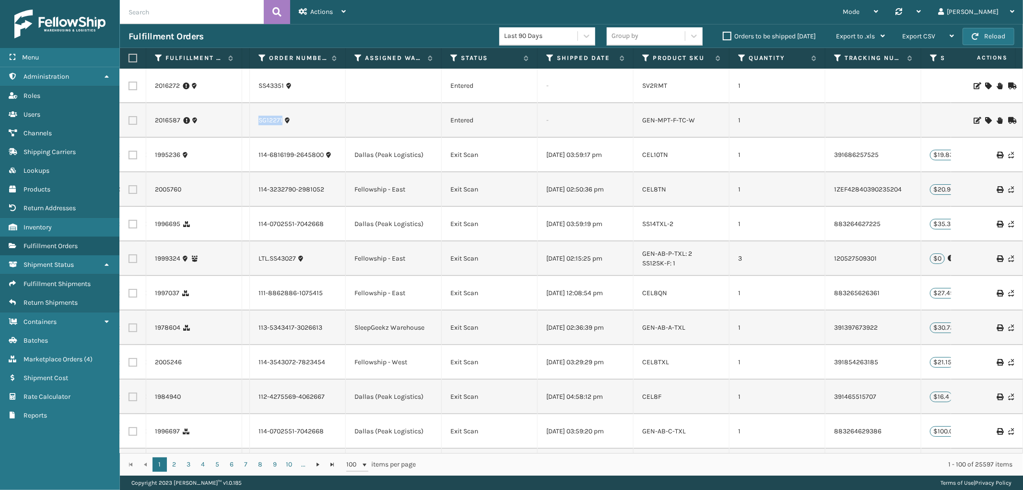
scroll to position [0, 0]
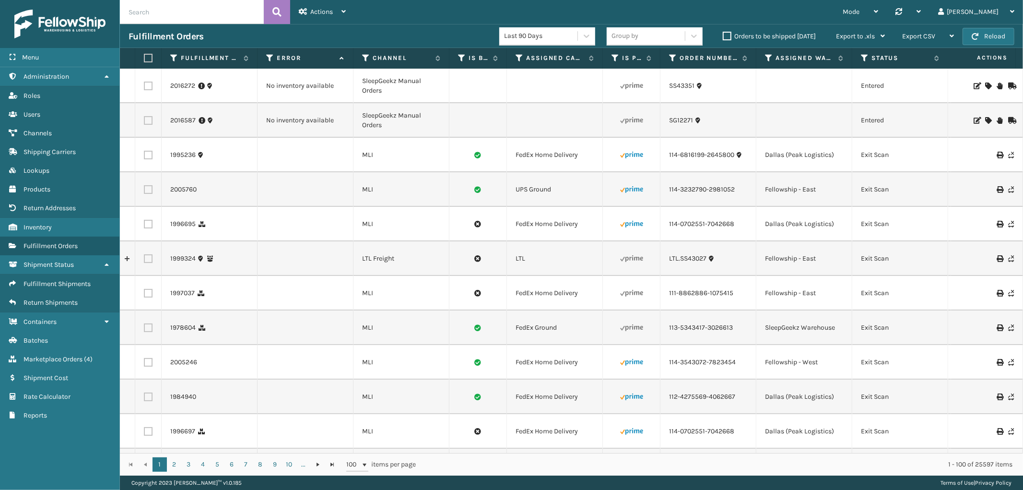
click at [985, 85] on icon at bounding box center [988, 85] width 6 height 7
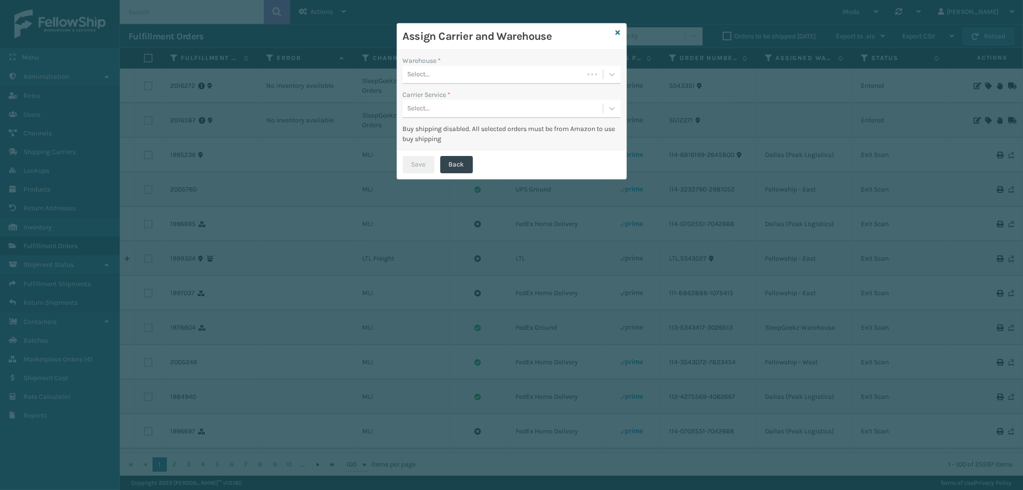
click at [486, 69] on div "Select..." at bounding box center [493, 75] width 181 height 16
click at [448, 94] on div "SleepGeekz Warehouse" at bounding box center [512, 99] width 218 height 18
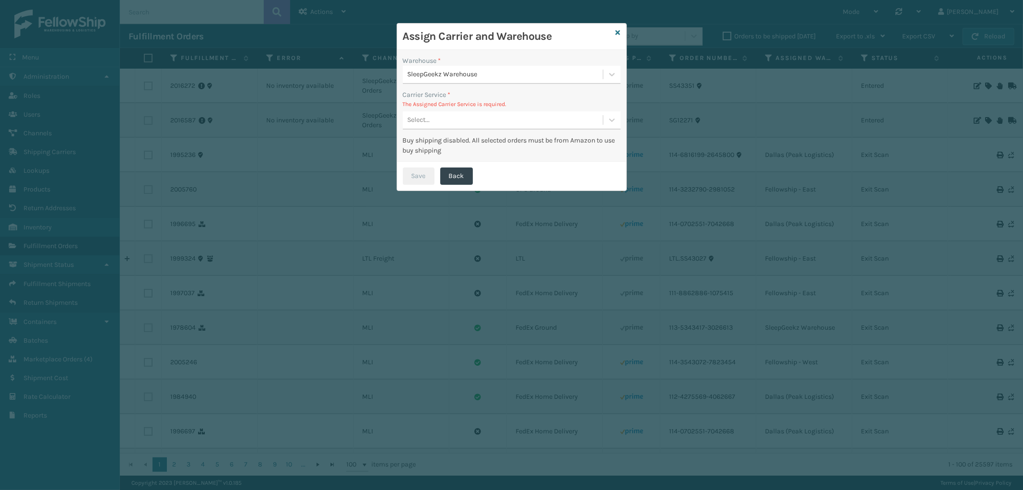
click at [479, 114] on div "Select..." at bounding box center [503, 120] width 200 height 16
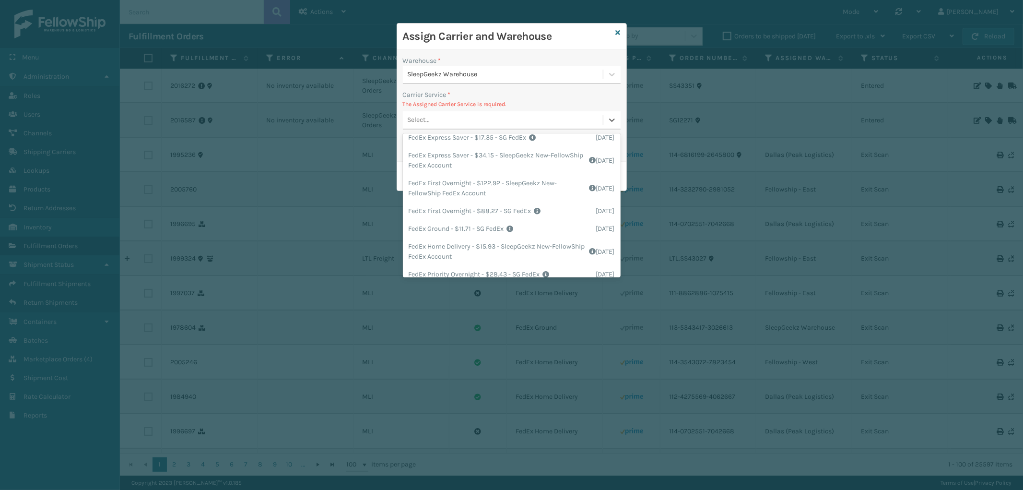
scroll to position [106, 0]
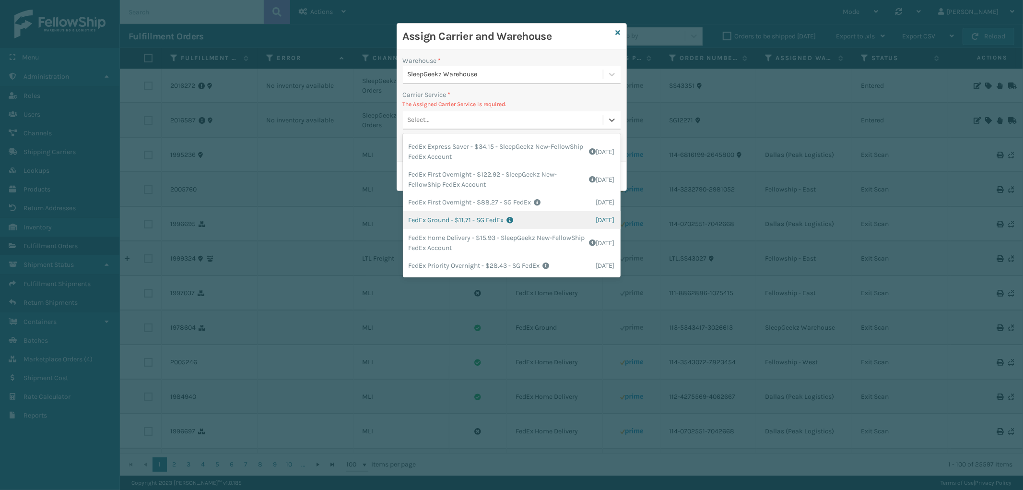
click at [491, 222] on div "FedEx Ground - $11.71 - SG FedEx Shipping Cost $11.71 Surplus Cost $0 Total $11…" at bounding box center [512, 220] width 218 height 18
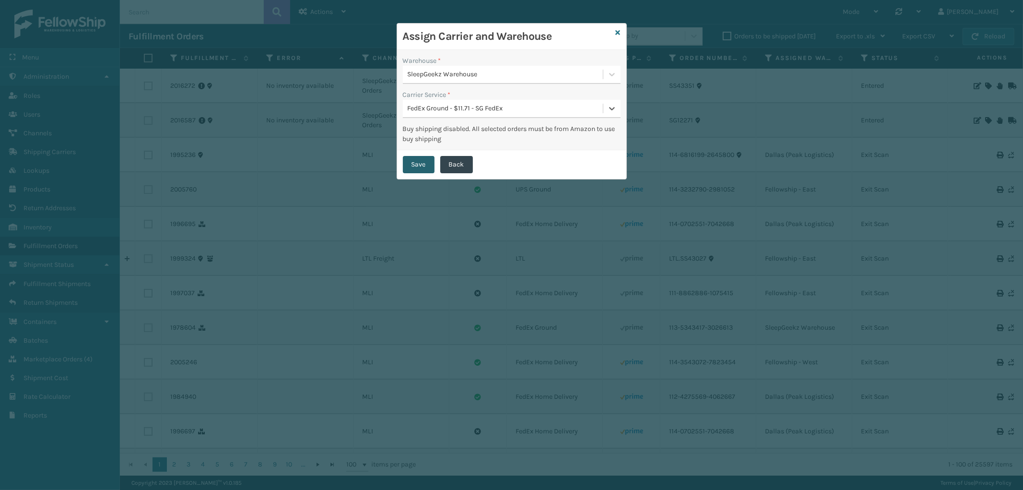
click at [409, 163] on button "Save" at bounding box center [419, 164] width 32 height 17
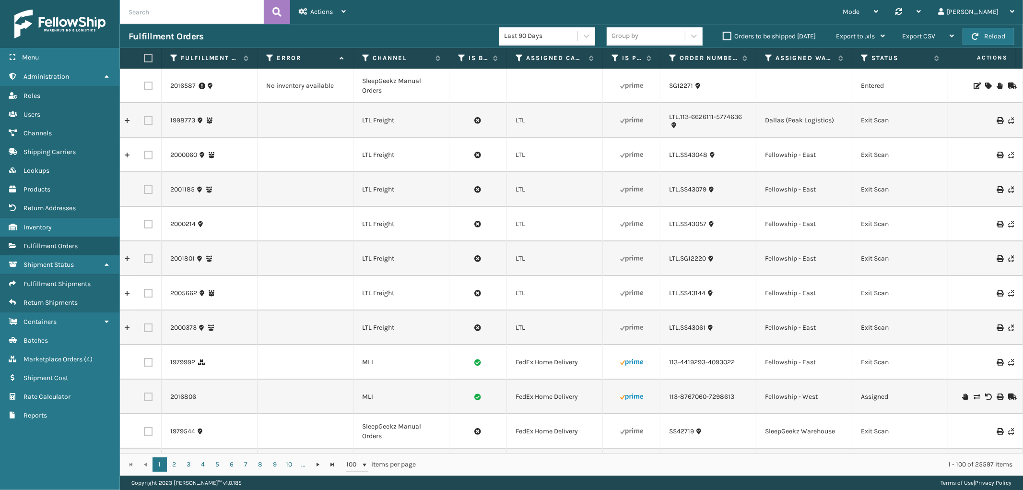
click at [985, 82] on icon at bounding box center [988, 85] width 6 height 7
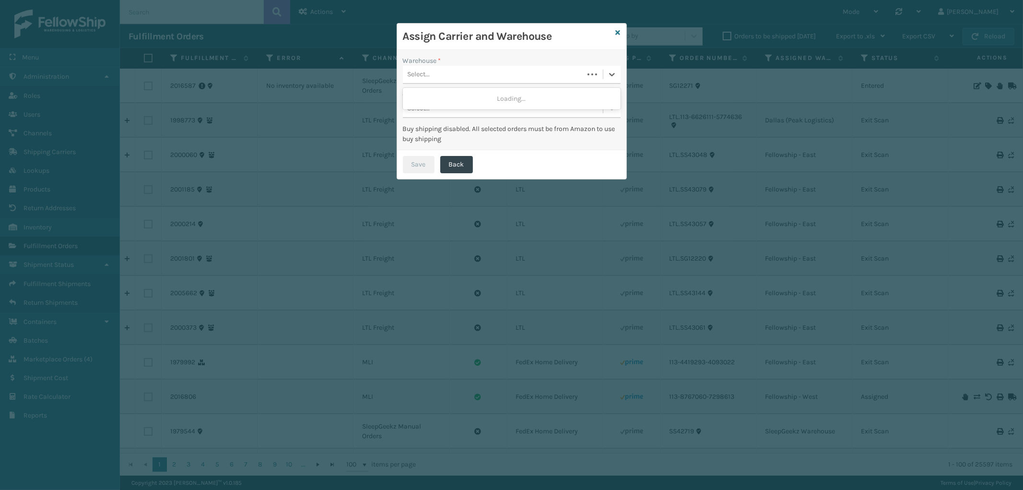
click at [478, 66] on div "Select..." at bounding box center [512, 75] width 218 height 18
click at [456, 95] on div "SleepGeekz Warehouse" at bounding box center [512, 99] width 218 height 18
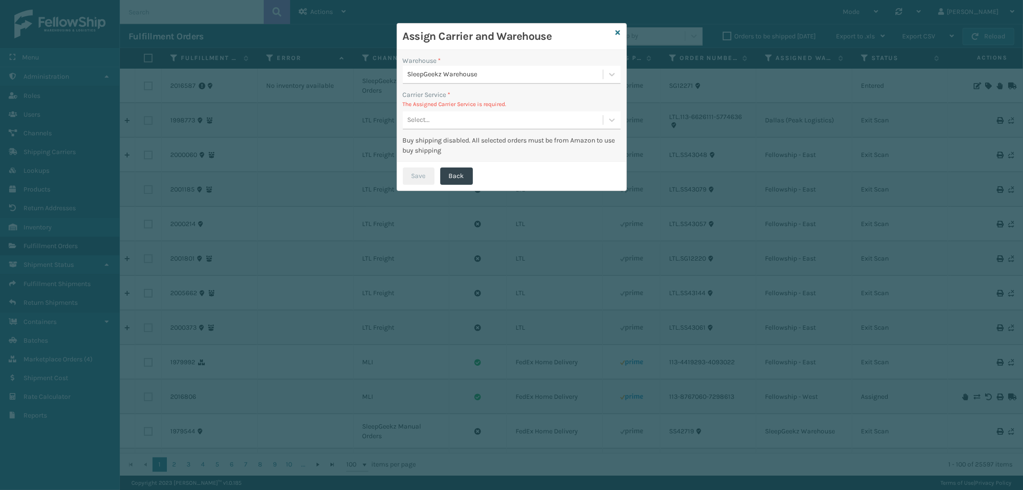
click at [483, 131] on div "Warehouse * SleepGeekz Warehouse Carrier Service * The Assigned Carrier Service…" at bounding box center [511, 106] width 229 height 112
click at [480, 118] on div "Select..." at bounding box center [503, 120] width 200 height 16
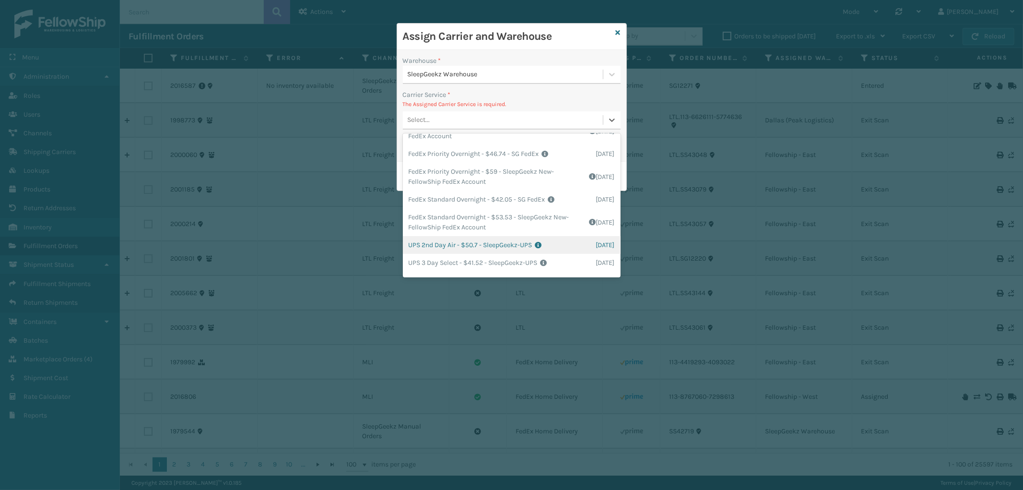
scroll to position [239, 0]
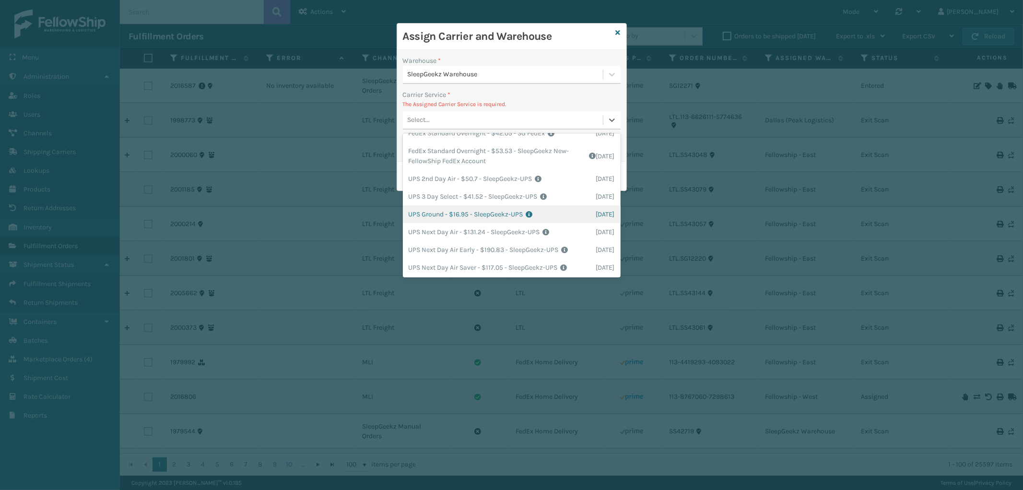
click at [483, 216] on div "UPS Ground - $16.95 - SleepGeekz-UPS Shipping Cost $16.95 Surplus Cost $0 Total…" at bounding box center [512, 214] width 218 height 18
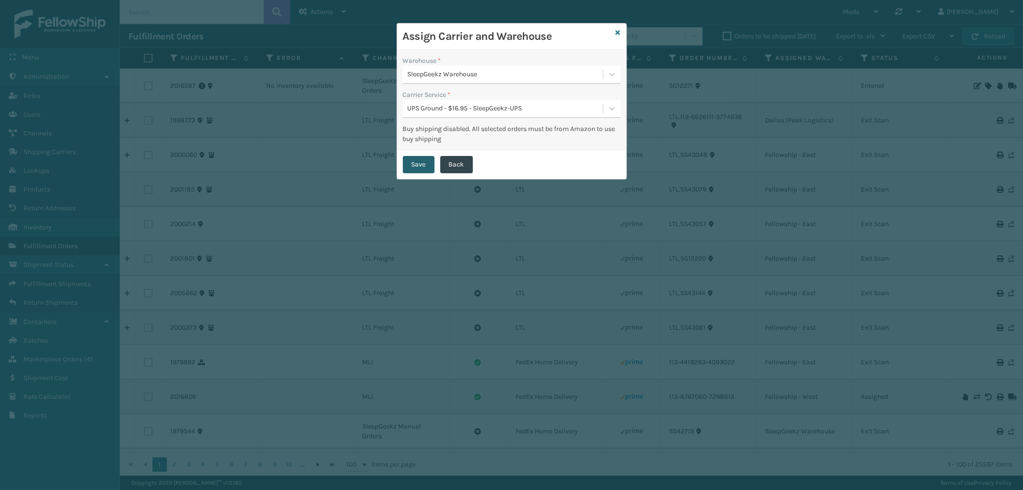
click at [424, 165] on button "Save" at bounding box center [419, 164] width 32 height 17
